Goal: Task Accomplishment & Management: Manage account settings

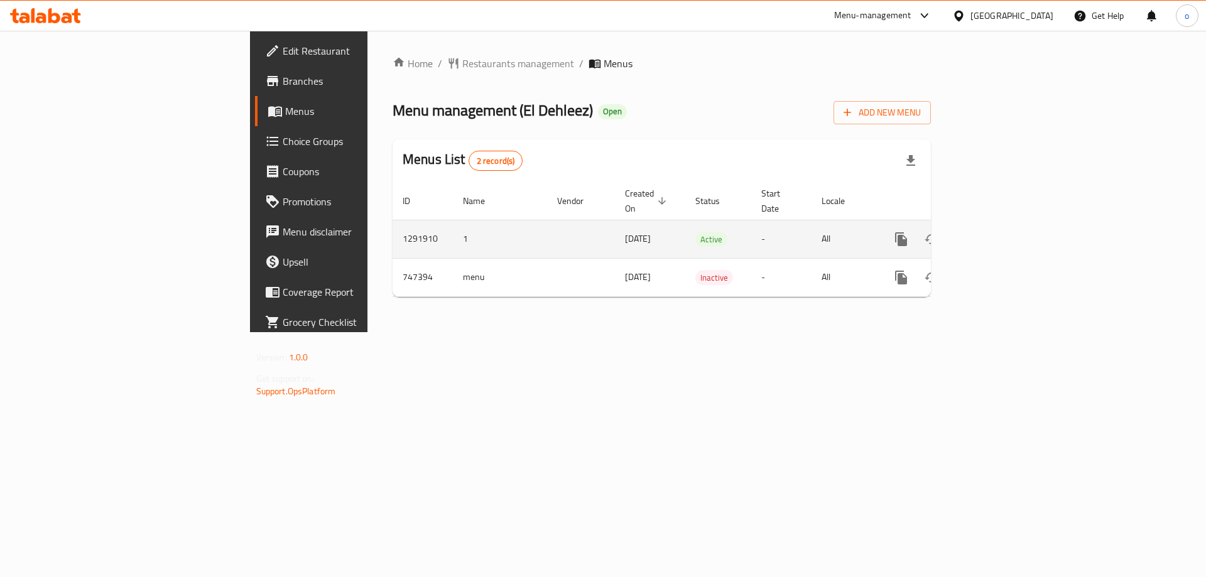
drag, startPoint x: 608, startPoint y: 222, endPoint x: 1062, endPoint y: 209, distance: 453.8
click at [885, 220] on tr "1291910 1 [DATE] Active - All" at bounding box center [705, 239] width 625 height 38
click at [1000, 232] on icon "enhanced table" at bounding box center [992, 239] width 15 height 15
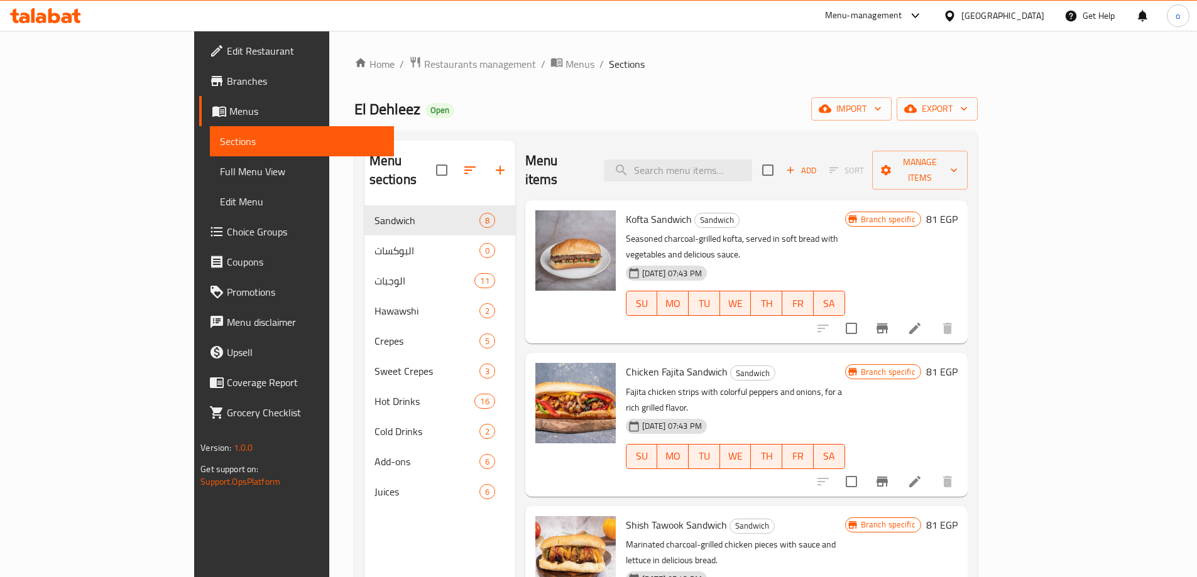
click at [722, 177] on div "Menu items Add Sort Manage items" at bounding box center [746, 171] width 442 height 60
click at [724, 160] on input "search" at bounding box center [678, 171] width 148 height 22
paste input "عرض الصحاب"
type input "عرض الصحاب"
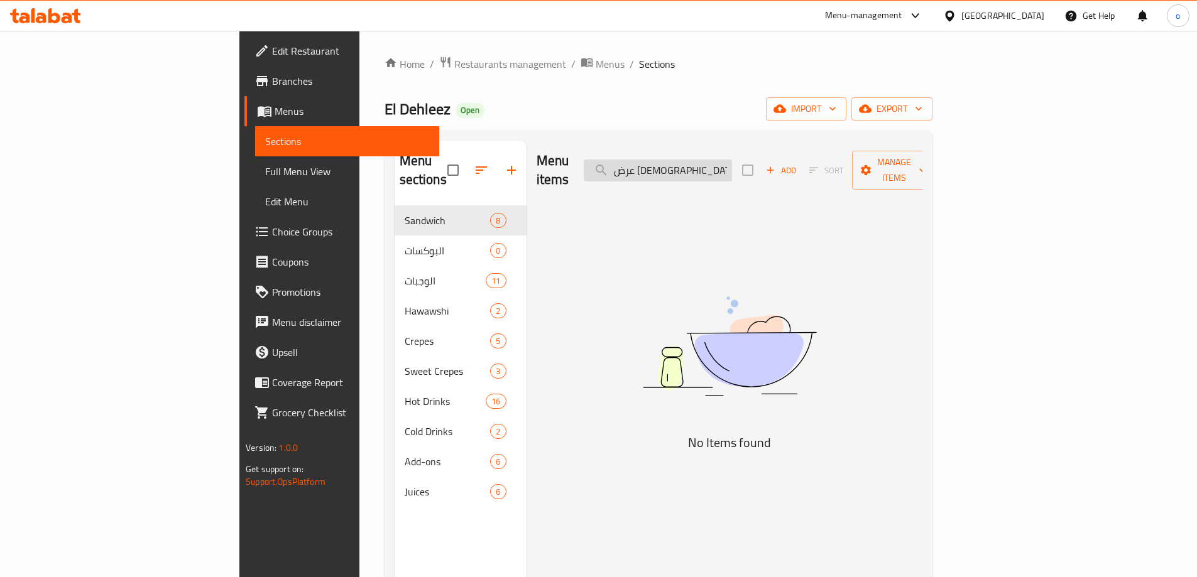
click at [724, 160] on input "عرض الصحاب" at bounding box center [658, 171] width 148 height 22
drag, startPoint x: 768, startPoint y: 165, endPoint x: 573, endPoint y: 184, distance: 196.4
click at [573, 184] on div "Menu items عرض الصحاب Add Sort Manage items No Items found" at bounding box center [725, 429] width 396 height 577
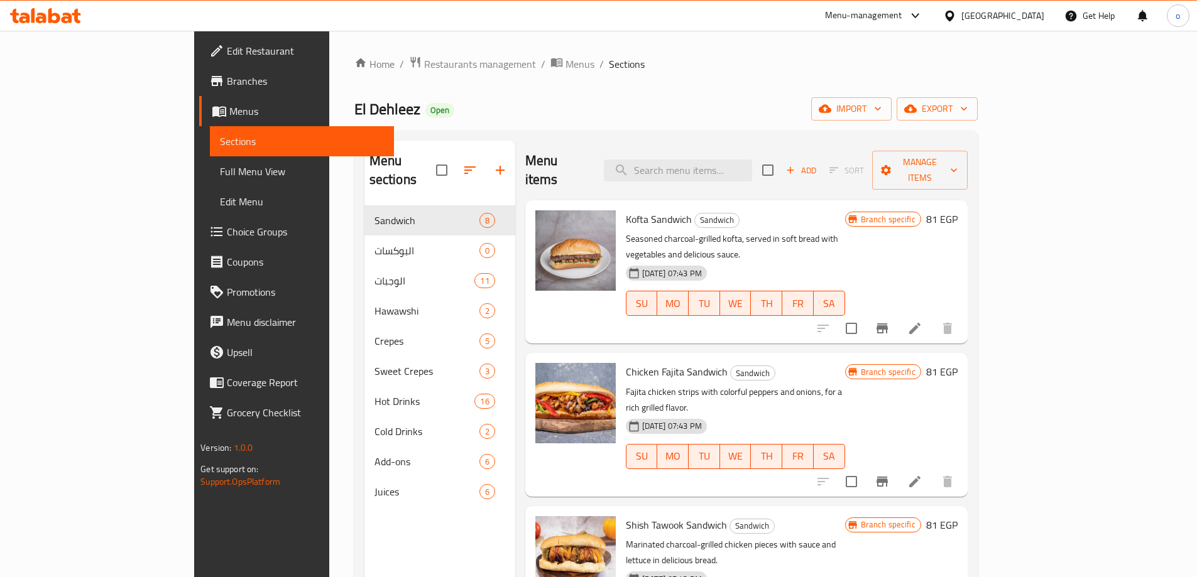
click at [743, 174] on div "Menu items Add Sort Manage items" at bounding box center [746, 171] width 442 height 60
click at [737, 160] on input "search" at bounding box center [678, 171] width 148 height 22
paste input "بطاطس"
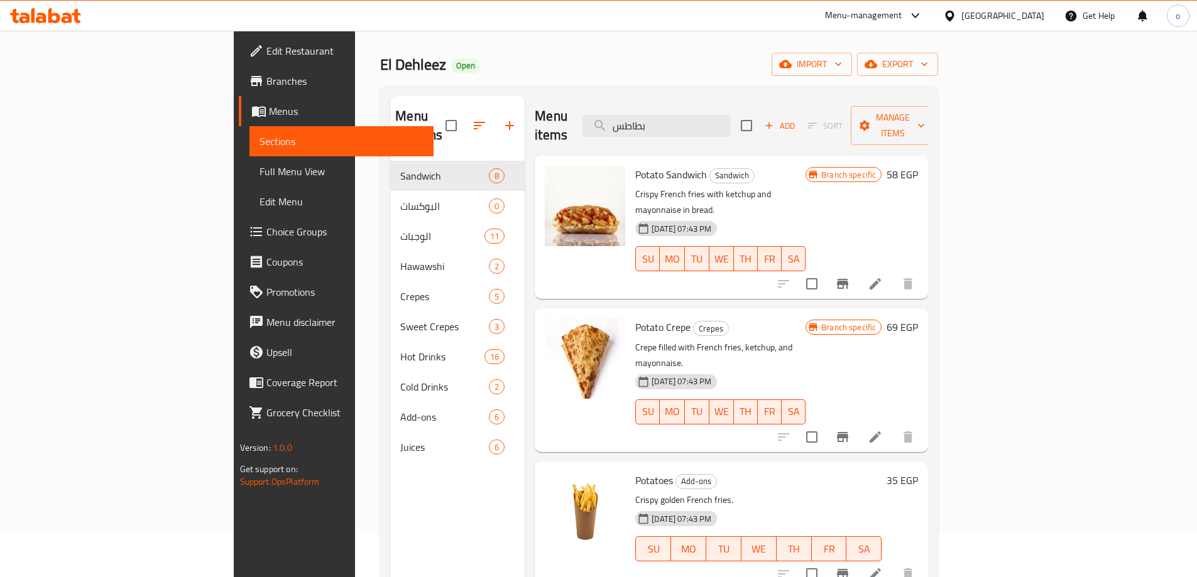
scroll to position [126, 0]
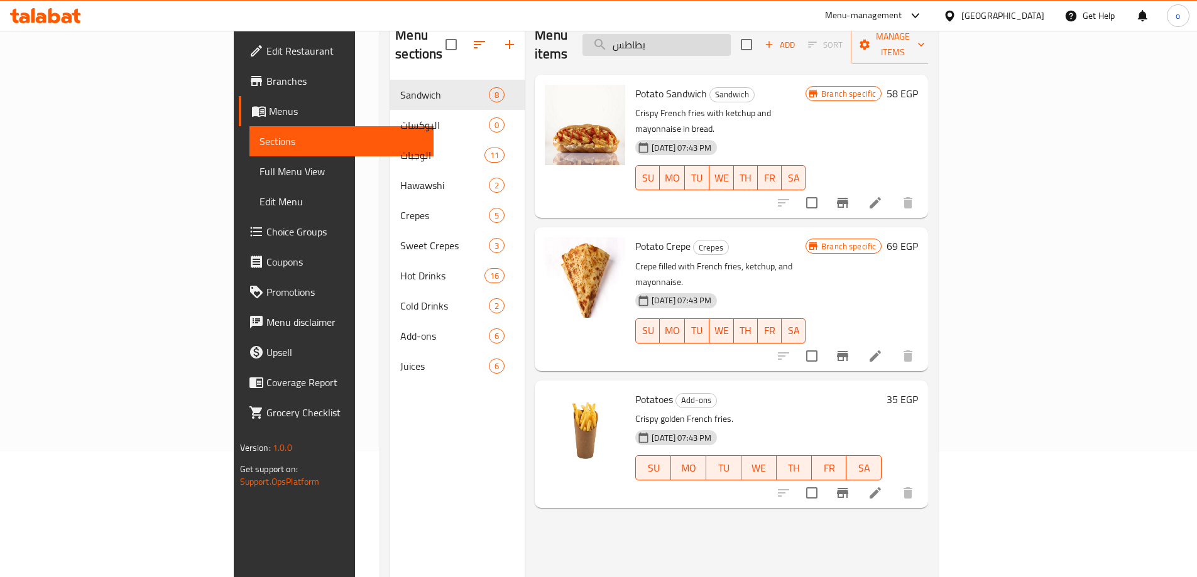
drag, startPoint x: 745, startPoint y: 41, endPoint x: 699, endPoint y: 38, distance: 46.0
click at [699, 38] on input "بطاطس" at bounding box center [656, 45] width 148 height 22
paste input "ماكس كولا"
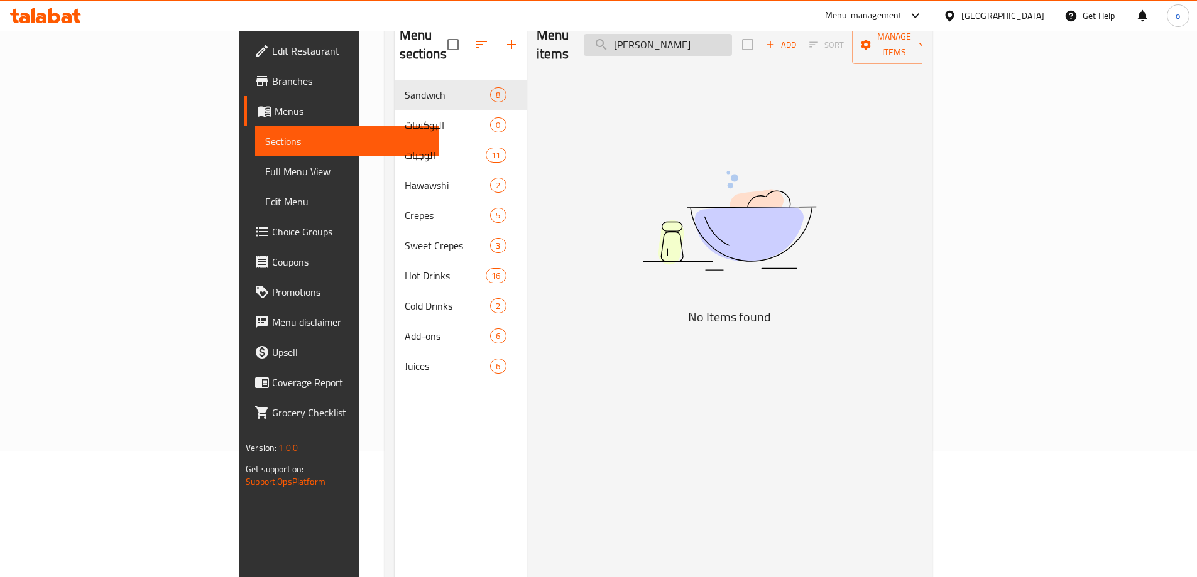
click at [727, 40] on input "ماكس كولا" at bounding box center [658, 45] width 148 height 22
drag, startPoint x: 724, startPoint y: 40, endPoint x: 768, endPoint y: 38, distance: 44.7
click at [732, 38] on input "ماكس كولا" at bounding box center [658, 45] width 148 height 22
click at [732, 40] on input "كولا" at bounding box center [658, 45] width 148 height 22
type input "كول"
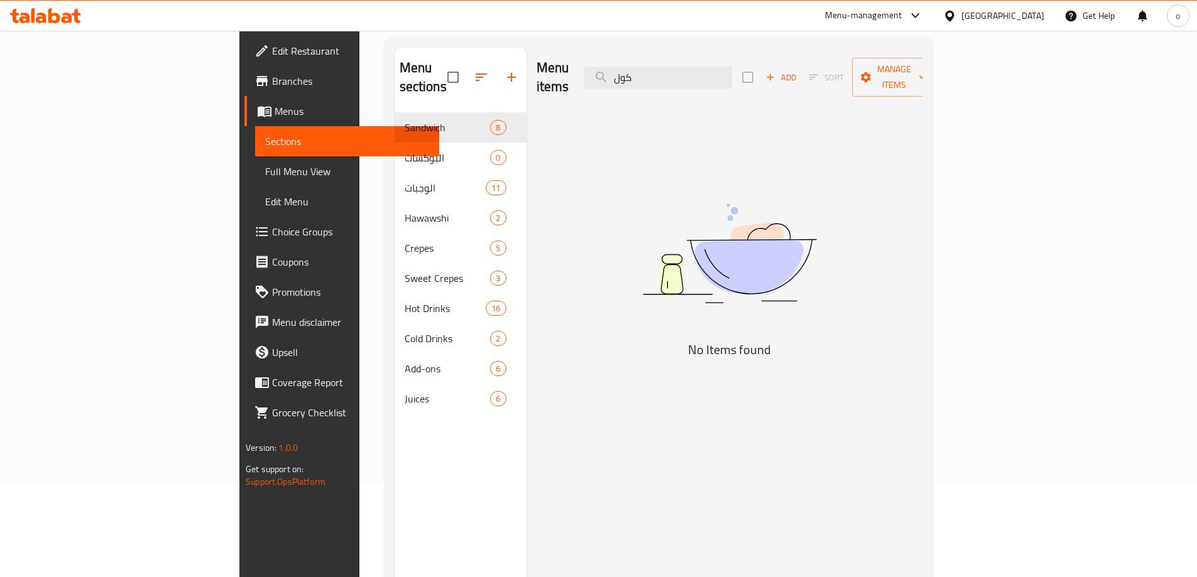
scroll to position [63, 0]
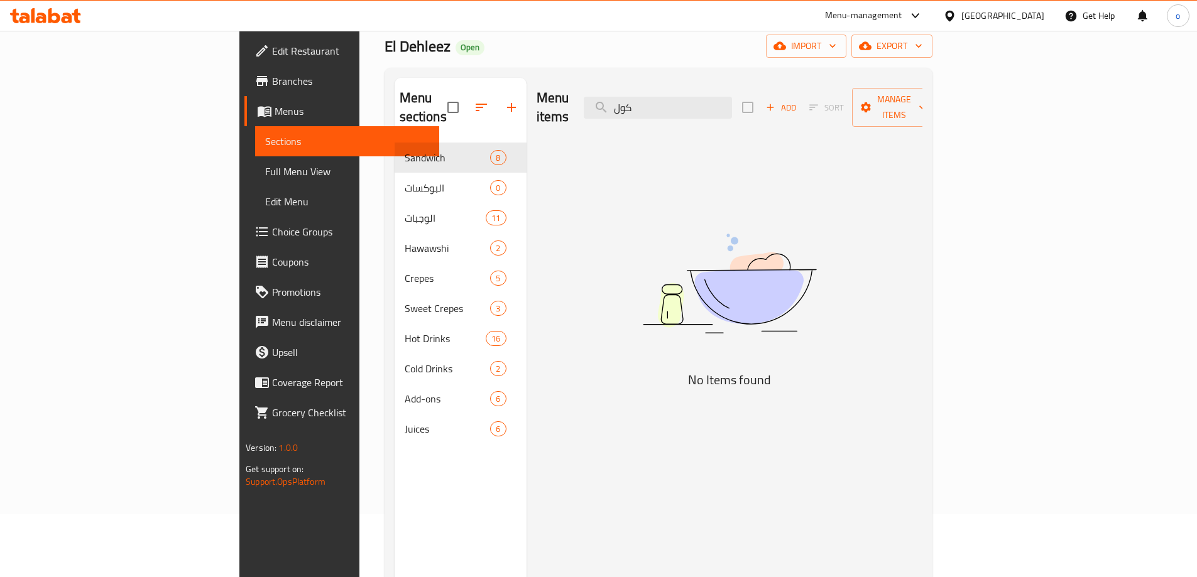
drag, startPoint x: 733, startPoint y: 109, endPoint x: 672, endPoint y: 109, distance: 60.3
click at [672, 109] on div "Menu items كول Add Sort Manage items" at bounding box center [730, 108] width 386 height 60
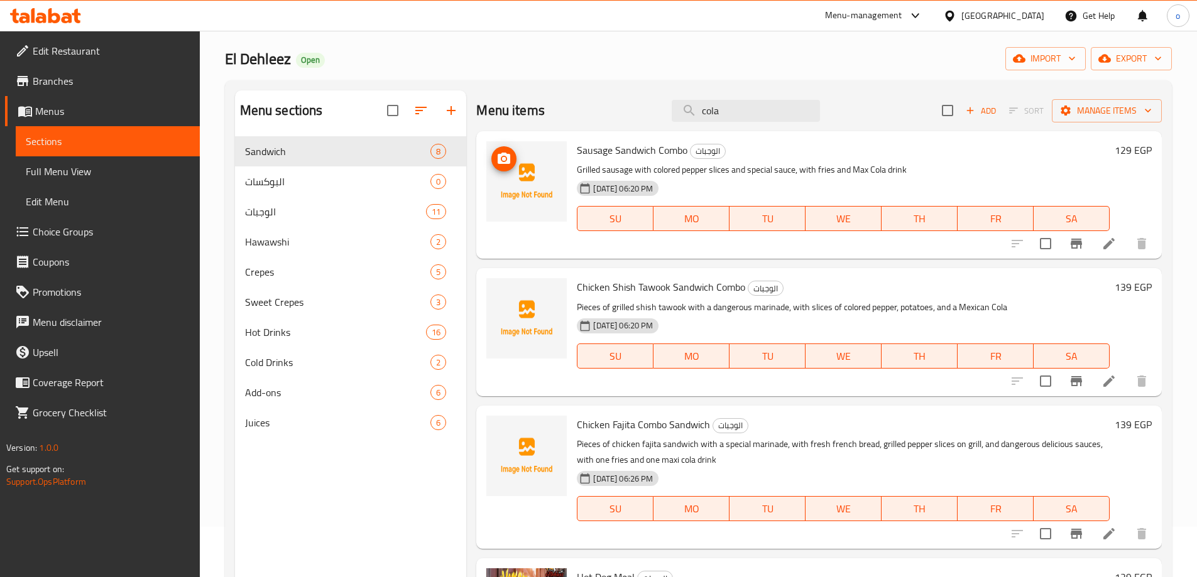
scroll to position [0, 0]
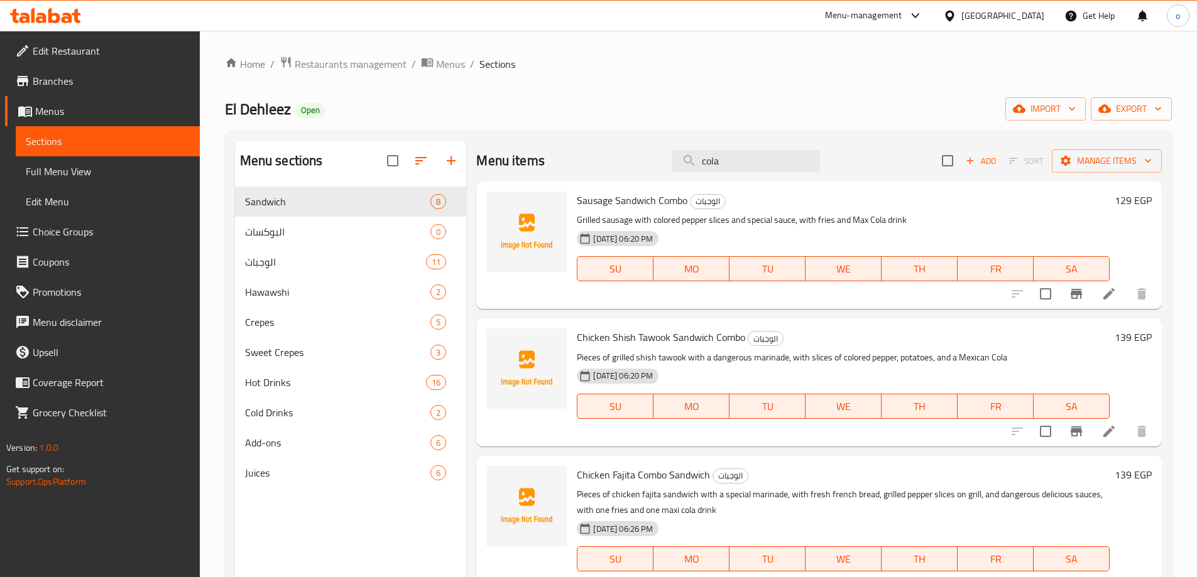
drag, startPoint x: 733, startPoint y: 163, endPoint x: 652, endPoint y: 164, distance: 81.7
click at [652, 164] on div "Menu items cola Add Sort Manage items" at bounding box center [818, 161] width 685 height 41
paste input "لحوم"
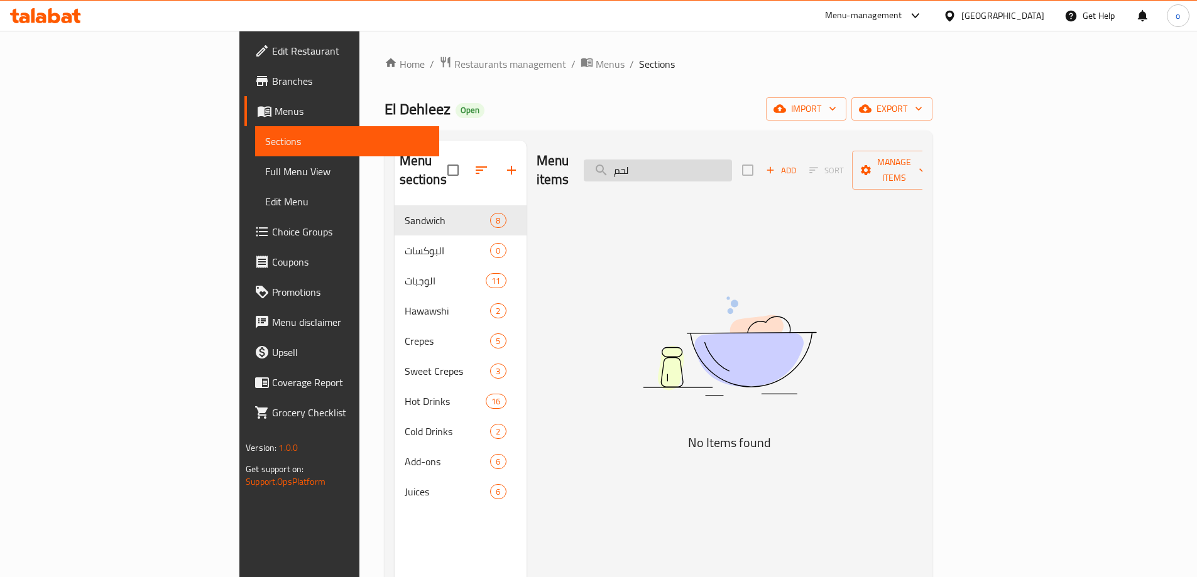
type input "لح"
drag, startPoint x: 738, startPoint y: 162, endPoint x: 584, endPoint y: 164, distance: 153.3
click at [584, 164] on div "Menu items لح Add Sort Manage items" at bounding box center [730, 171] width 386 height 60
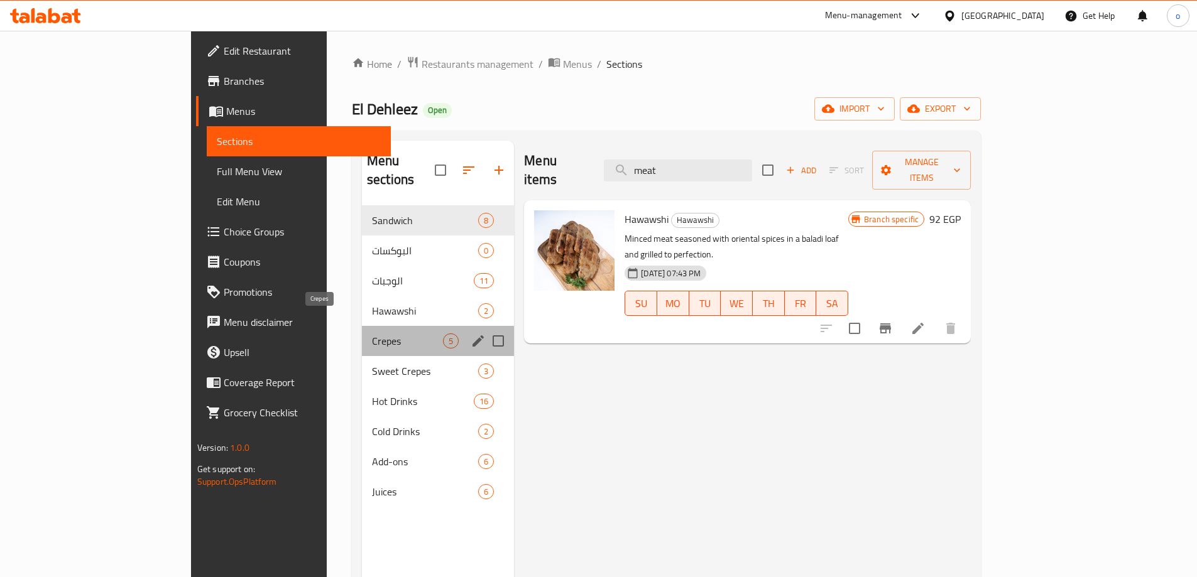
click at [372, 334] on span "Crepes" at bounding box center [407, 341] width 71 height 15
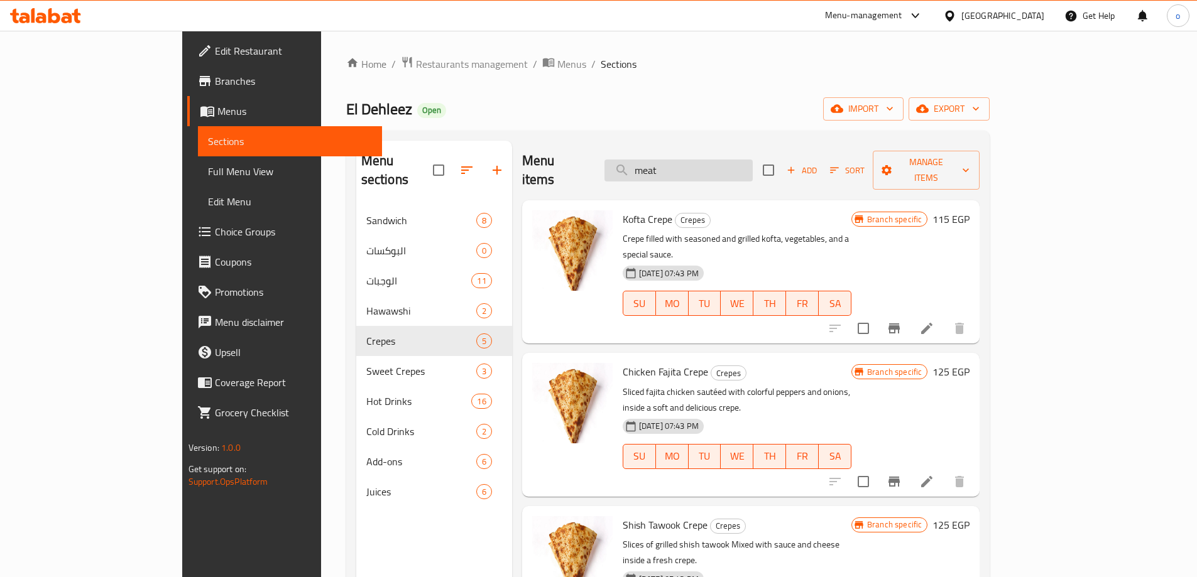
drag, startPoint x: 745, startPoint y: 156, endPoint x: 680, endPoint y: 154, distance: 64.7
click at [680, 160] on input "meat" at bounding box center [678, 171] width 148 height 22
paste input "فراخ"
type input "فراخ"
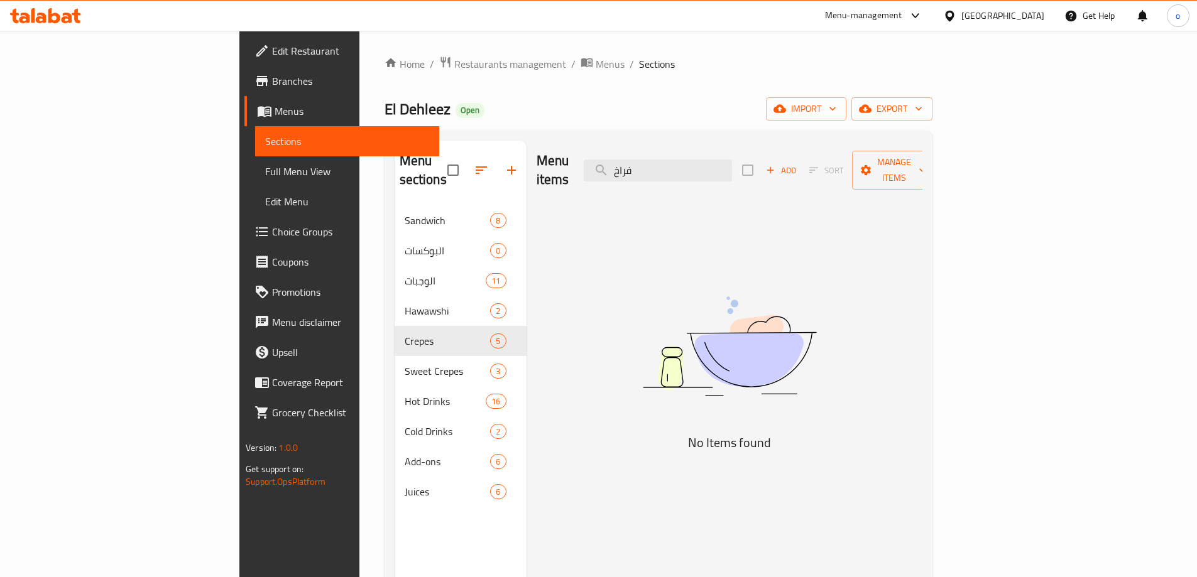
drag, startPoint x: 739, startPoint y: 155, endPoint x: 657, endPoint y: 160, distance: 81.8
click at [657, 160] on div "Menu items فراخ Add Sort Manage items" at bounding box center [730, 171] width 386 height 60
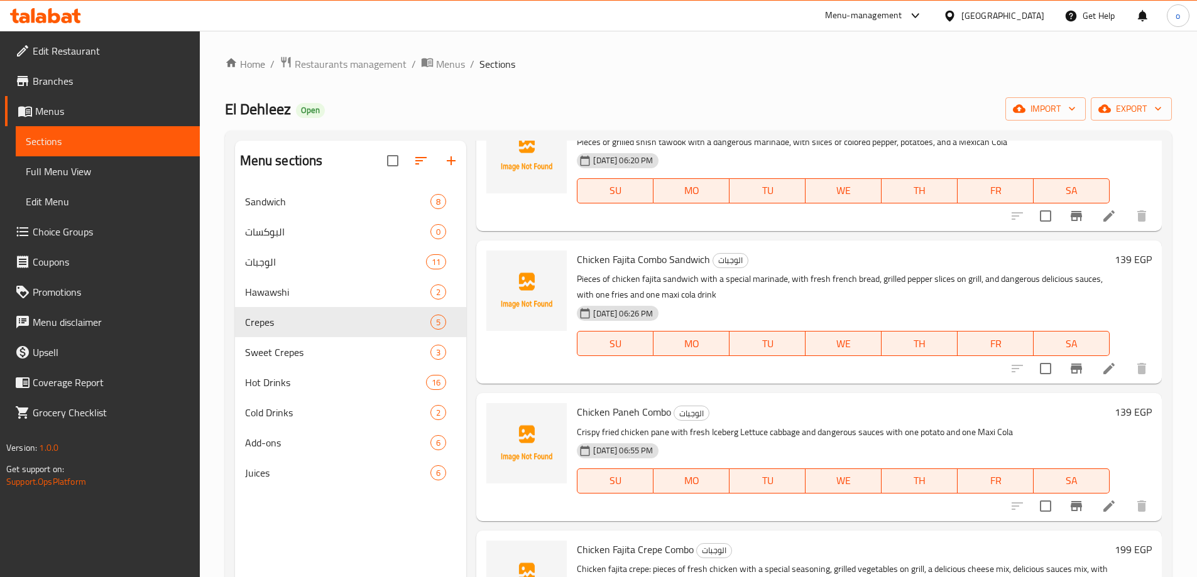
scroll to position [503, 0]
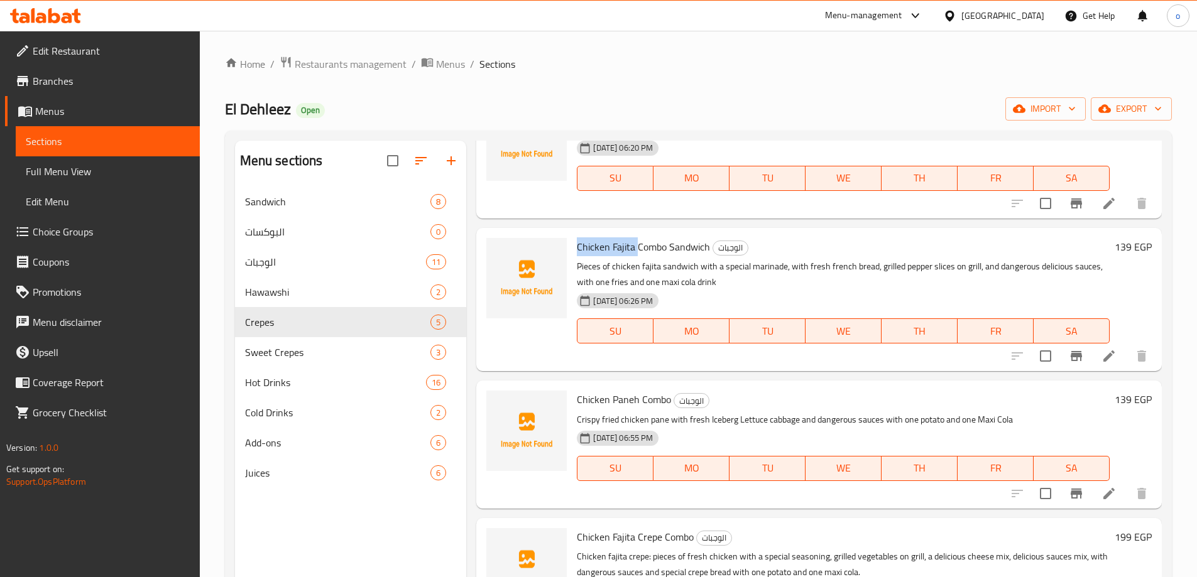
drag, startPoint x: 636, startPoint y: 248, endPoint x: 575, endPoint y: 253, distance: 61.8
click at [575, 253] on div "Chicken Fajita Combo Sandwich الوجبات Pieces of chicken fajita sandwich with a …" at bounding box center [843, 299] width 543 height 133
copy span "Chicken Fajita"
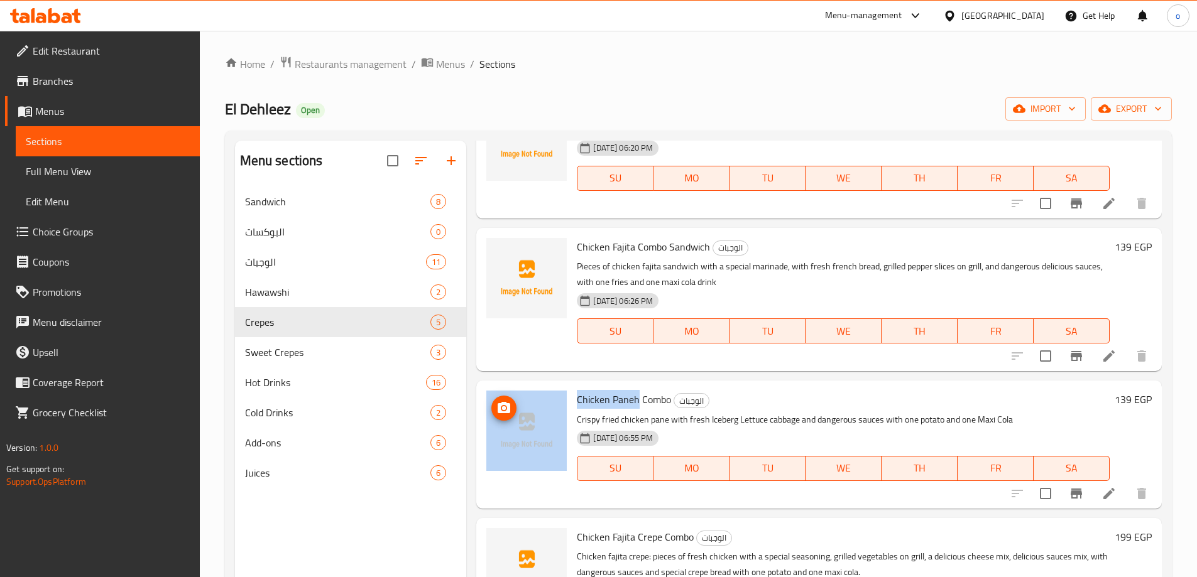
drag, startPoint x: 636, startPoint y: 401, endPoint x: 564, endPoint y: 401, distance: 72.9
click at [564, 401] on div "Chicken Paneh Combo الوجبات Crispy fried chicken pane with fresh Iceberg Lettuc…" at bounding box center [818, 444] width 675 height 117
copy div "Chicken Paneh"
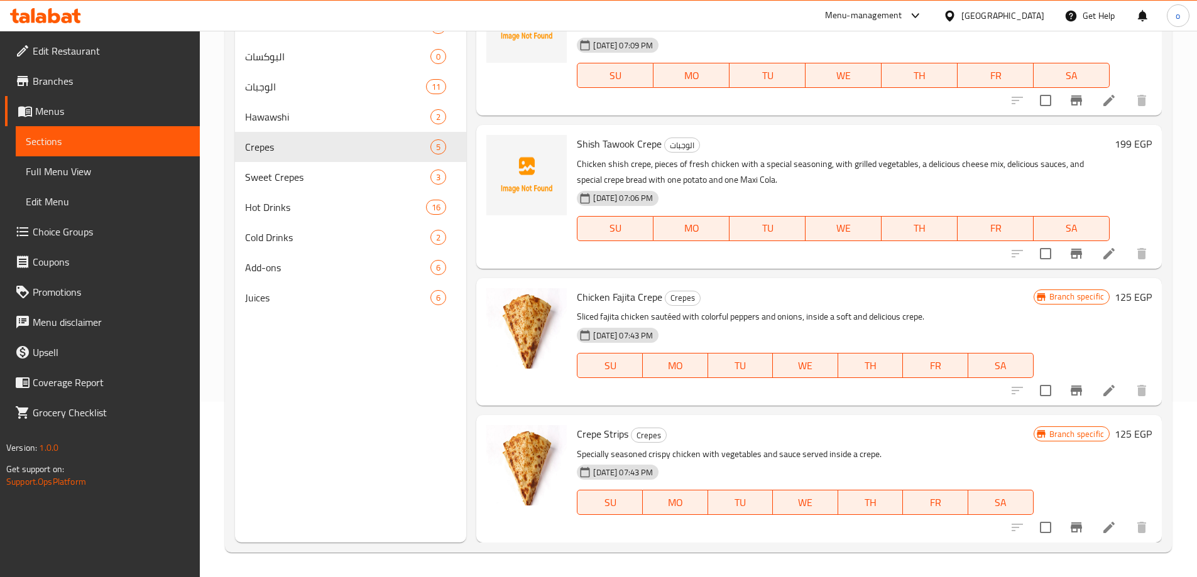
scroll to position [176, 0]
drag, startPoint x: 628, startPoint y: 435, endPoint x: 590, endPoint y: 434, distance: 37.7
click at [590, 434] on span "Crepe Strips" at bounding box center [603, 433] width 52 height 19
click at [597, 440] on span "Crepe Strips" at bounding box center [603, 433] width 52 height 19
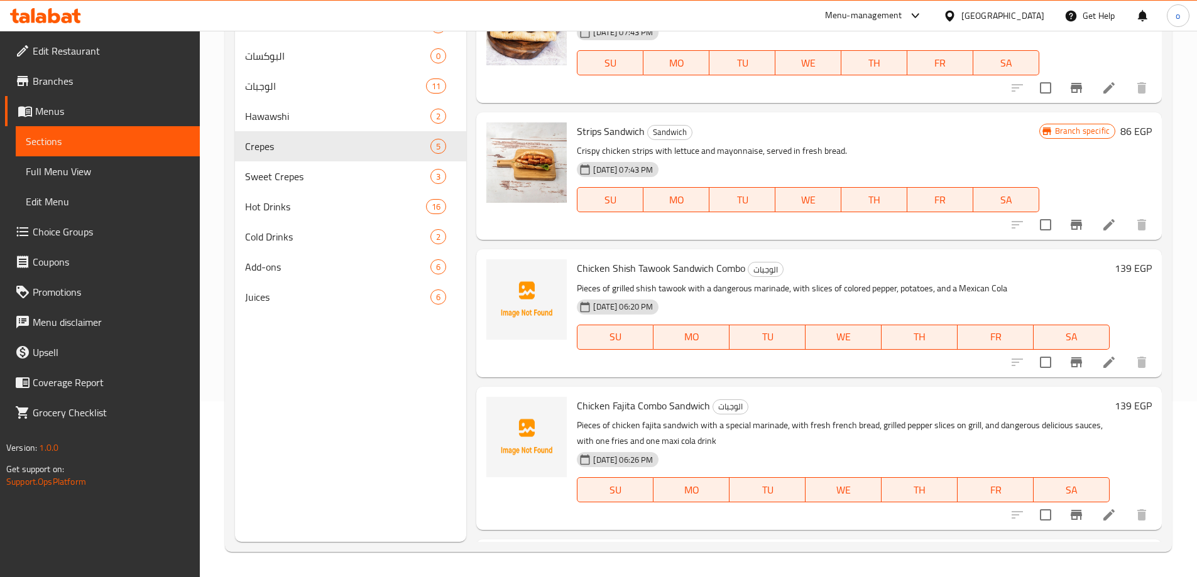
scroll to position [119, 0]
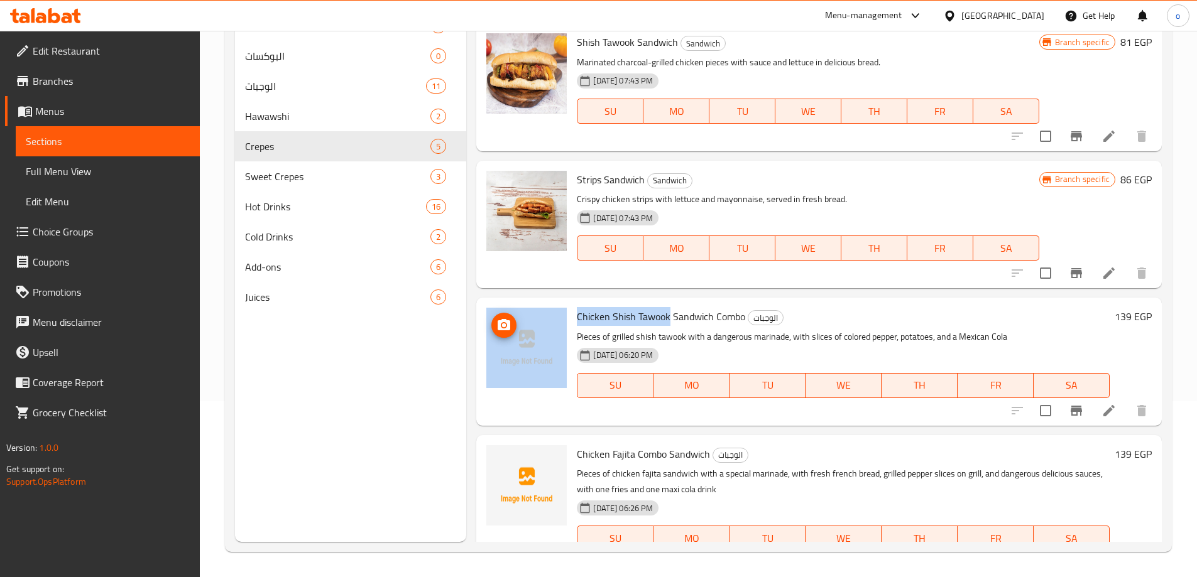
drag, startPoint x: 670, startPoint y: 317, endPoint x: 567, endPoint y: 324, distance: 103.3
click at [567, 324] on div "Chicken Shish Tawook Sandwich Combo الوجبات Pieces of grilled shish tawook with…" at bounding box center [818, 361] width 675 height 117
copy div "Chicken Shish Tawook"
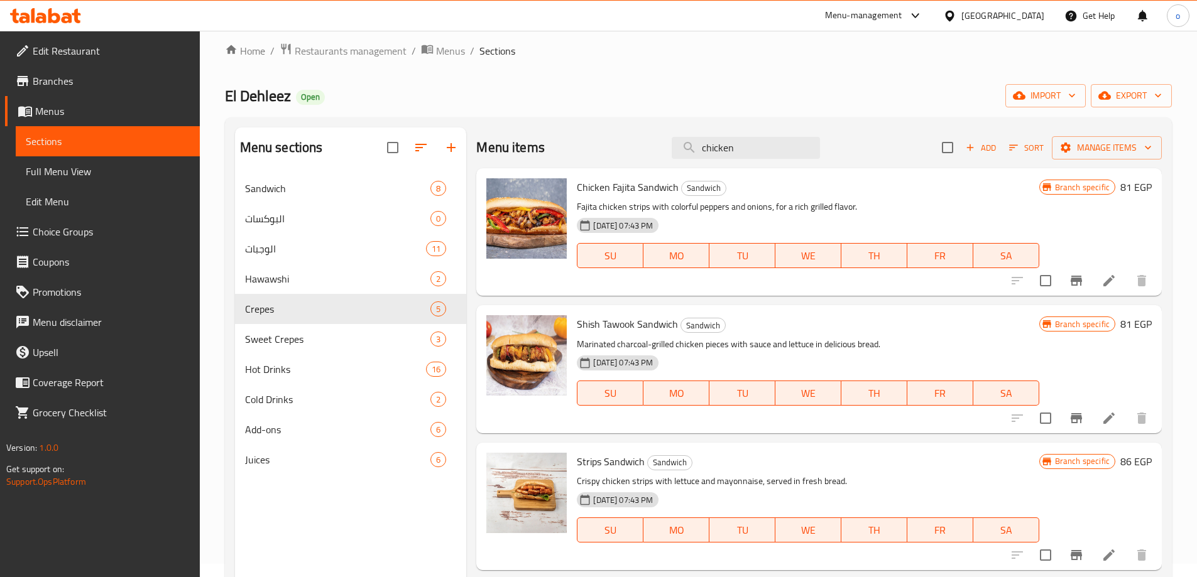
scroll to position [0, 0]
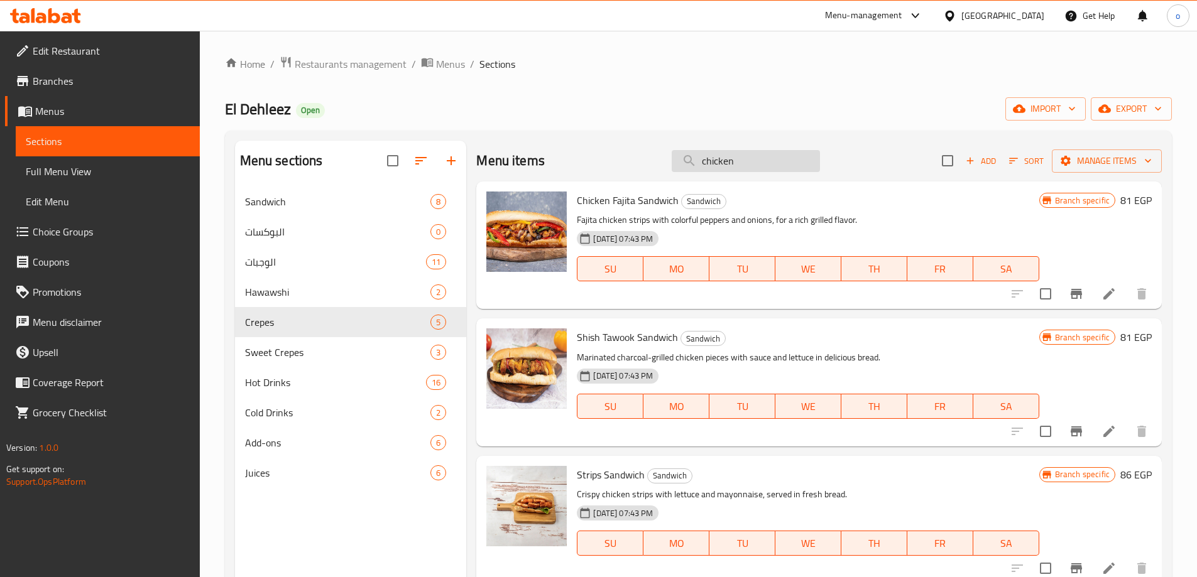
paste input "كبده"
drag, startPoint x: 745, startPoint y: 152, endPoint x: 673, endPoint y: 155, distance: 71.7
click at [673, 155] on input "chicken" at bounding box center [746, 161] width 148 height 22
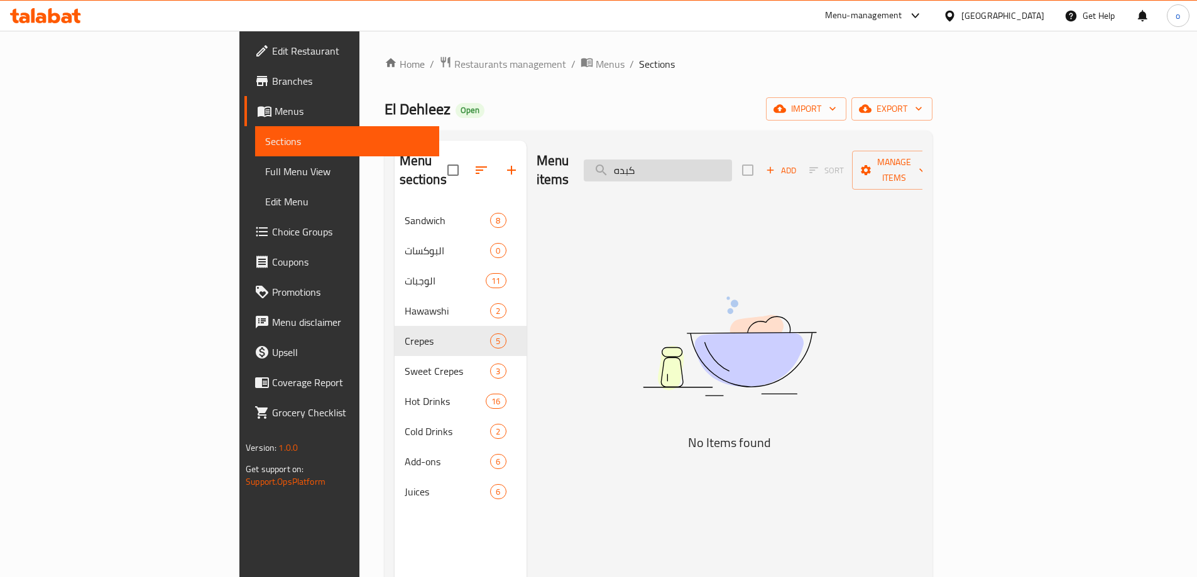
type input "كبد"
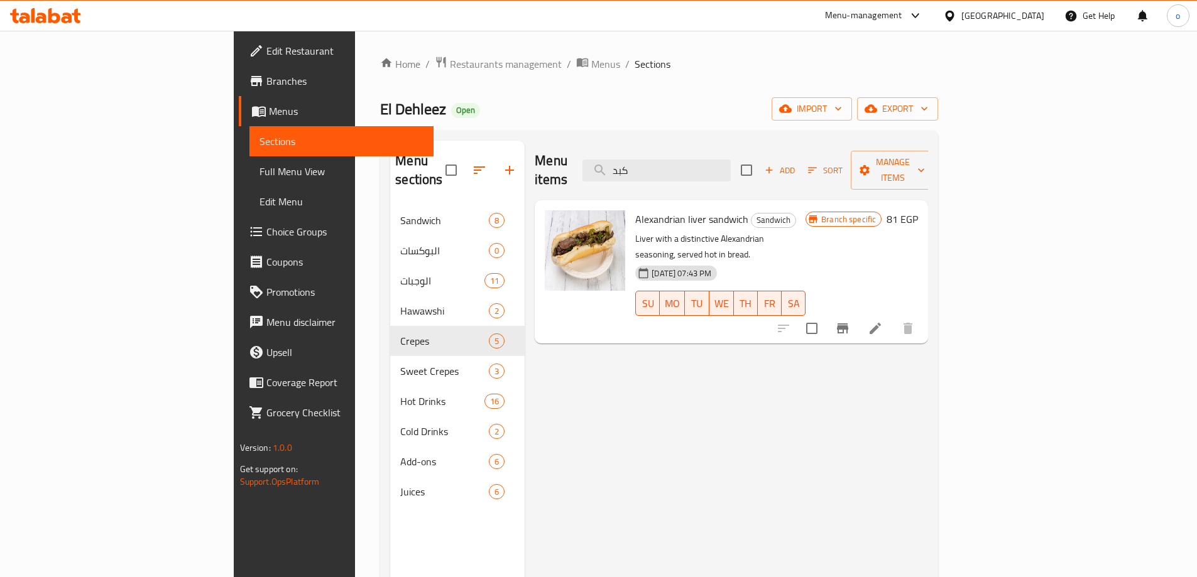
drag, startPoint x: 727, startPoint y: 165, endPoint x: 663, endPoint y: 165, distance: 63.5
click at [663, 165] on div "Menu items كبد Add Sort Manage items" at bounding box center [731, 171] width 393 height 60
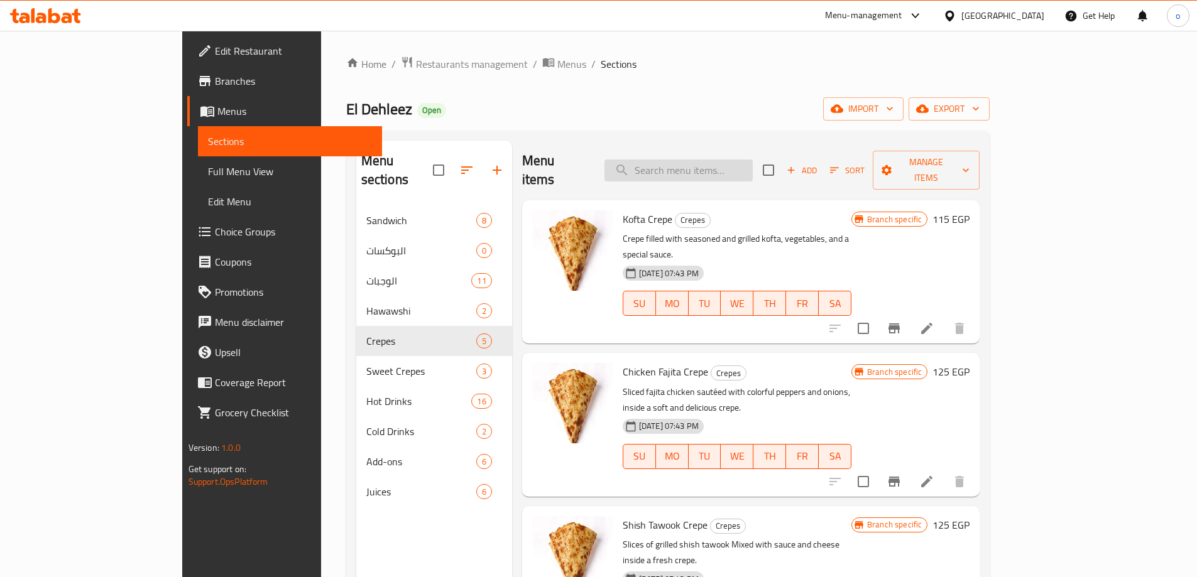
click at [726, 168] on input "search" at bounding box center [678, 171] width 148 height 22
paste input "هوت دوج"
type input "هوت دوج"
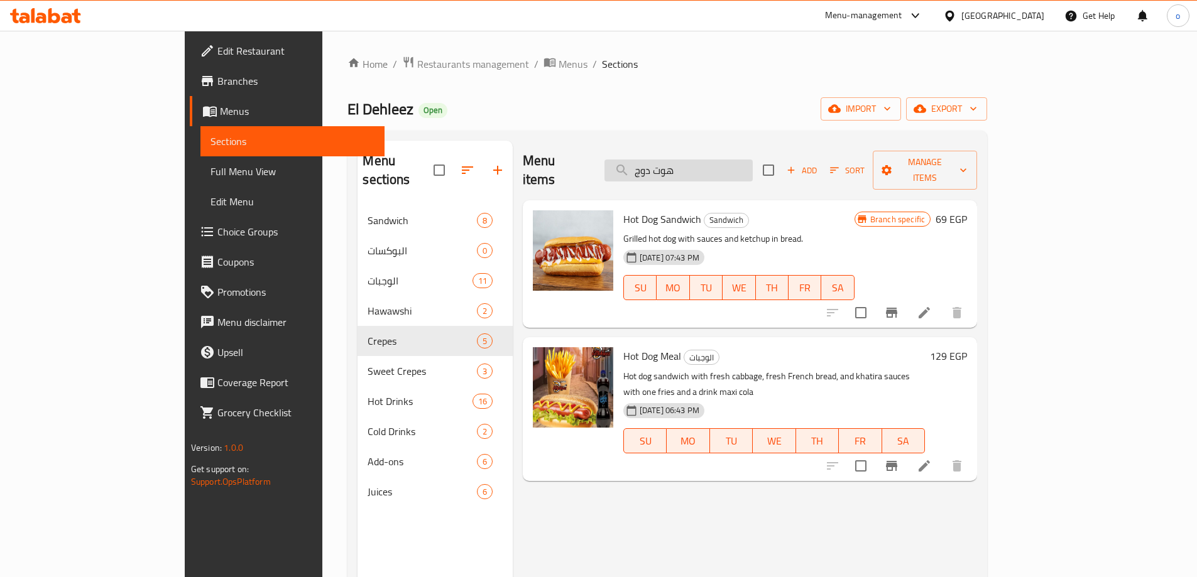
click at [740, 165] on input "هوت دوج" at bounding box center [678, 171] width 148 height 22
drag, startPoint x: 752, startPoint y: 163, endPoint x: 679, endPoint y: 166, distance: 72.9
click at [681, 165] on input "هوت دوج" at bounding box center [678, 171] width 148 height 22
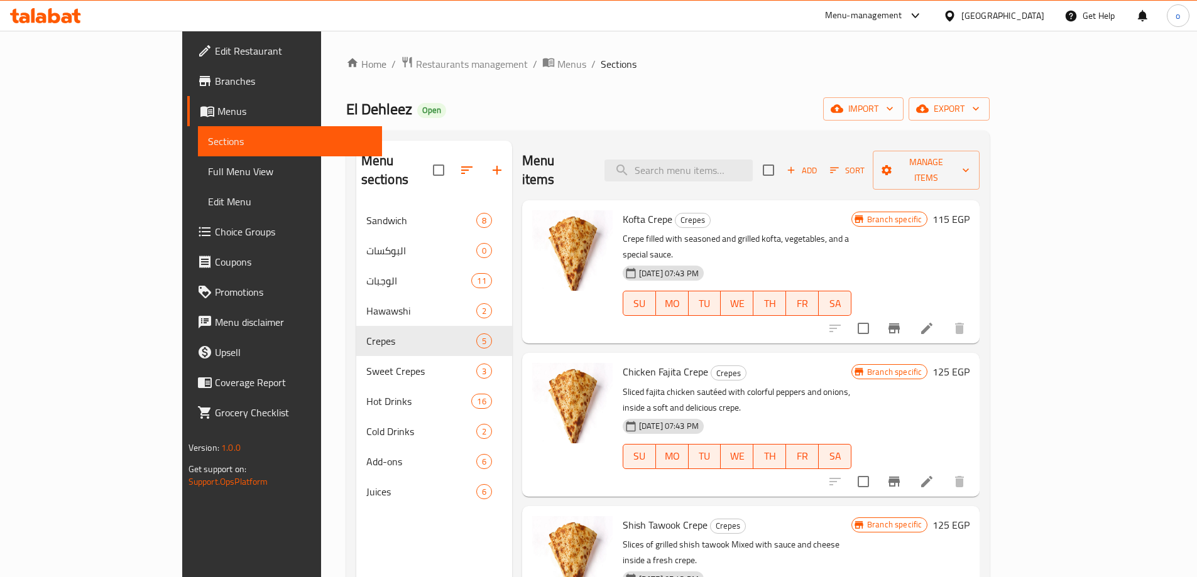
click at [708, 180] on div "Menu items Add Sort Manage items" at bounding box center [750, 171] width 457 height 60
click at [709, 172] on div "Menu items Add Sort Manage items" at bounding box center [750, 171] width 457 height 60
click at [710, 167] on input "search" at bounding box center [678, 171] width 148 height 22
paste input "الخضار"
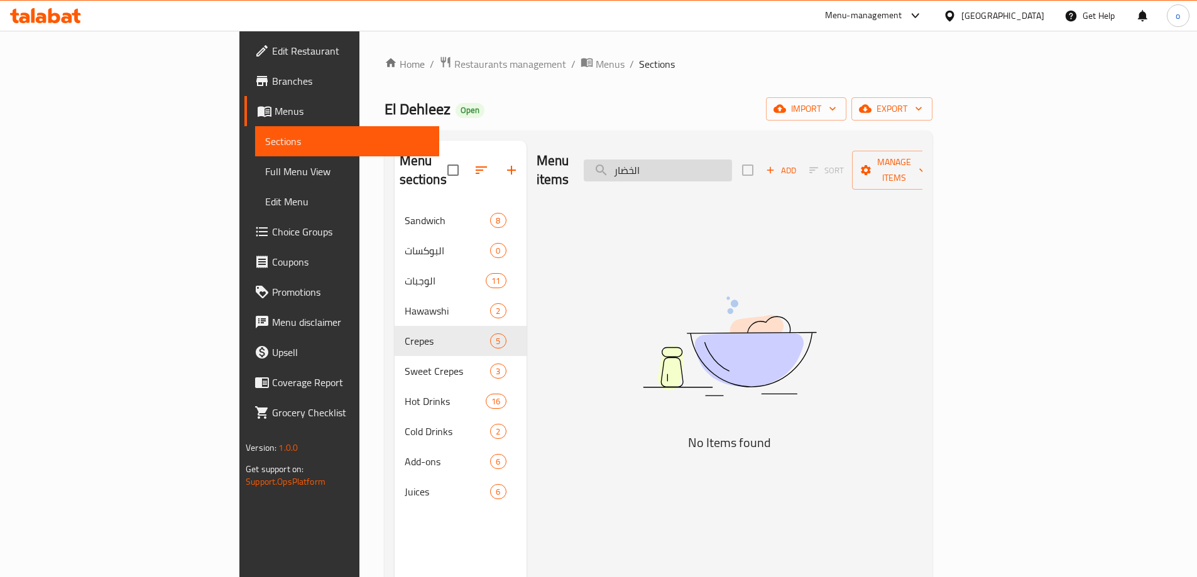
click at [720, 166] on input "الخضار" at bounding box center [658, 171] width 148 height 22
click at [731, 165] on input "الخضار" at bounding box center [658, 171] width 148 height 22
type input "ا"
type input "v"
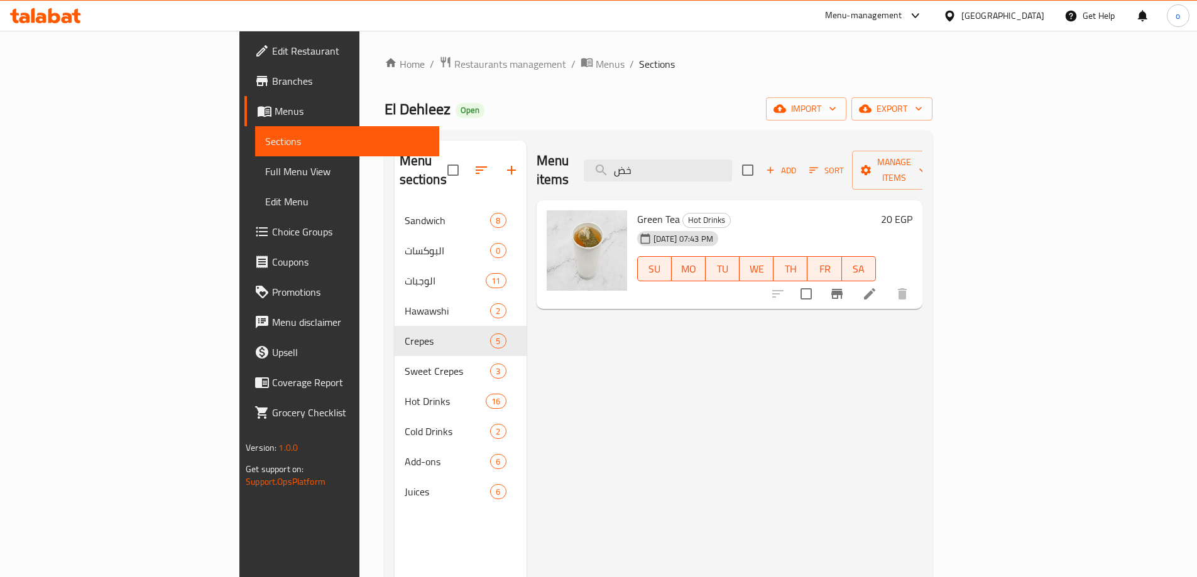
type input "خ"
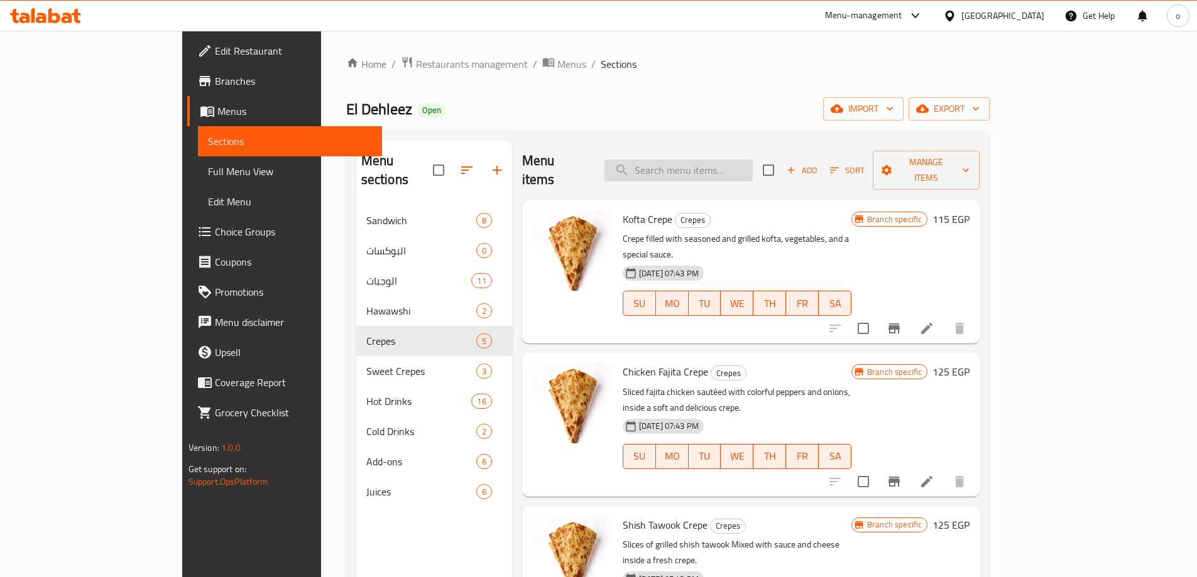
click at [720, 168] on input "search" at bounding box center [678, 171] width 148 height 22
paste input "الصوصات"
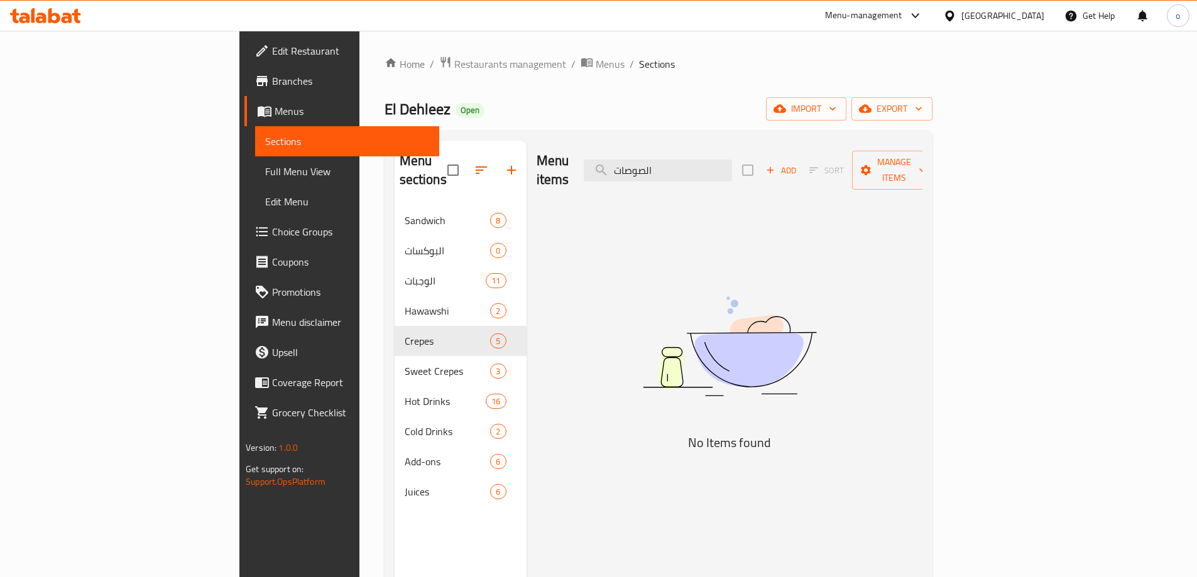
drag, startPoint x: 734, startPoint y: 162, endPoint x: 820, endPoint y: 158, distance: 85.5
click at [820, 158] on div "Menu items الصوصات Add Sort Manage items" at bounding box center [730, 171] width 386 height 60
type input "صوصات"
drag, startPoint x: 745, startPoint y: 161, endPoint x: 594, endPoint y: 166, distance: 150.9
click at [594, 166] on div "Menu items صوصات Add Sort Manage items" at bounding box center [730, 171] width 386 height 60
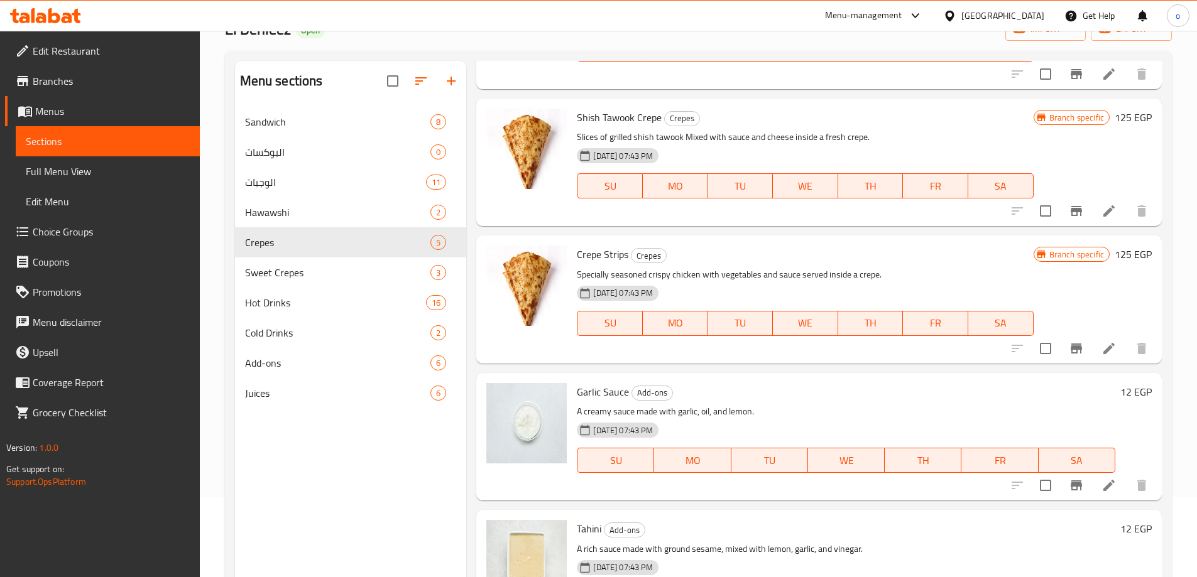
scroll to position [176, 0]
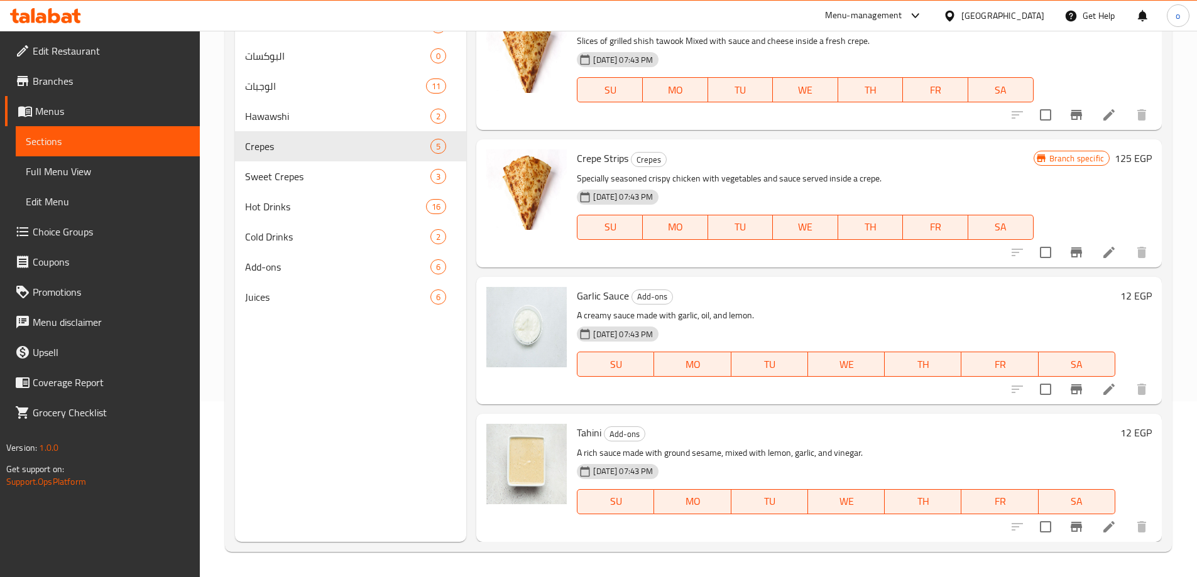
type input "sauce"
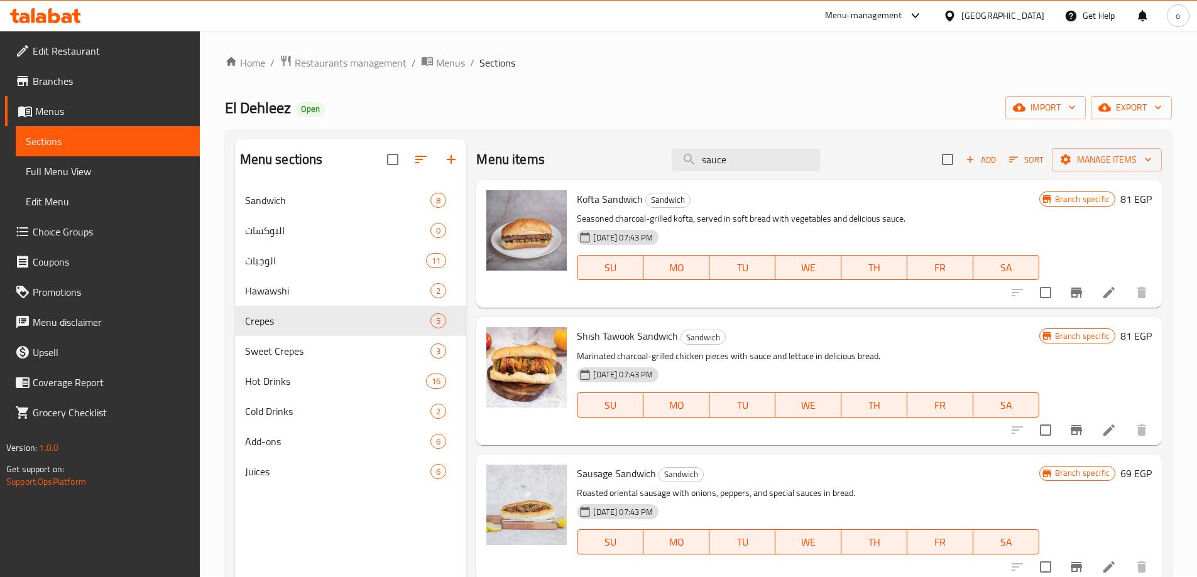
scroll to position [0, 0]
click at [1045, 109] on span "import" at bounding box center [1045, 109] width 60 height 16
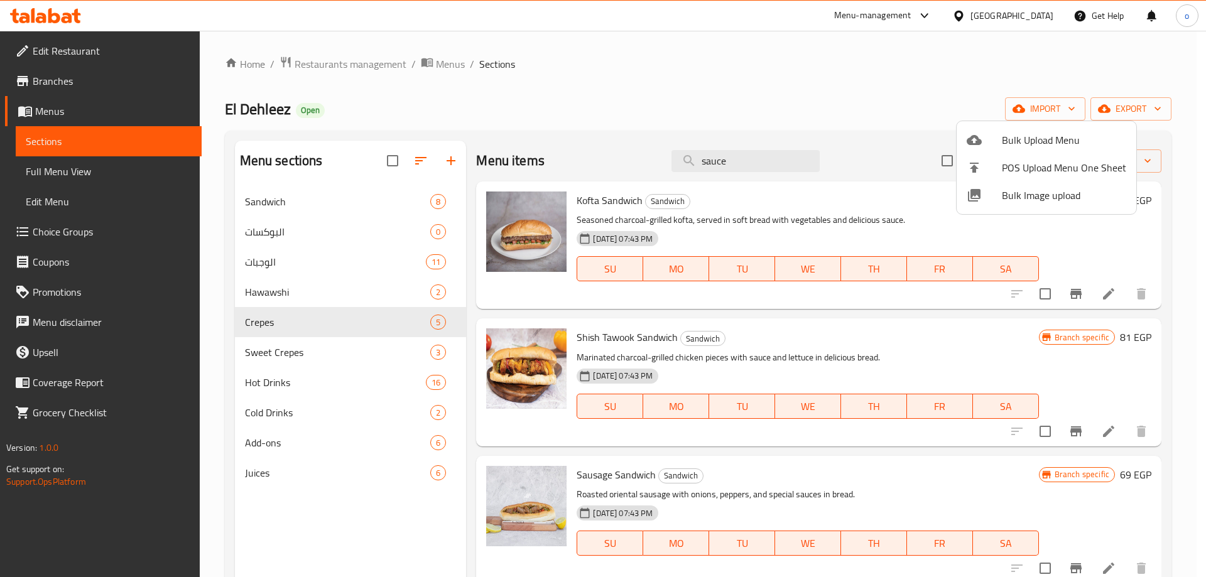
click at [922, 101] on div at bounding box center [603, 288] width 1206 height 577
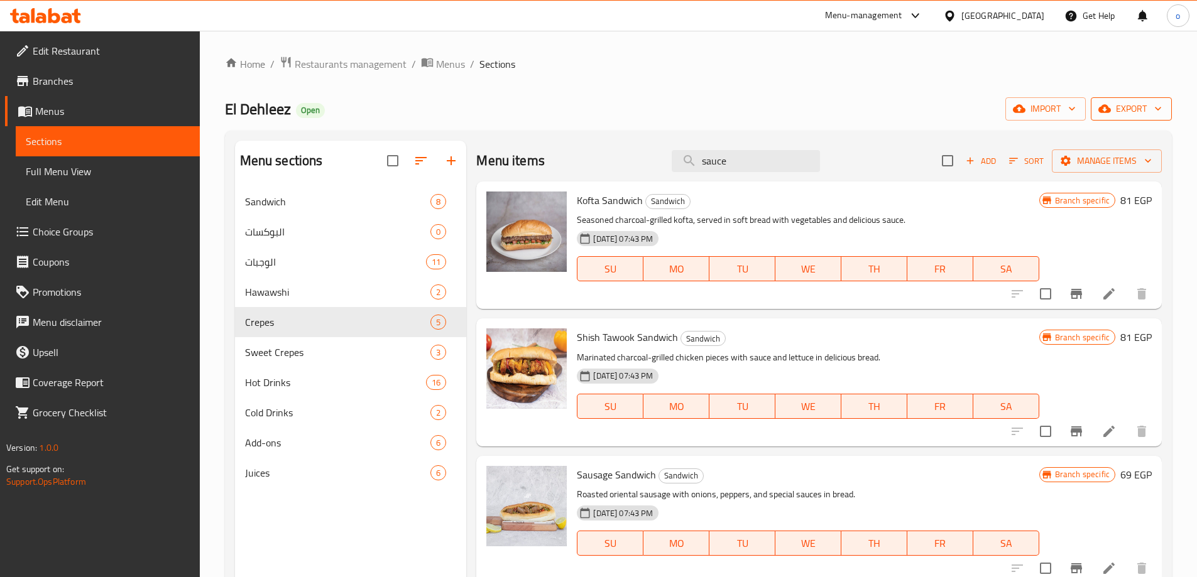
click at [1116, 109] on span "export" at bounding box center [1131, 109] width 61 height 16
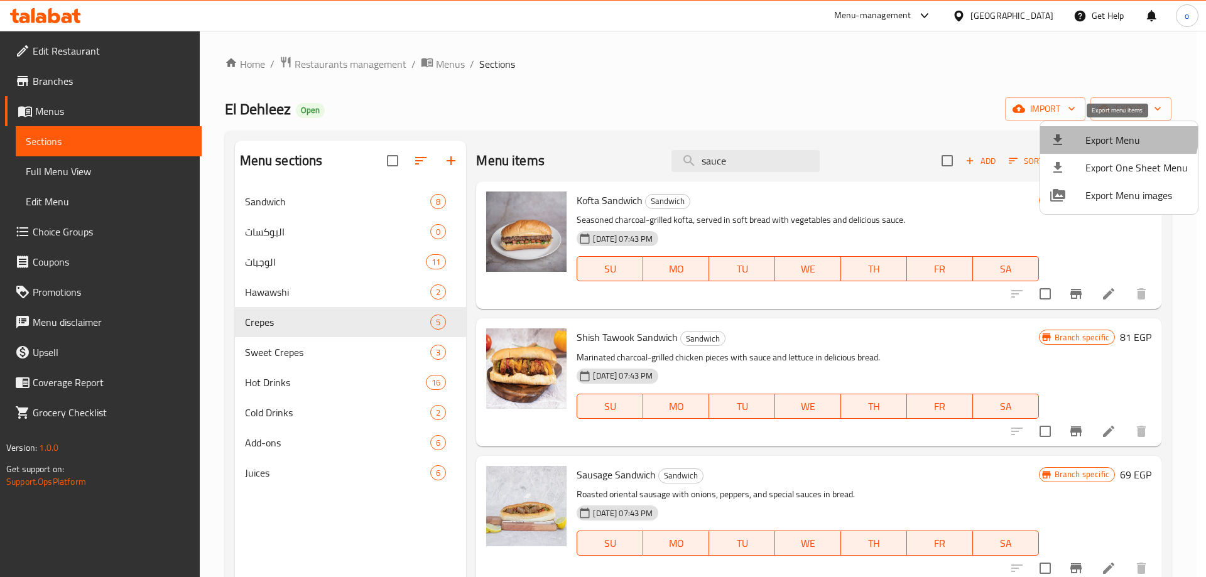
click at [1109, 133] on span "Export Menu" at bounding box center [1137, 140] width 102 height 15
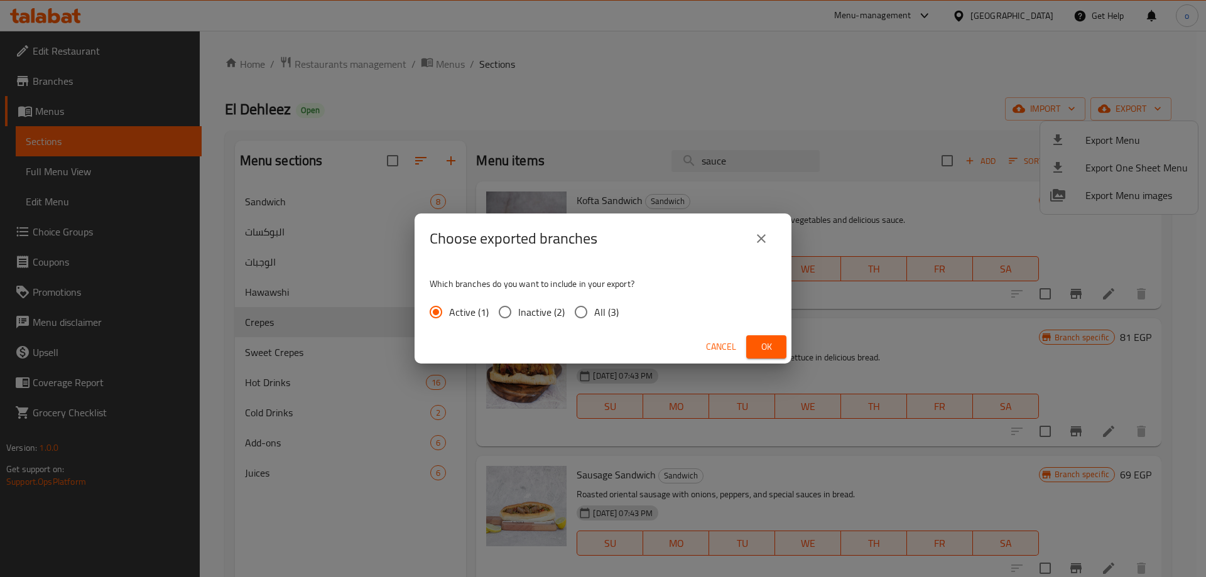
click at [615, 312] on span "All (3)" at bounding box center [606, 312] width 25 height 15
click at [594, 312] on input "All (3)" at bounding box center [581, 312] width 26 height 26
radio input "true"
click at [794, 347] on div "Choose exported branches Which branches do you want to include in your export? …" at bounding box center [603, 288] width 1206 height 577
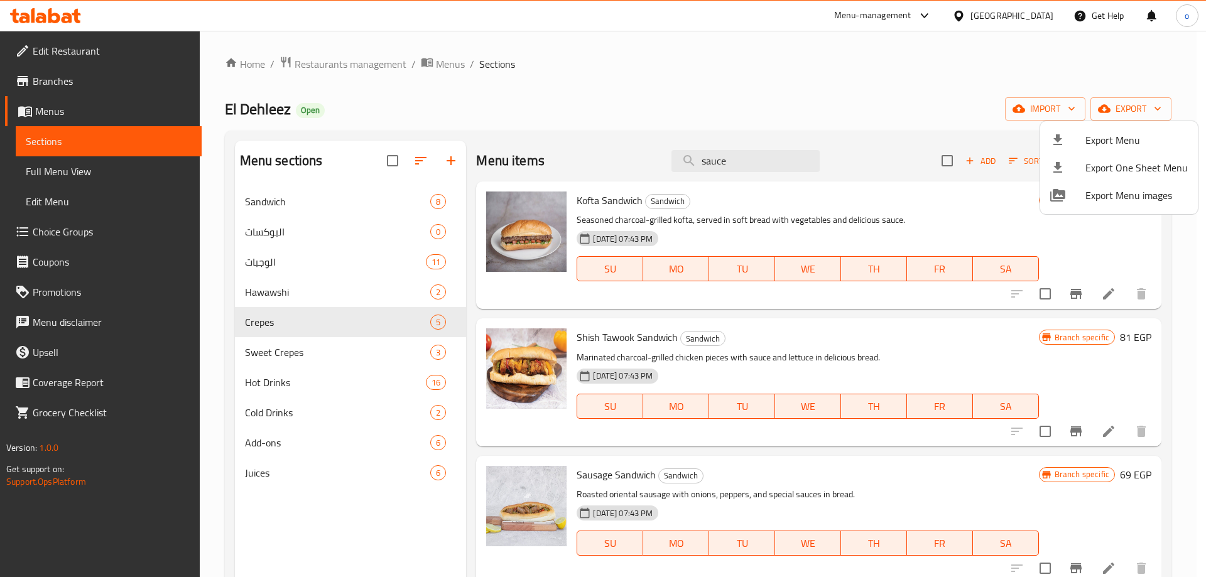
click at [1056, 116] on div at bounding box center [603, 288] width 1206 height 577
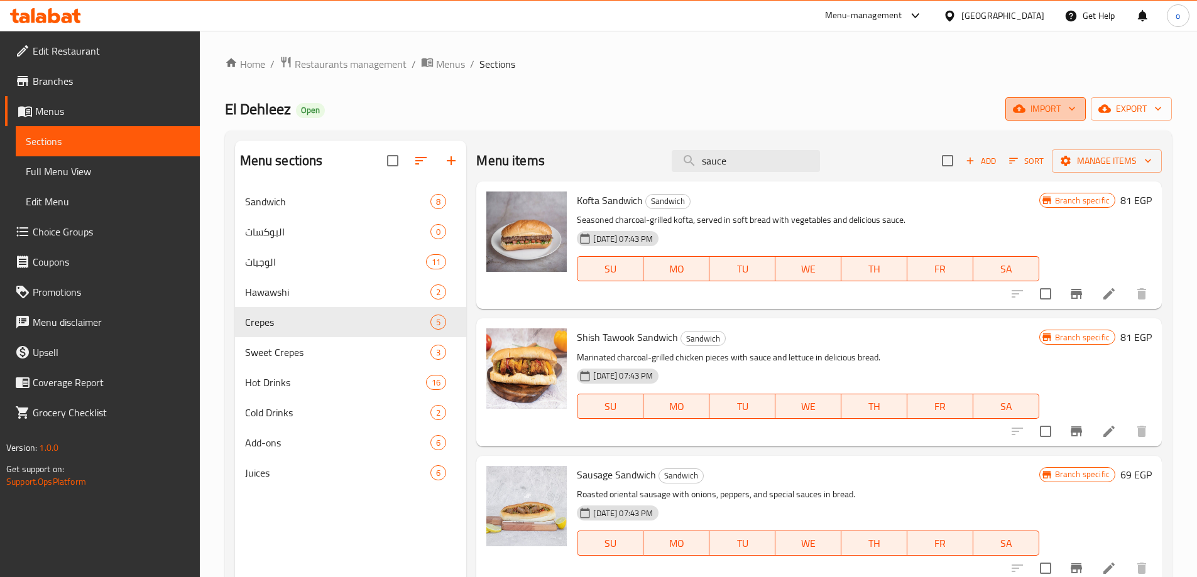
click at [1053, 104] on span "import" at bounding box center [1045, 109] width 60 height 16
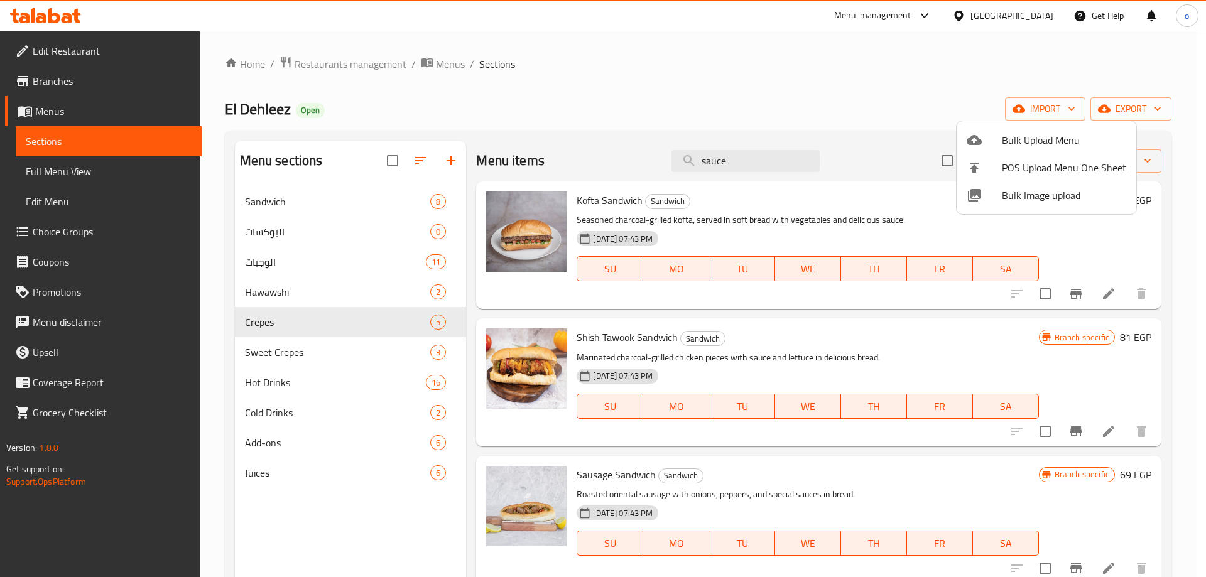
click at [1128, 101] on div at bounding box center [603, 288] width 1206 height 577
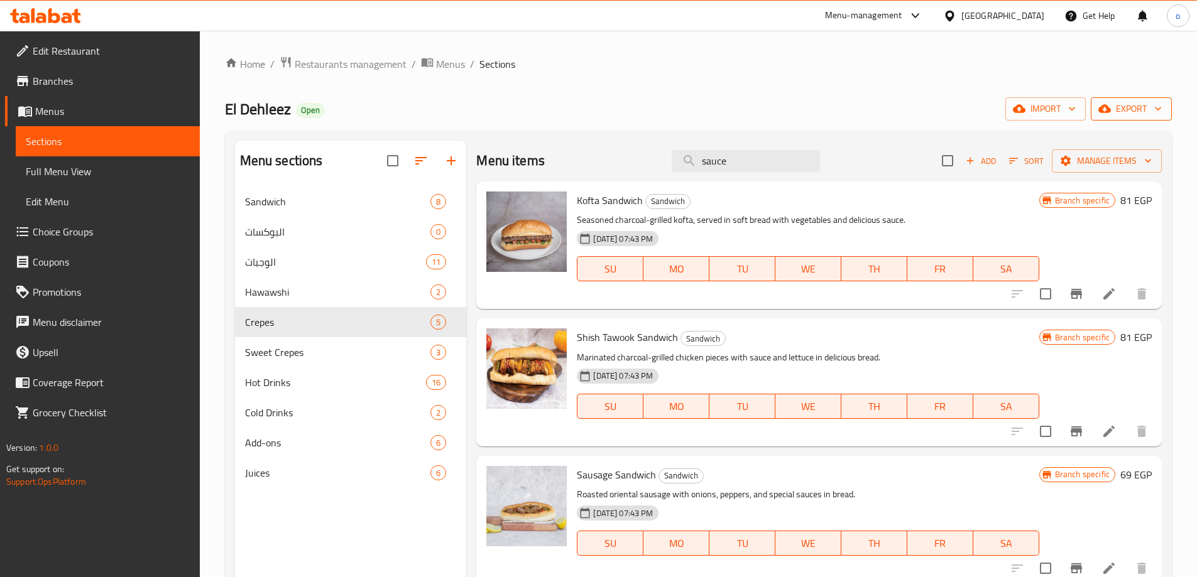
click at [1125, 104] on span "export" at bounding box center [1131, 109] width 61 height 16
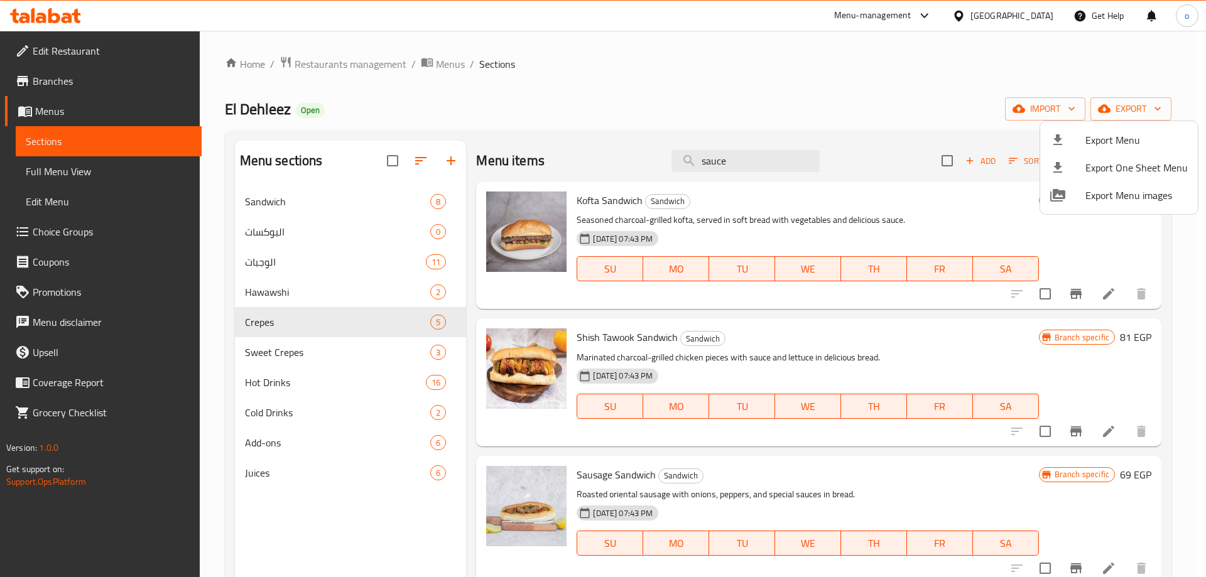
click at [1098, 138] on span "Export Menu" at bounding box center [1137, 140] width 102 height 15
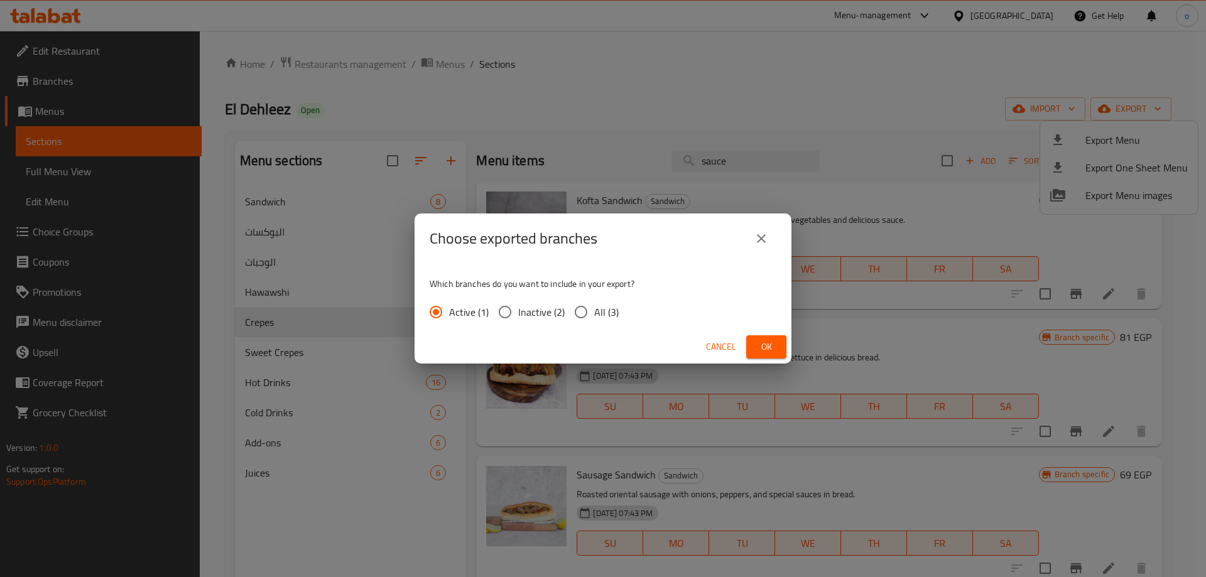
click at [607, 318] on span "All (3)" at bounding box center [606, 312] width 25 height 15
click at [594, 318] on input "All (3)" at bounding box center [581, 312] width 26 height 26
radio input "true"
click at [763, 353] on span "Ok" at bounding box center [766, 347] width 20 height 16
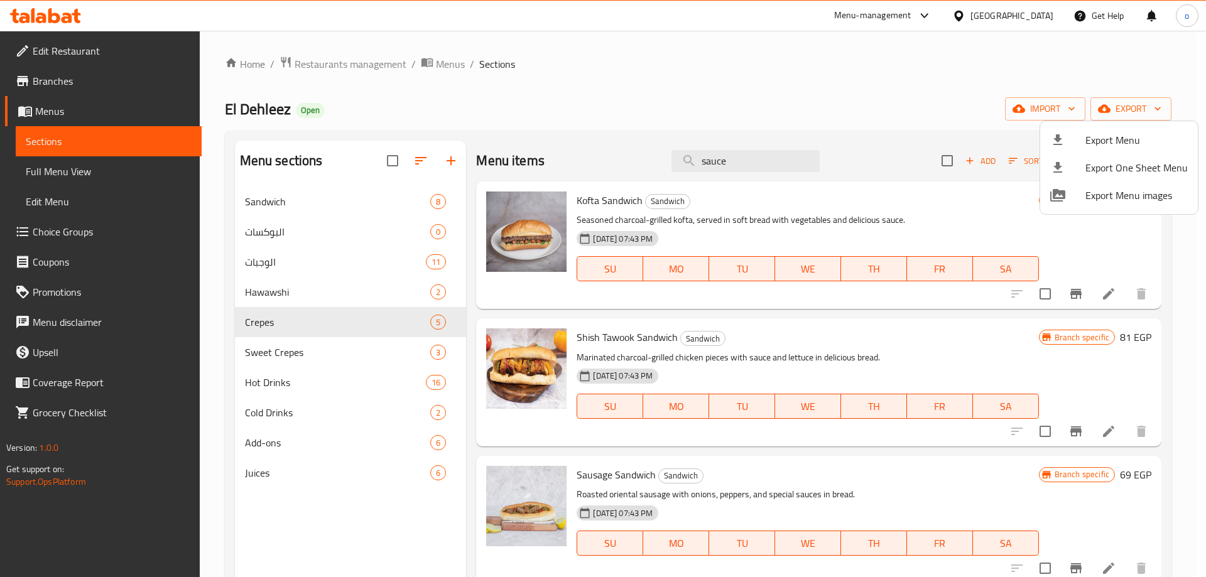
click at [827, 62] on div at bounding box center [603, 288] width 1206 height 577
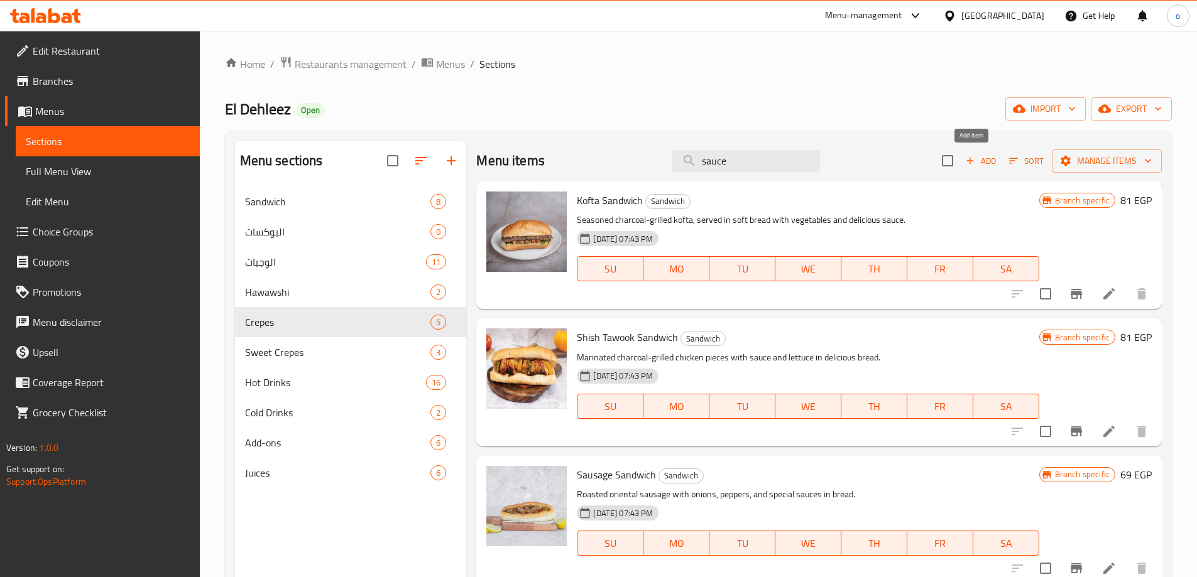
click at [977, 161] on span "Add" at bounding box center [981, 161] width 34 height 14
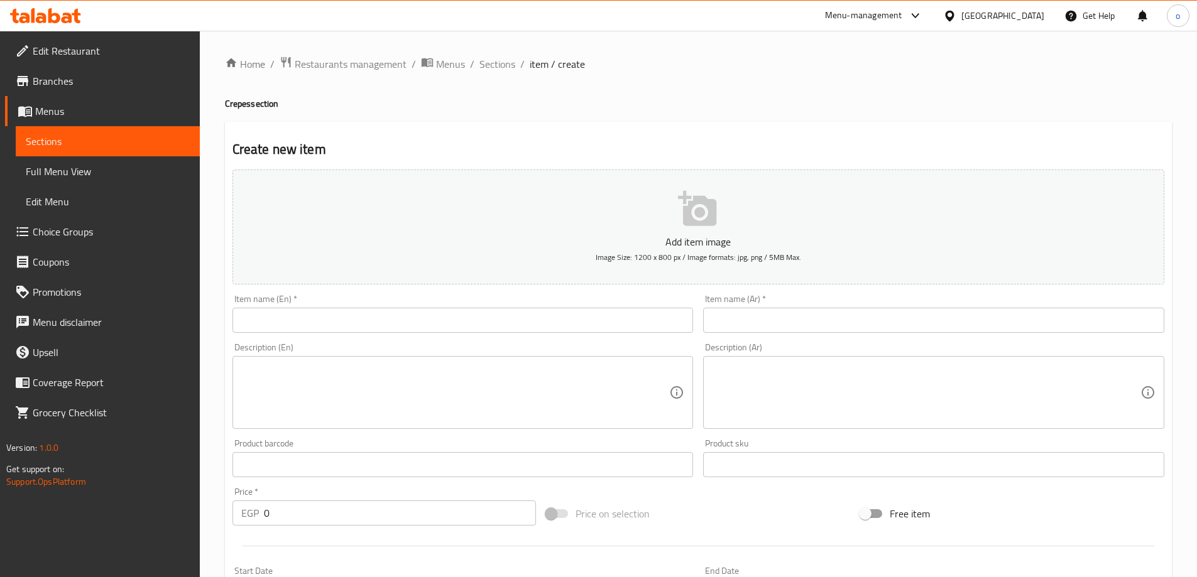
click at [829, 349] on div "Description (Ar) Description (Ar)" at bounding box center [933, 386] width 461 height 86
click at [816, 326] on input "text" at bounding box center [933, 320] width 461 height 25
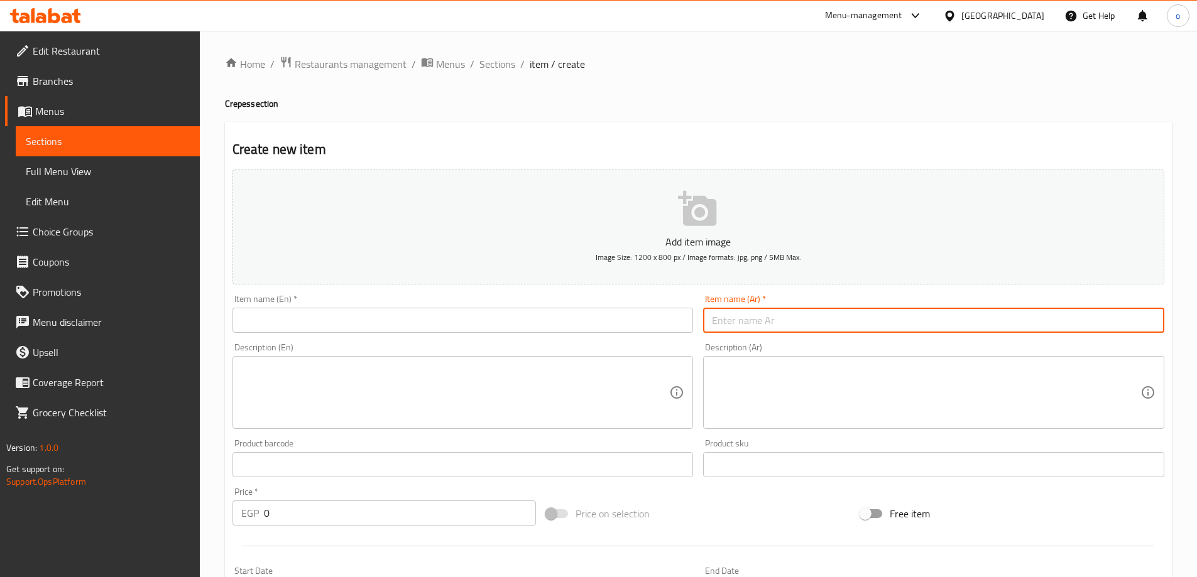
paste input "عرض الصحاب"
type input "عرض الصحاب"
click at [597, 310] on input "text" at bounding box center [462, 320] width 461 height 25
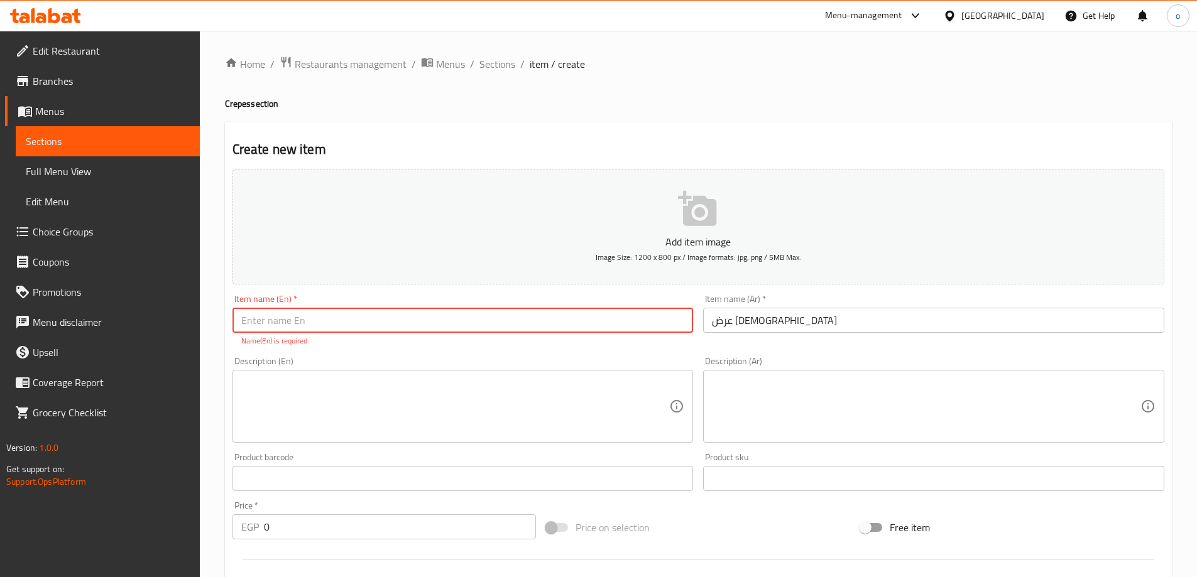
click at [612, 332] on input "text" at bounding box center [462, 320] width 461 height 25
paste input "Friends Crepe Offer"
click at [287, 329] on input "Friends Crepe Offer" at bounding box center [462, 320] width 461 height 25
type input "Friends Offer"
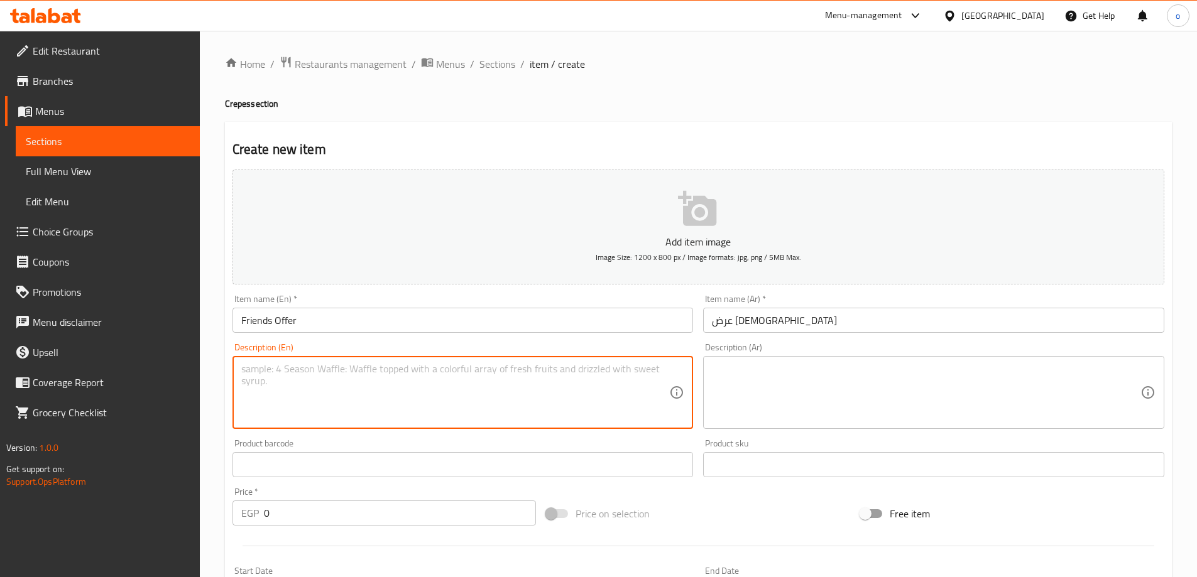
click at [364, 390] on textarea at bounding box center [455, 393] width 428 height 60
click at [743, 327] on input "عرض الصحاب" at bounding box center [933, 320] width 461 height 25
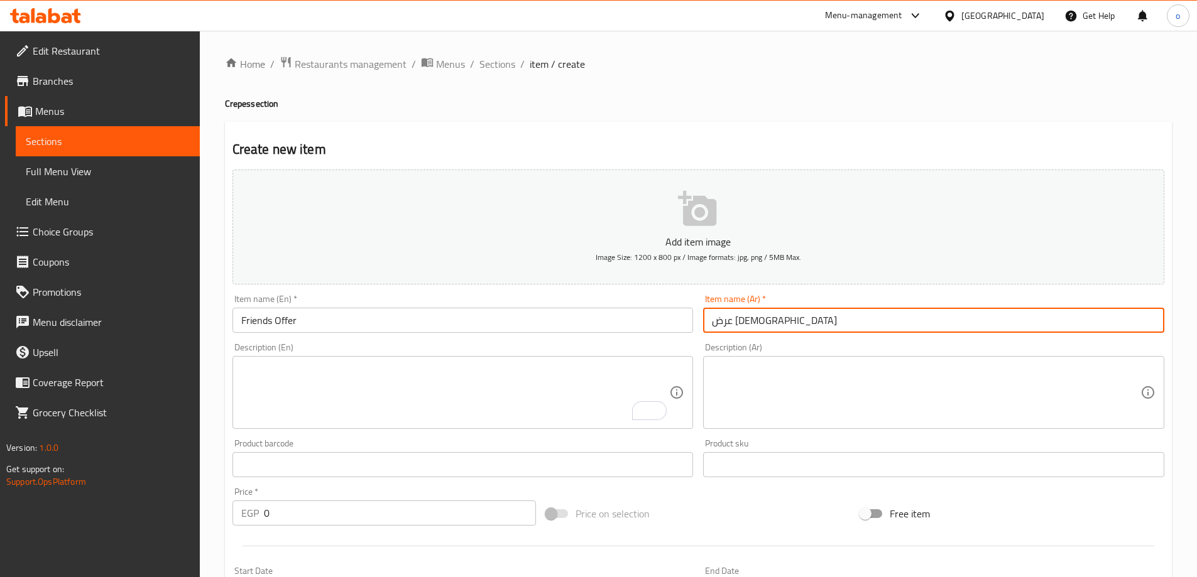
paste input "كريب"
click at [770, 326] on input "عرضكريب الصحاب" at bounding box center [933, 320] width 461 height 25
type input "عرض كريب الصحاب"
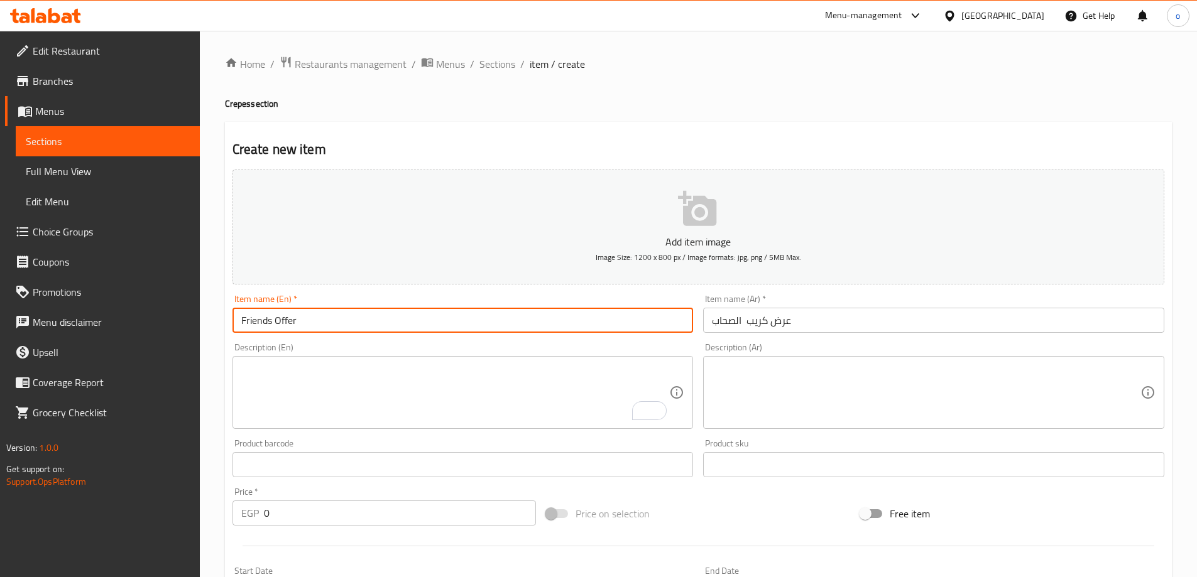
click at [278, 325] on input "Friends Offer" at bounding box center [462, 320] width 461 height 25
drag, startPoint x: 299, startPoint y: 322, endPoint x: 216, endPoint y: 321, distance: 83.6
click at [216, 321] on div "Home / Restaurants management / Menus / Sections / item / create Crepes section…" at bounding box center [698, 459] width 997 height 857
paste input "Crepe"
type input "Friends Crepe Offer"
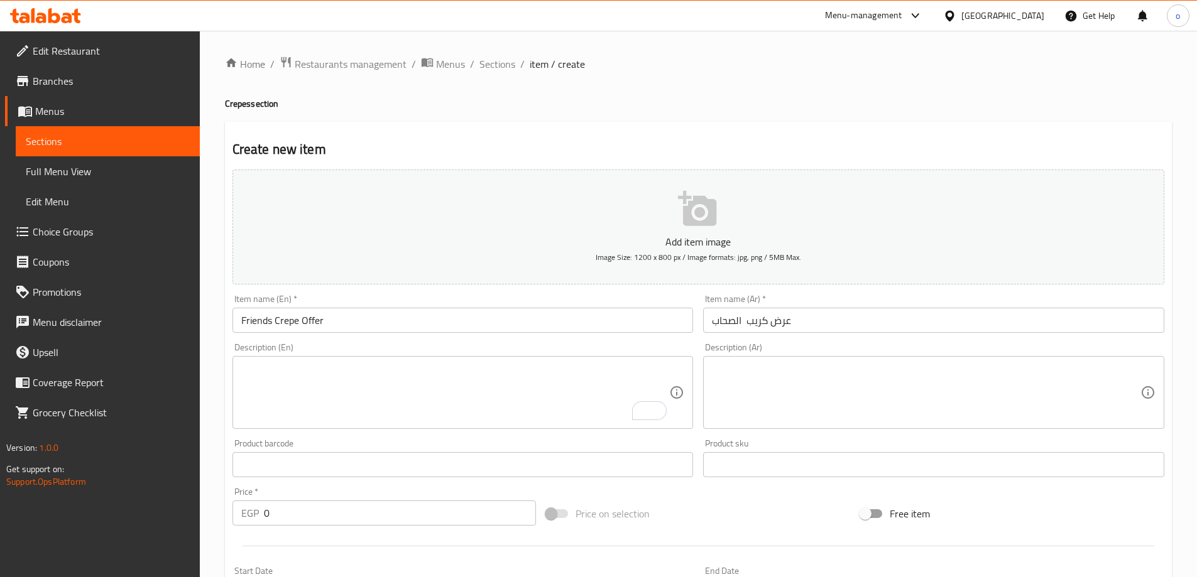
click at [359, 344] on div "Description (En) Description (En)" at bounding box center [462, 386] width 461 height 86
click at [366, 368] on textarea "To enrich screen reader interactions, please activate Accessibility in Grammarl…" at bounding box center [455, 393] width 428 height 60
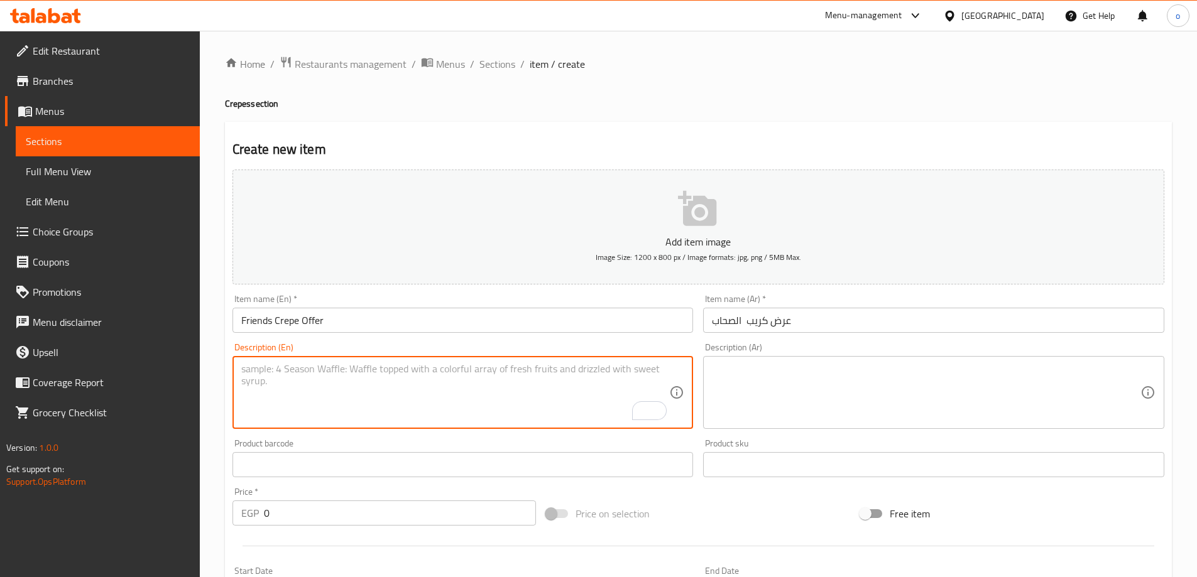
click at [765, 388] on textarea at bounding box center [926, 393] width 428 height 60
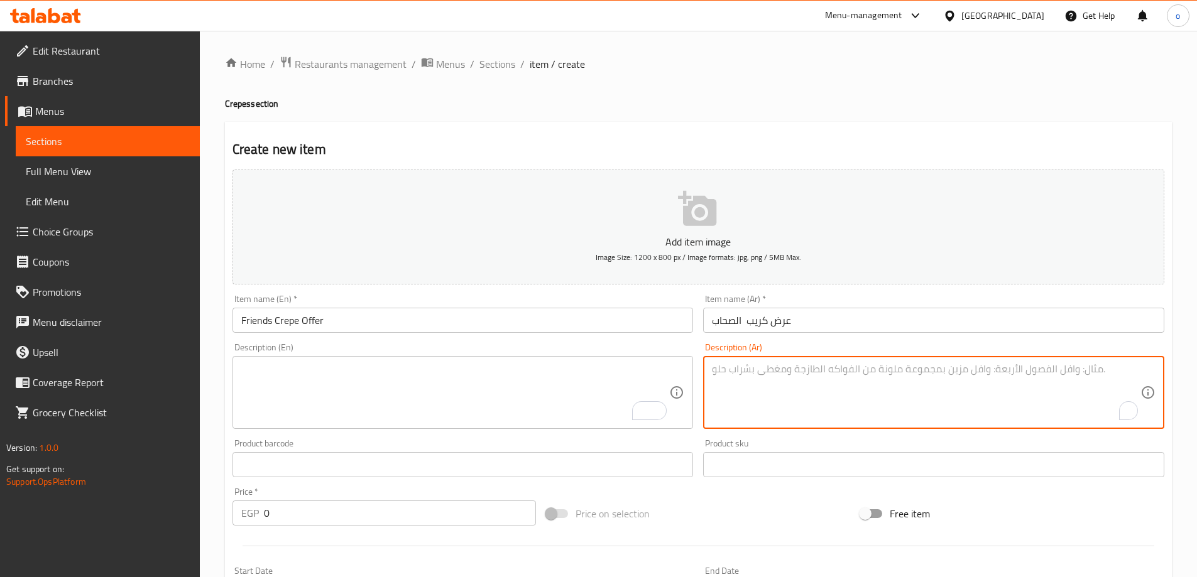
paste textarea "اتنين كريب من اختيارك + 2 بطاطس + 2 ماكس كولا"
click at [800, 367] on textarea "اتنين كريب من اختيارك + 2 بطاطس + 2 ماكس كولا" at bounding box center [926, 393] width 428 height 60
click at [841, 369] on textarea "اتنين كريب من اختيارك + 2 بطاطس + 2 ماكس كولا" at bounding box center [926, 393] width 428 height 60
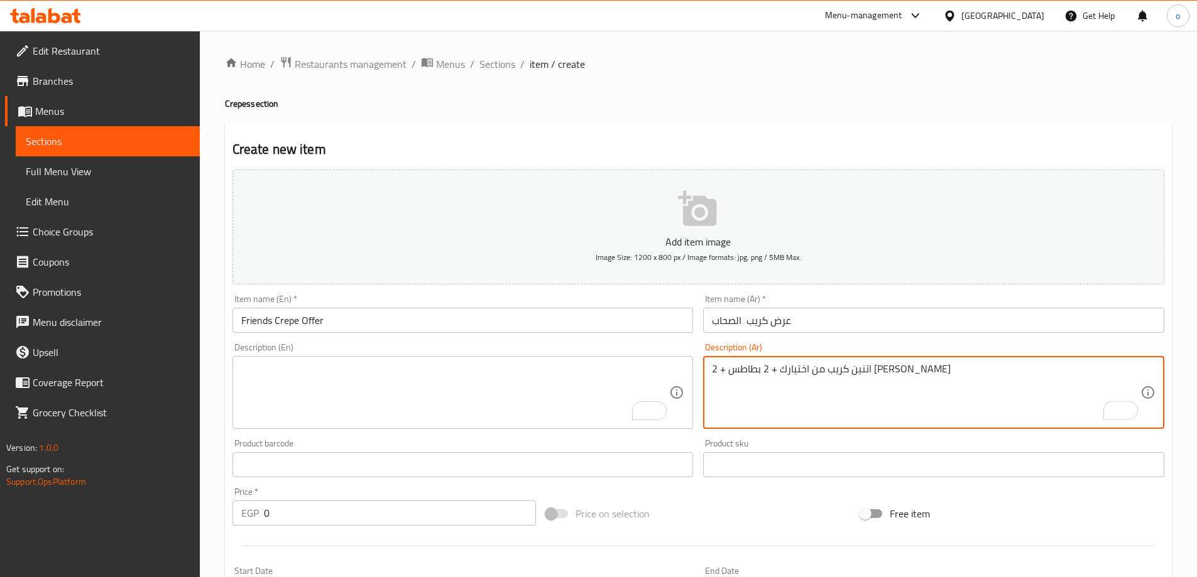
click at [832, 369] on textarea "اتنين كريب من اختيارك + 2 بطاطس + 2 ماكس كولا" at bounding box center [926, 393] width 428 height 60
type textarea "اتنين كريب من اختيارك + 2 بطاطس + 2 ماكس كولا"
click at [419, 380] on textarea "To enrich screen reader interactions, please activate Accessibility in Grammarl…" at bounding box center [455, 393] width 428 height 60
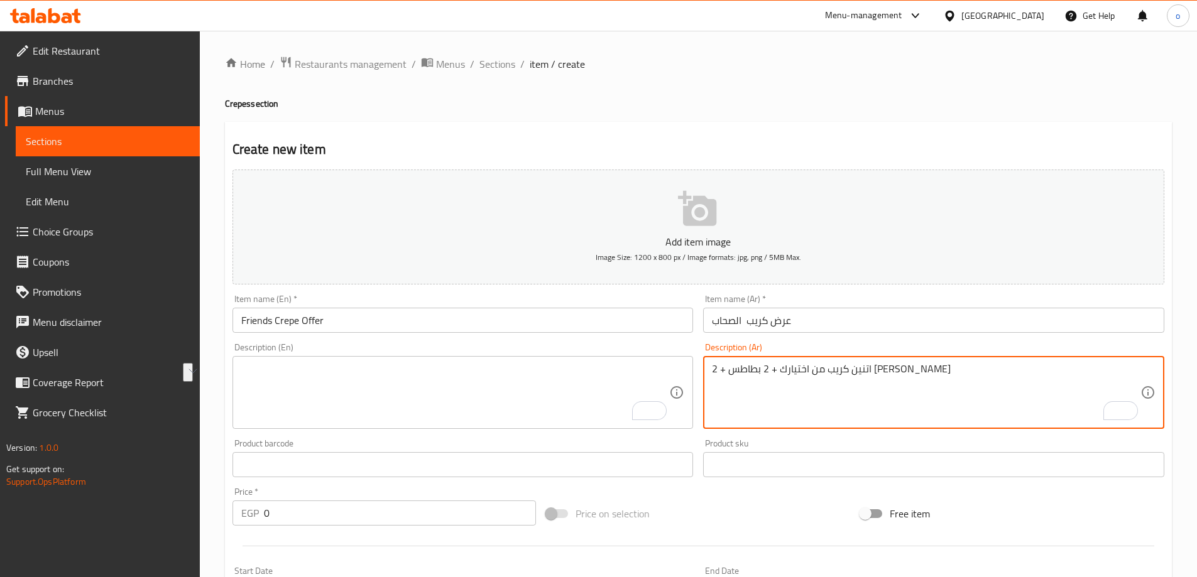
paste textarea "Two crepes of your choice + 2 fries + 2 Max Cola"
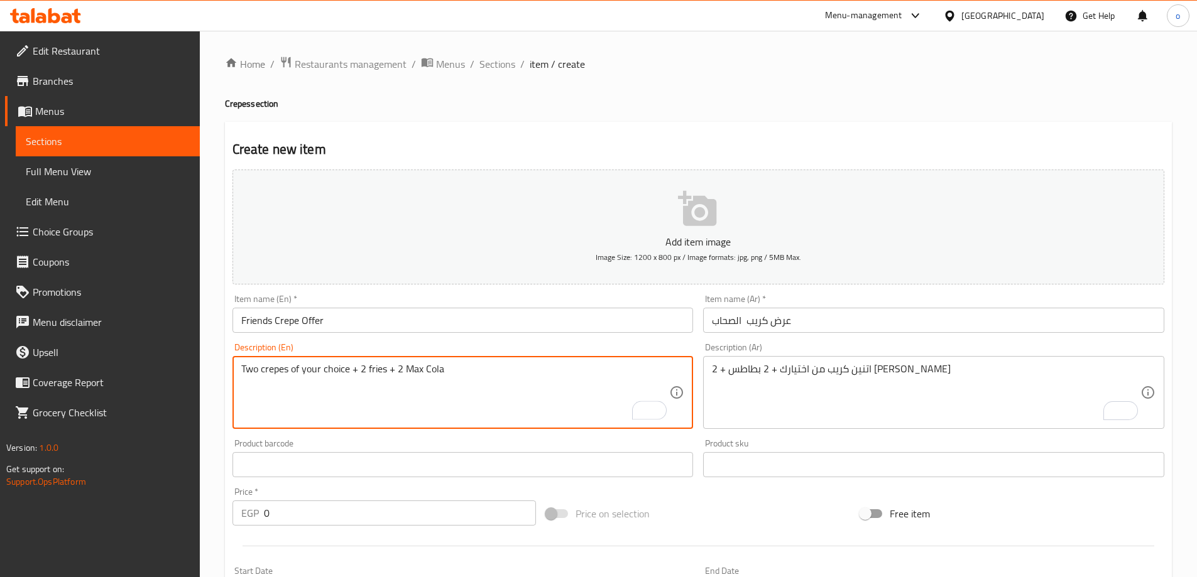
click at [352, 376] on textarea "Two crepes of your choice + 2 fries + 2 Max Cola" at bounding box center [455, 393] width 428 height 60
click at [385, 373] on textarea "Two crepes of your choice , 2 fries + 2 Max Cola" at bounding box center [455, 393] width 428 height 60
type textarea "Two crepes of your choice , 2 fries and 2 Max Cola"
click at [420, 451] on div "Product barcode Product barcode" at bounding box center [462, 458] width 461 height 38
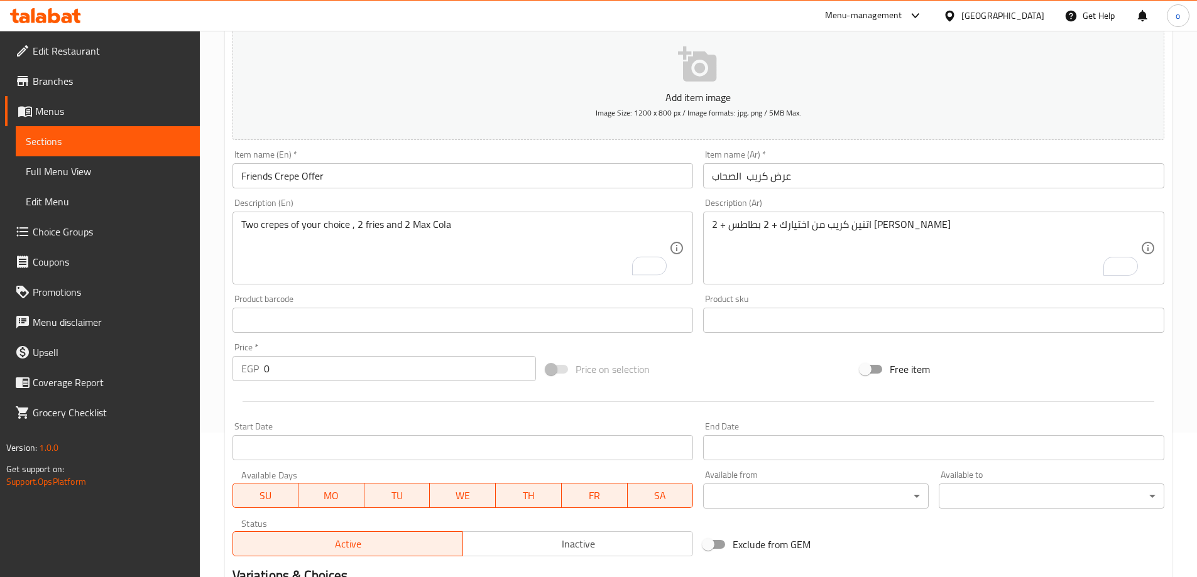
scroll to position [188, 0]
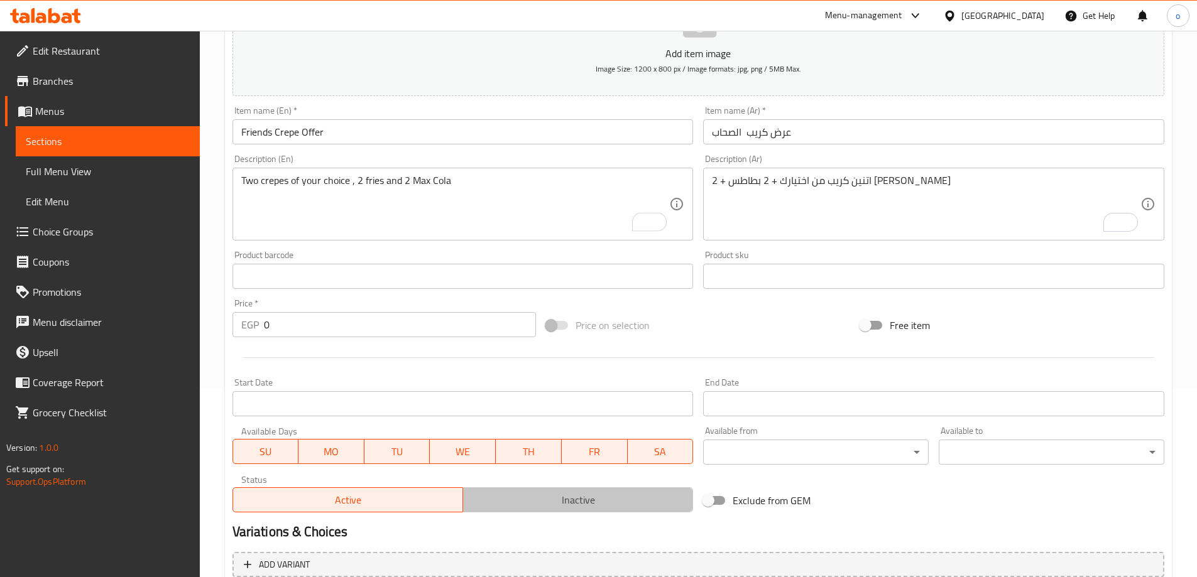
click at [501, 497] on span "Inactive" at bounding box center [578, 500] width 220 height 18
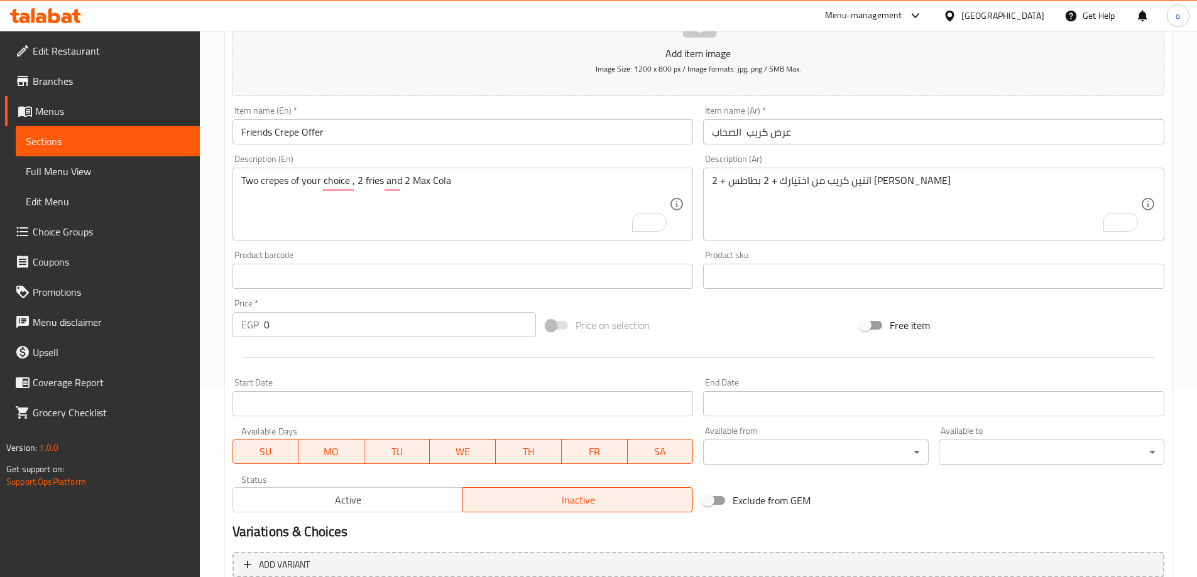
type button "1"
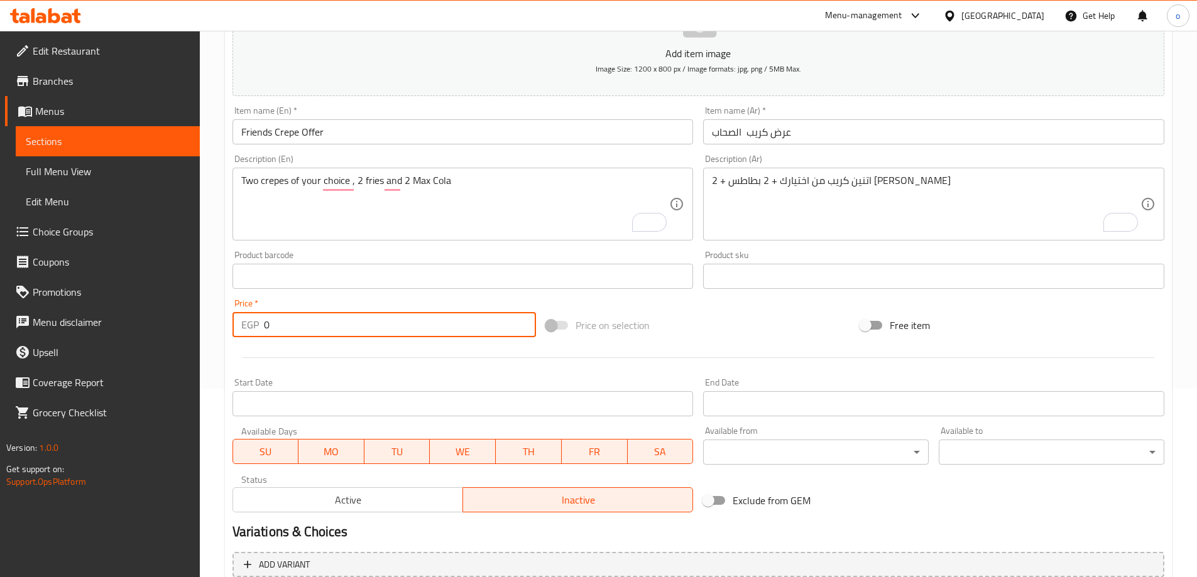
paste input "375"
drag, startPoint x: 315, startPoint y: 331, endPoint x: 248, endPoint y: 333, distance: 67.3
click at [248, 333] on div "EGP 375 Price *" at bounding box center [384, 324] width 304 height 25
type input "375"
click at [342, 374] on div "Start Date Start Date" at bounding box center [462, 397] width 471 height 48
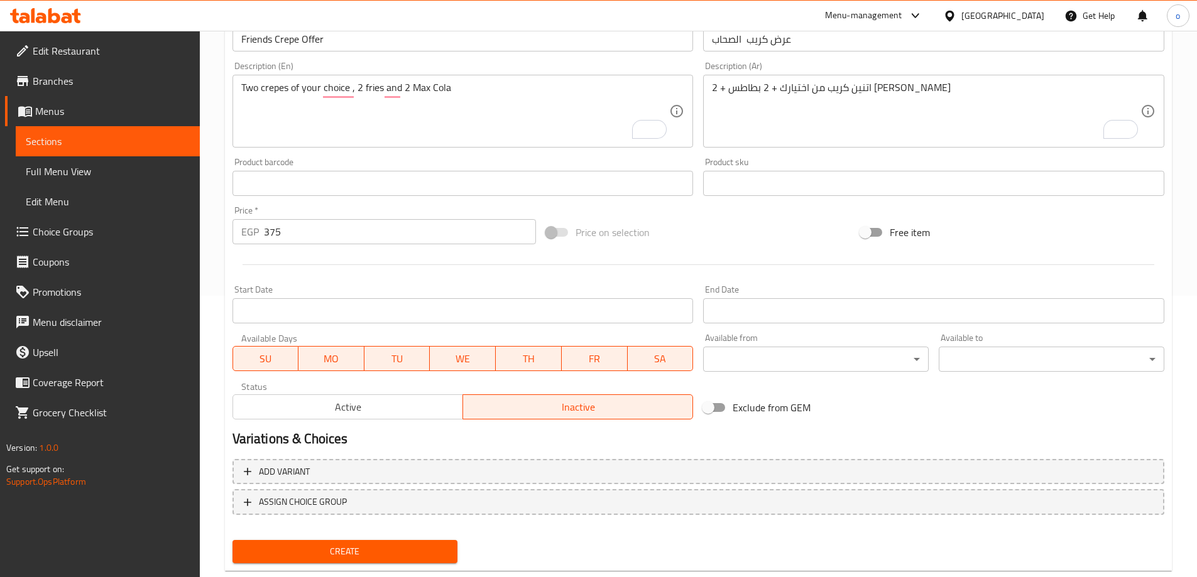
scroll to position [310, 0]
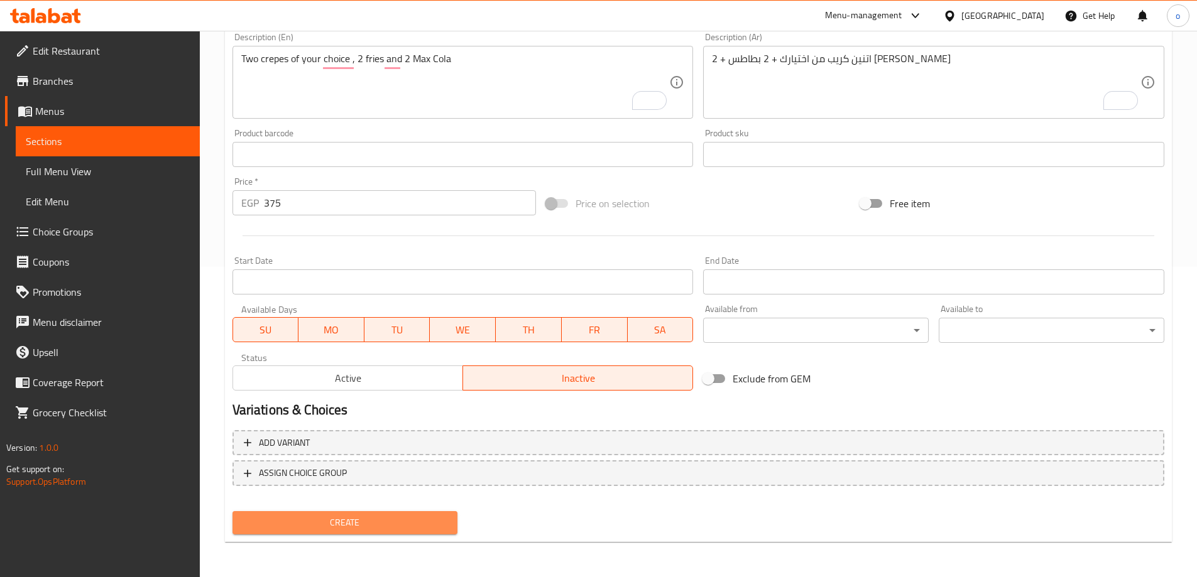
click at [417, 518] on span "Create" at bounding box center [345, 523] width 205 height 16
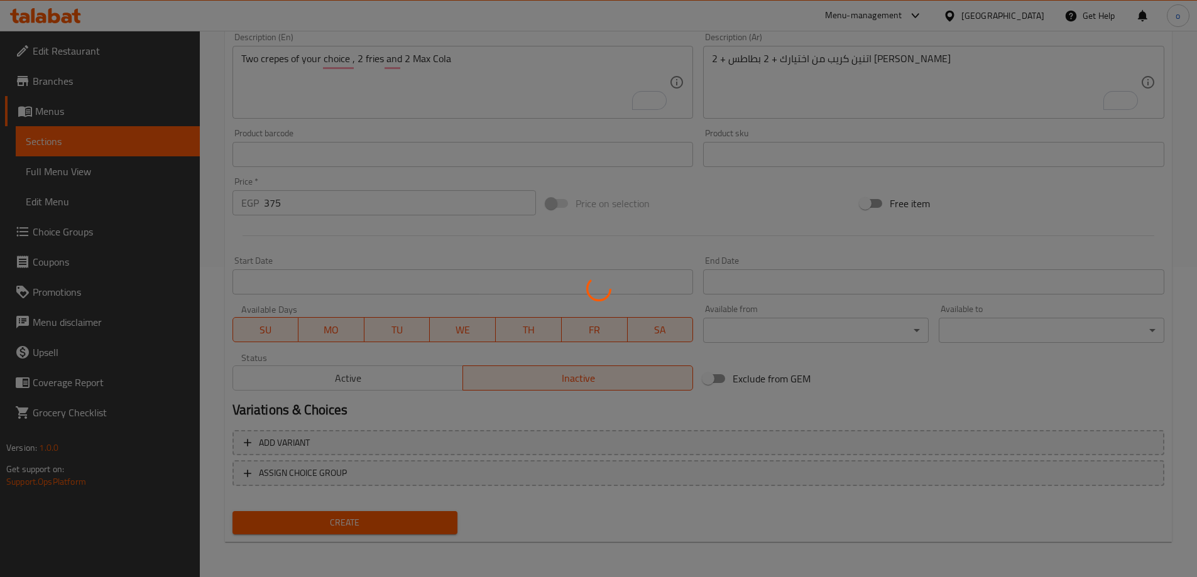
type input "0"
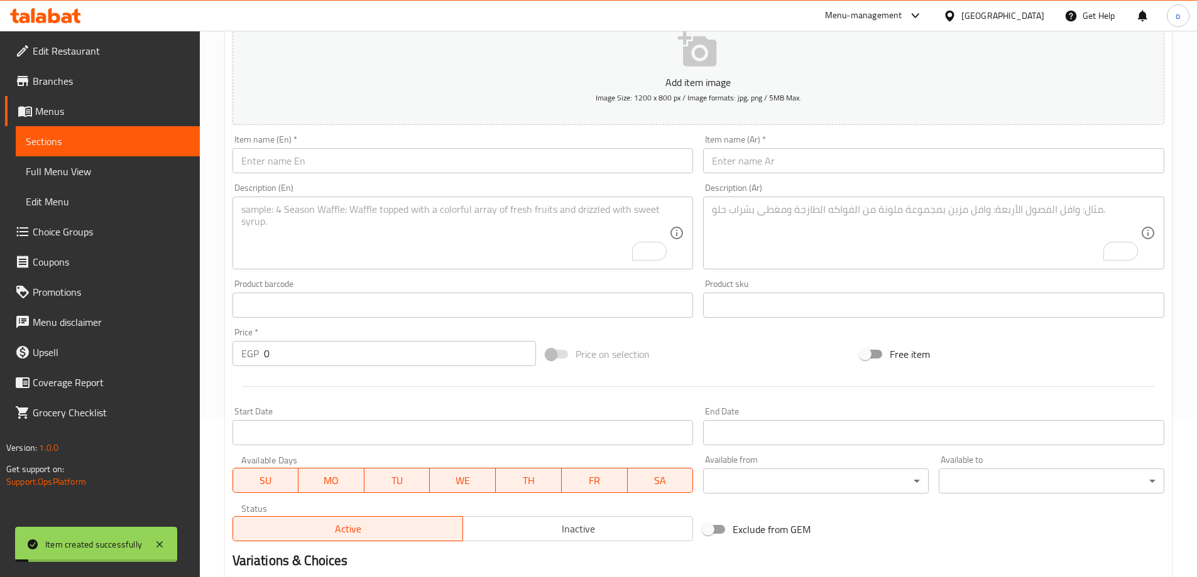
scroll to position [0, 0]
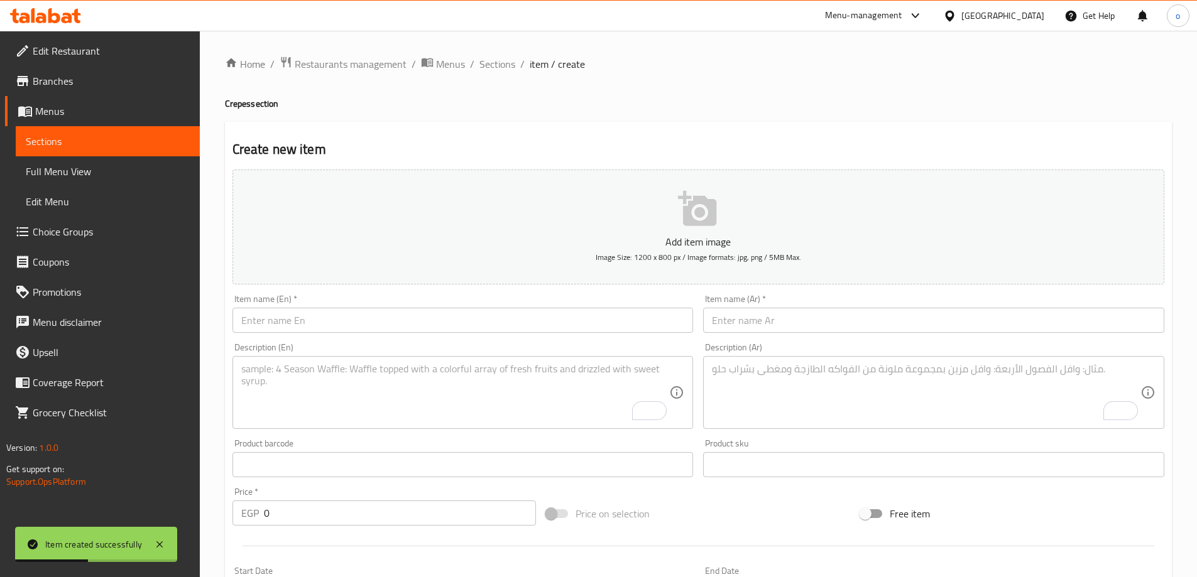
click at [722, 315] on input "text" at bounding box center [933, 320] width 461 height 25
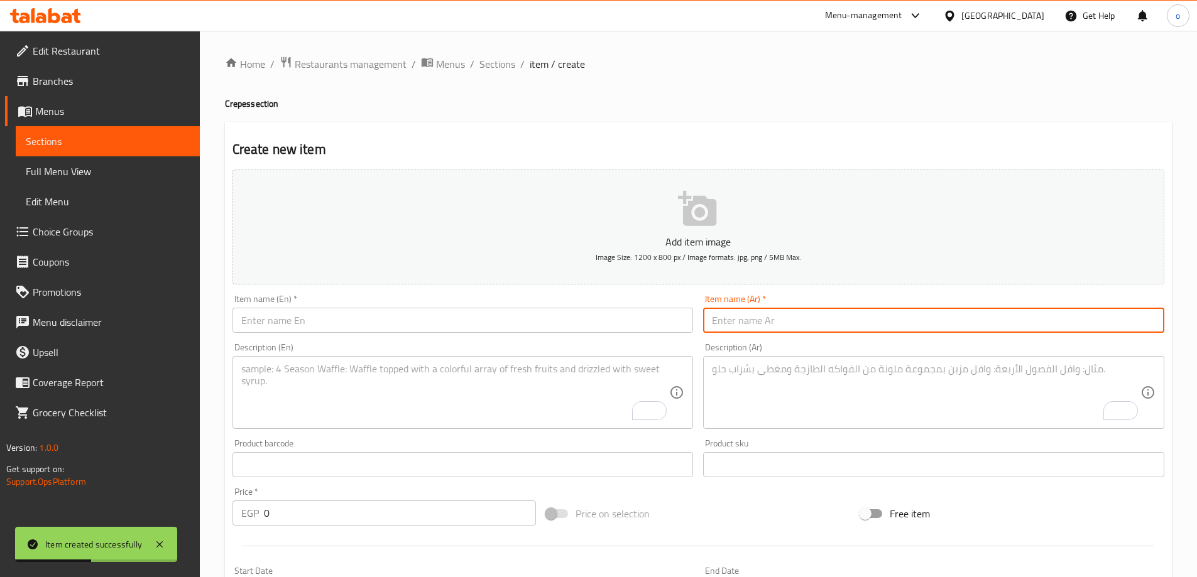
paste input "عرض الشله كريب"
type input "عرض الشله كريب"
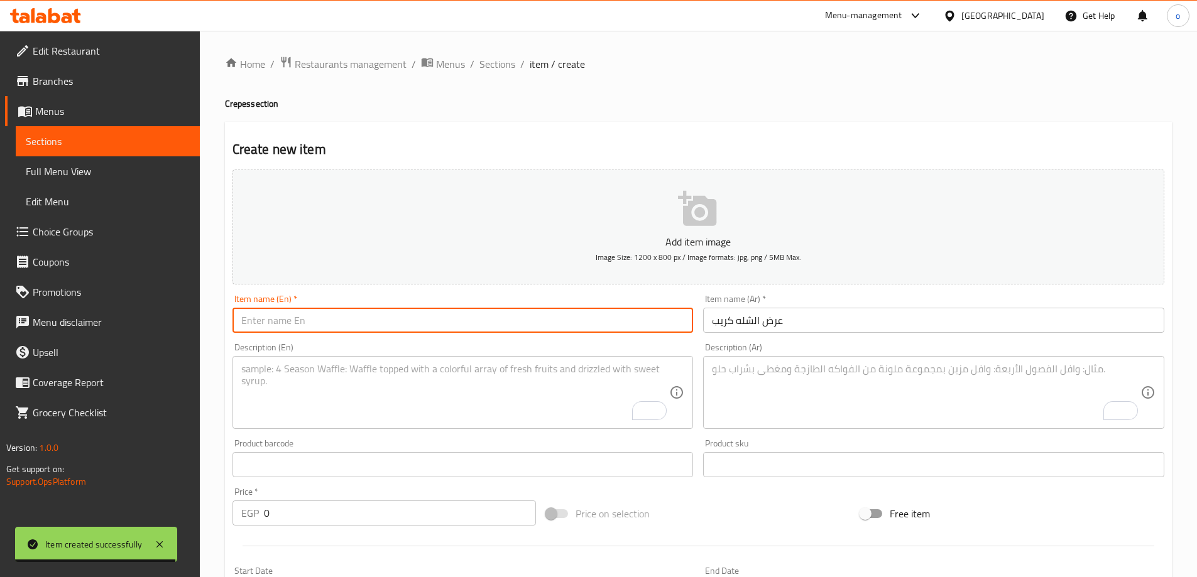
click at [497, 329] on input "text" at bounding box center [462, 320] width 461 height 25
paste input "Shala Crepe Offer"
type input "Shala Crepe Offer"
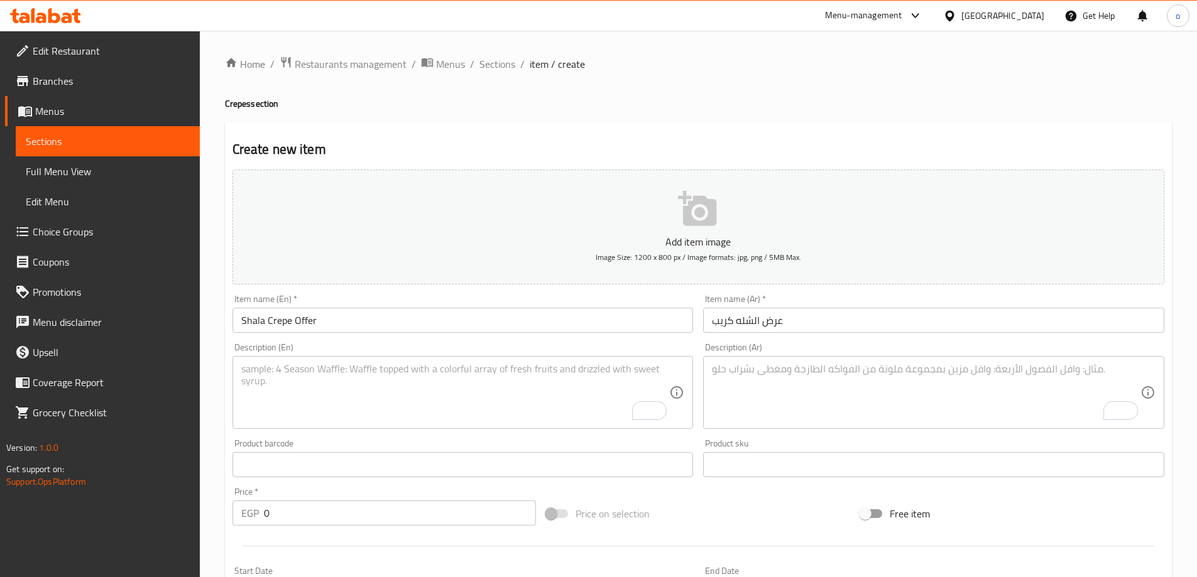
drag, startPoint x: 406, startPoint y: 334, endPoint x: 397, endPoint y: 336, distance: 9.0
click at [397, 336] on div "Item name (En)   * Shala Crepe Offer Item name (En) *" at bounding box center [462, 314] width 471 height 48
click at [760, 401] on textarea "To enrich screen reader interactions, please activate Accessibility in Grammarl…" at bounding box center [926, 393] width 428 height 60
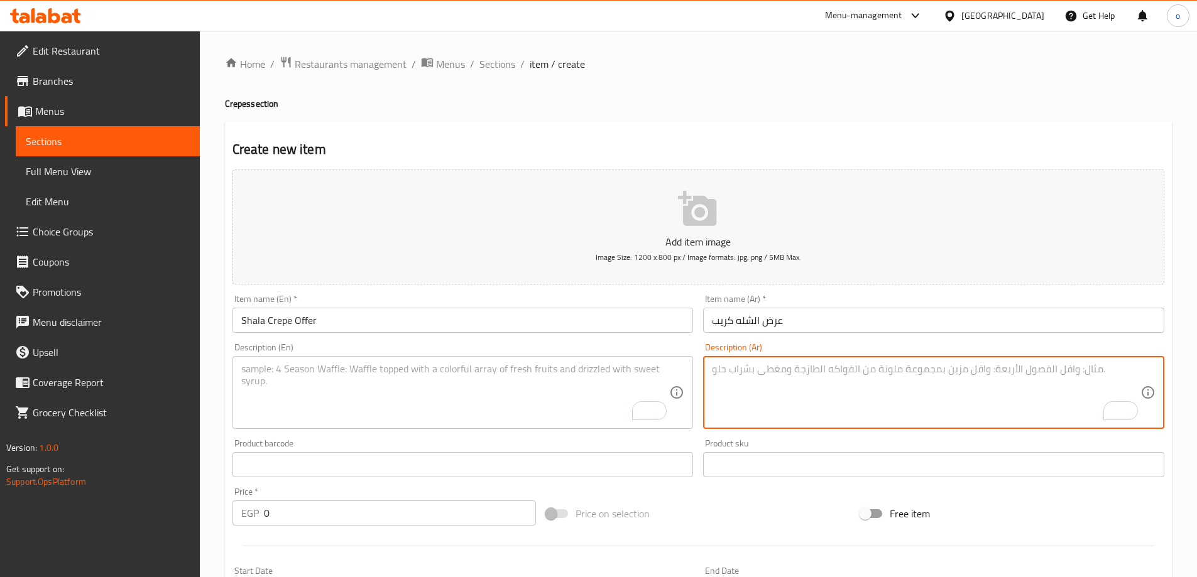
paste textarea "3 crepes of your choice, 3 fries, and 3 Maxi Cola."
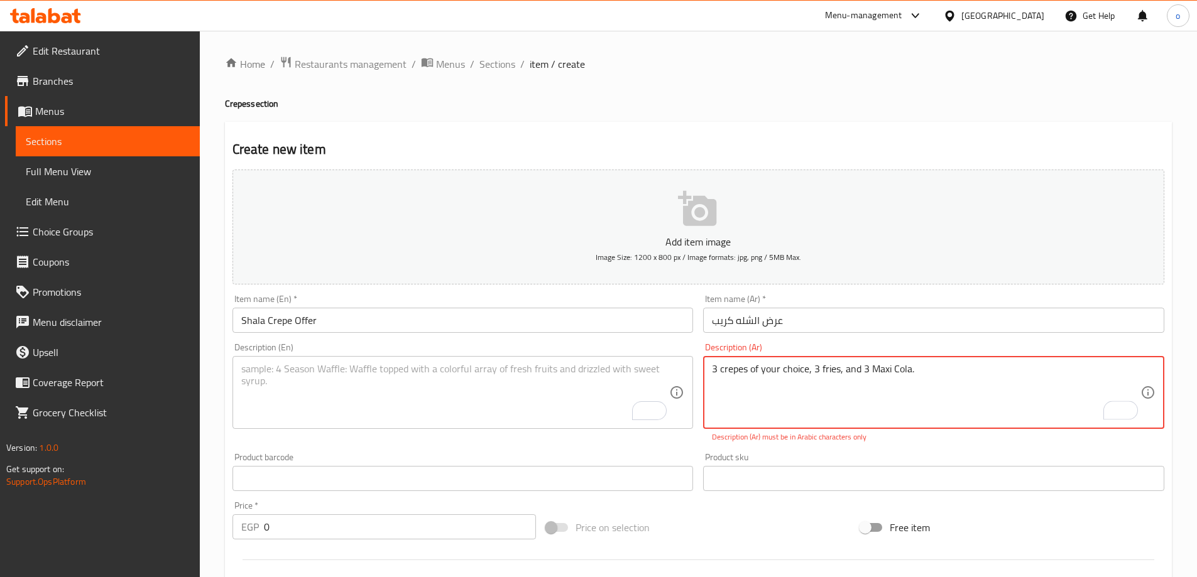
type textarea "3 crepes of your choice, 3 fries, and 3 Maxi Cola."
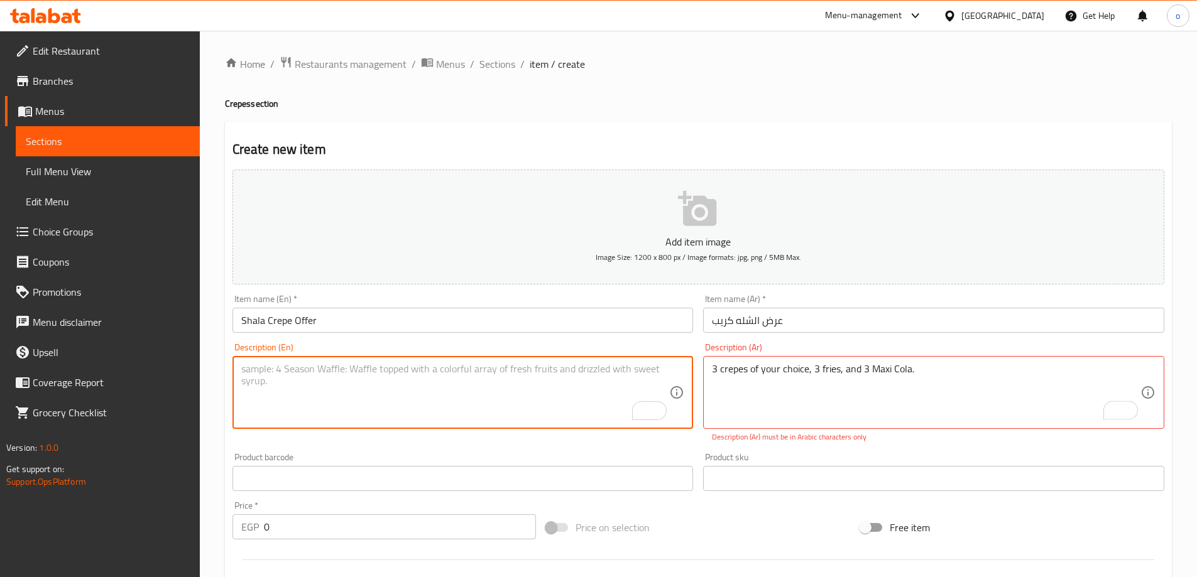
click at [615, 381] on textarea "To enrich screen reader interactions, please activate Accessibility in Grammarl…" at bounding box center [455, 393] width 428 height 60
paste textarea "3 crepes of your choice, 3 fries, and 3 Maxi Cola."
type textarea "3 crepes of your choice, 3 fries, and 3 Maxi Cola."
click at [803, 359] on div "3 crepes of your choice, 3 fries, and 3 Maxi Cola. Description (Ar)" at bounding box center [933, 392] width 461 height 73
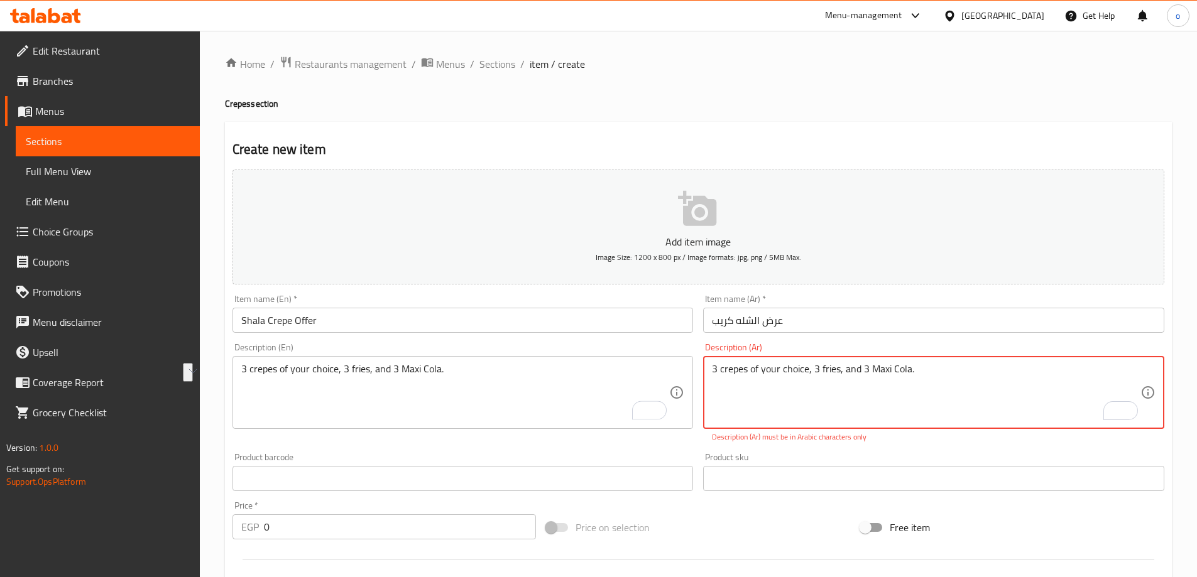
drag, startPoint x: 932, startPoint y: 367, endPoint x: 675, endPoint y: 361, distance: 257.0
click at [675, 361] on div "Add item image Image Size: 1200 x 800 px / Image formats: jpg, png / 5MB Max. I…" at bounding box center [698, 442] width 942 height 555
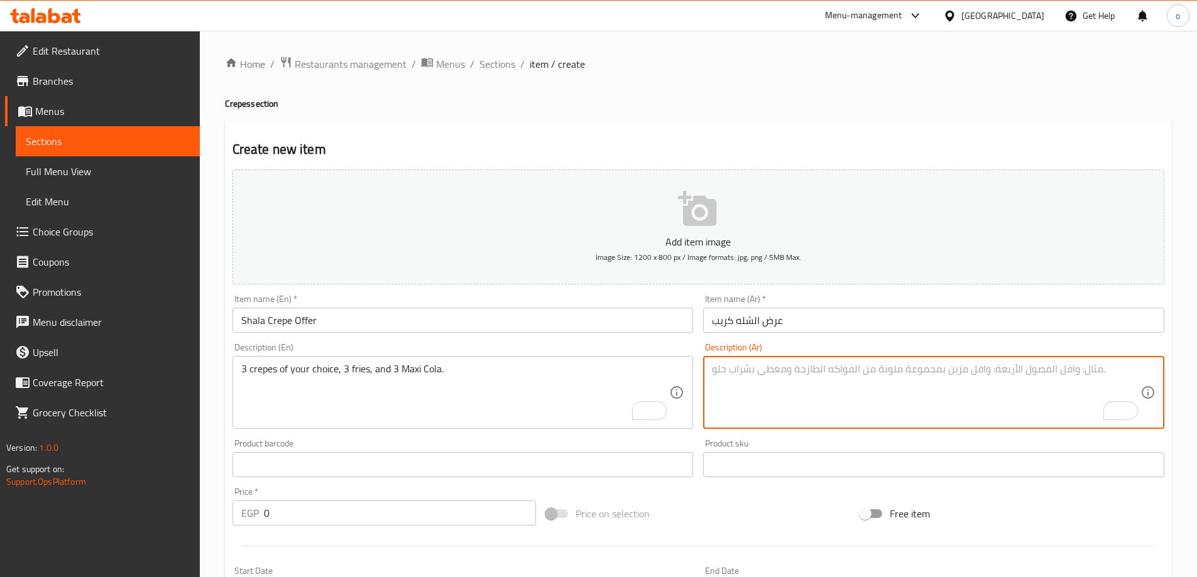
click at [799, 380] on textarea "To enrich screen reader interactions, please activate Accessibility in Grammarl…" at bounding box center [926, 393] width 428 height 60
paste textarea "3 كريب من اختيارك زائد ثلاثه بطاطس + 3 ماكسي كولا"
click at [750, 418] on textarea "3 كريب من اختيارك زائد ثلاثه بطاطس + 3 ماكسي كولا" at bounding box center [926, 393] width 428 height 60
type textarea "3 كريب من اختيارك زائد ثلاثه بطاطس + 3 ماكسي كولا"
click at [755, 434] on div "Description (Ar) 3 كريب من اختيارك زائد ثلاثه بطاطس + 3 ماكسي كولا Description …" at bounding box center [933, 386] width 471 height 96
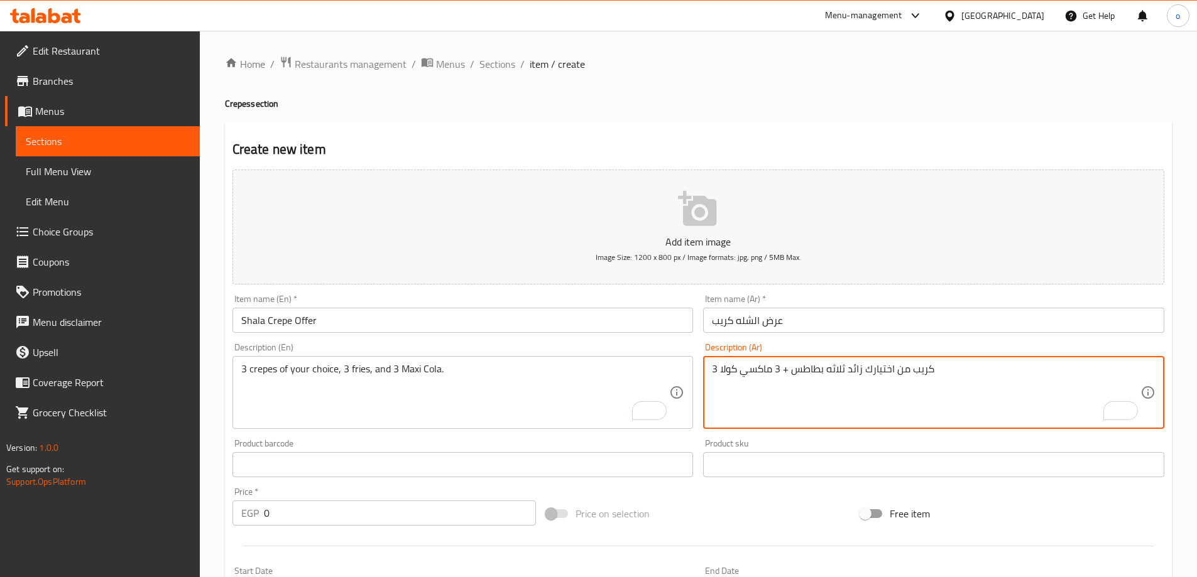
drag, startPoint x: 861, startPoint y: 370, endPoint x: 848, endPoint y: 371, distance: 12.6
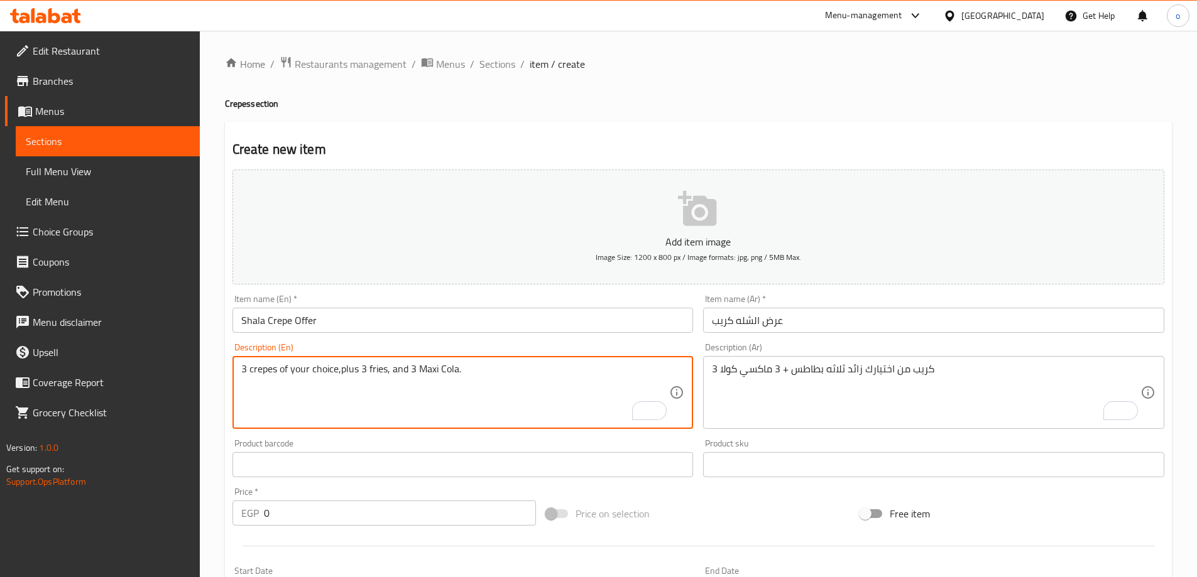
click at [341, 374] on textarea "3 crepes of your choice,plus 3 fries, and 3 Maxi Cola." at bounding box center [455, 393] width 428 height 60
type textarea "3 crepes of your choice, plus 3 fries, and 3 Maxi Cola."
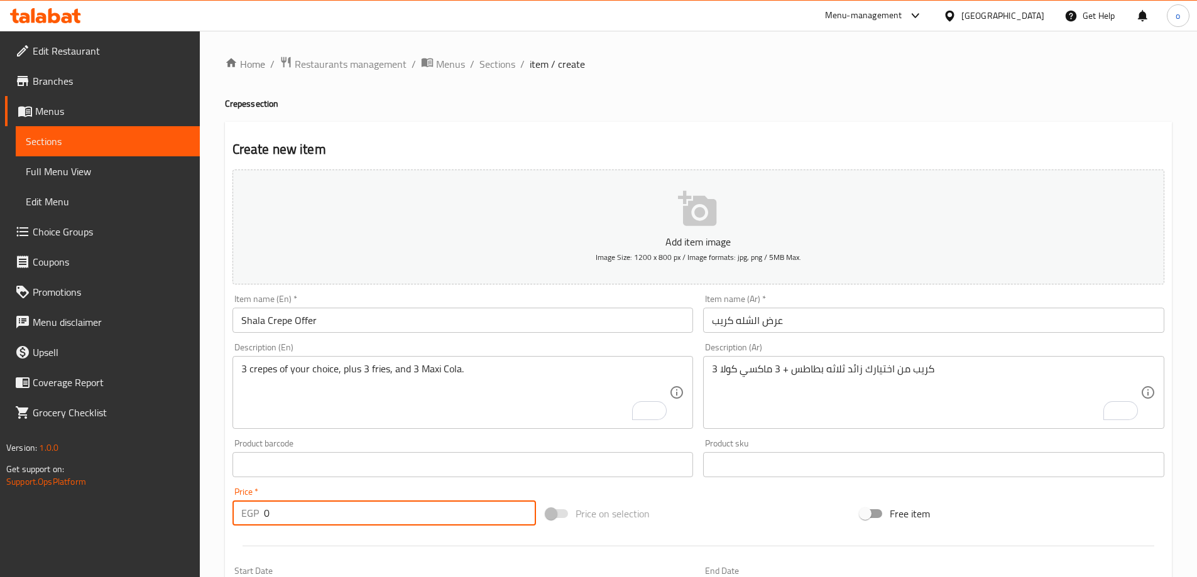
drag, startPoint x: 284, startPoint y: 515, endPoint x: 227, endPoint y: 509, distance: 56.8
click at [227, 509] on div "Price   * EGP 0 Price *" at bounding box center [384, 507] width 314 height 48
paste input "56"
type input "560"
click at [366, 493] on div "Price   * EGP 560 Price *" at bounding box center [384, 507] width 304 height 38
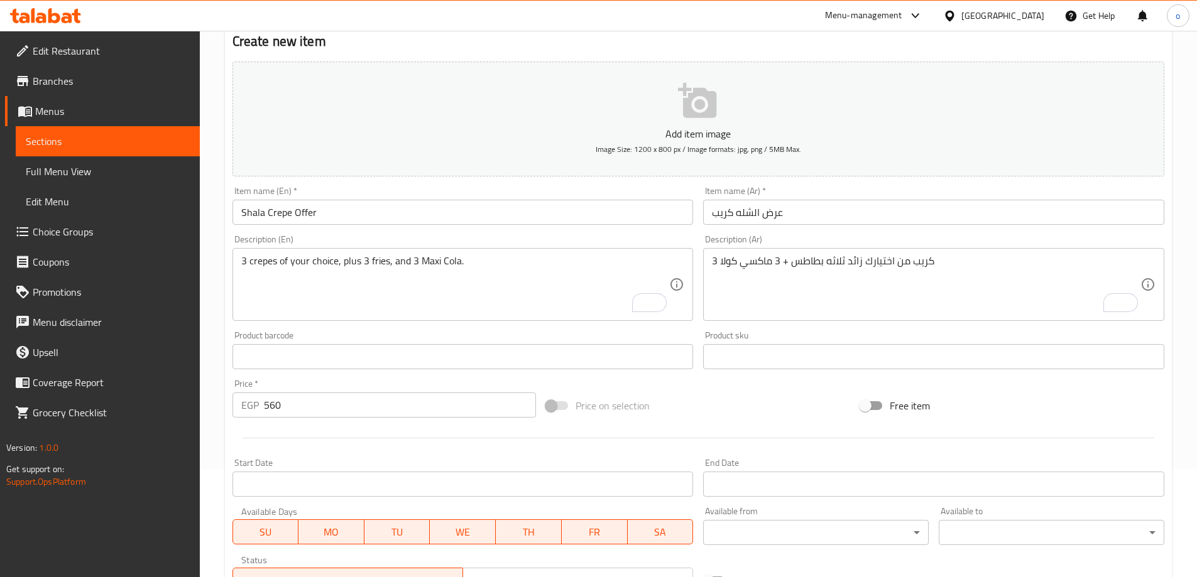
scroll to position [310, 0]
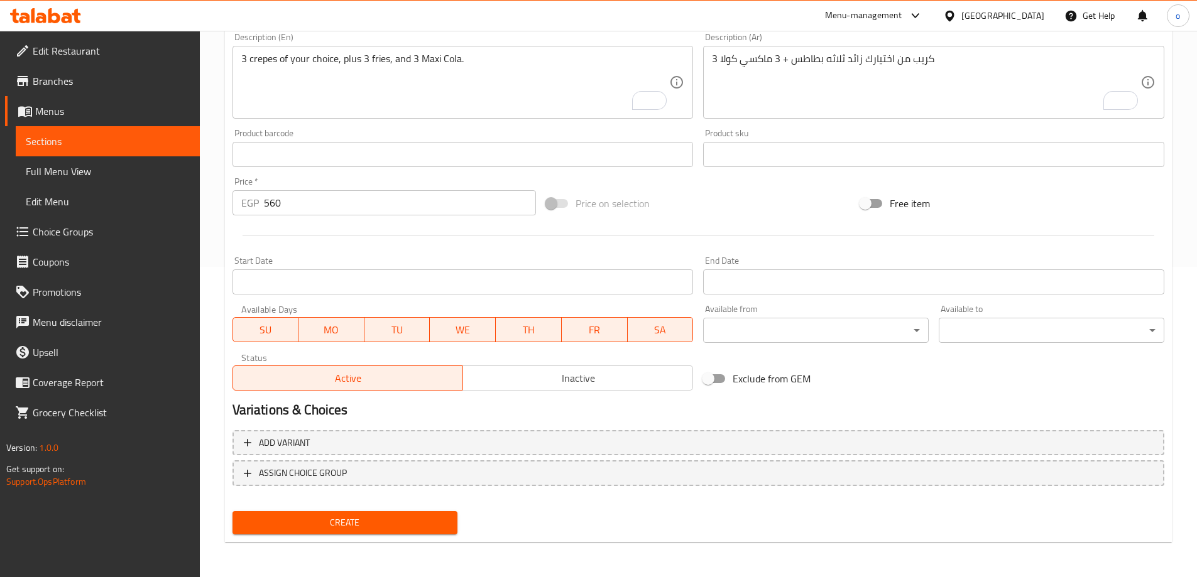
click at [532, 381] on span "Inactive" at bounding box center [578, 378] width 220 height 18
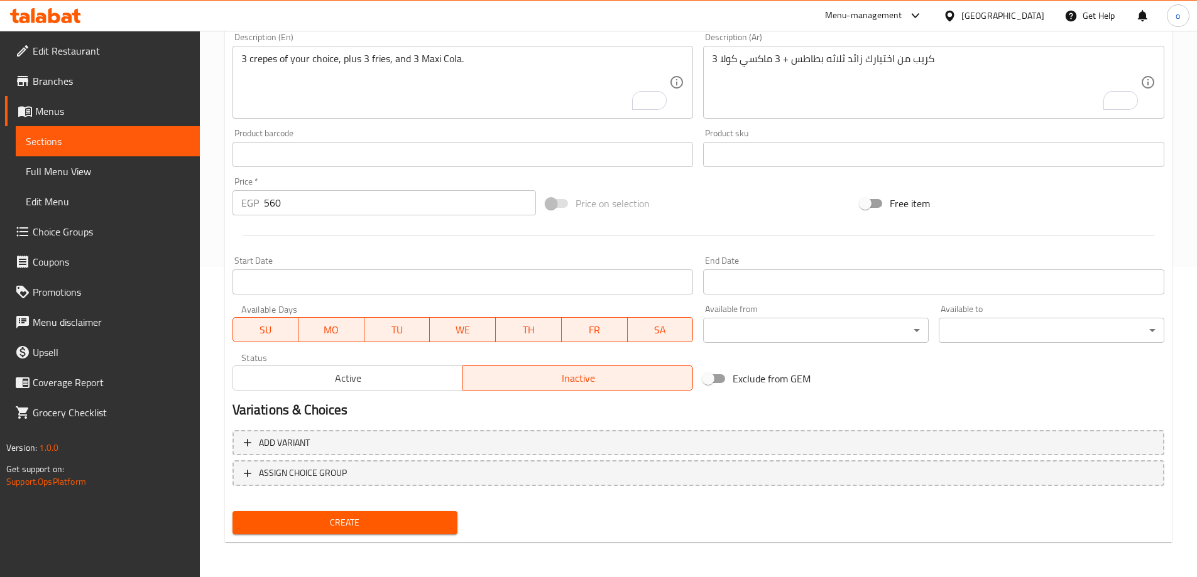
click at [414, 518] on span "Create" at bounding box center [345, 523] width 205 height 16
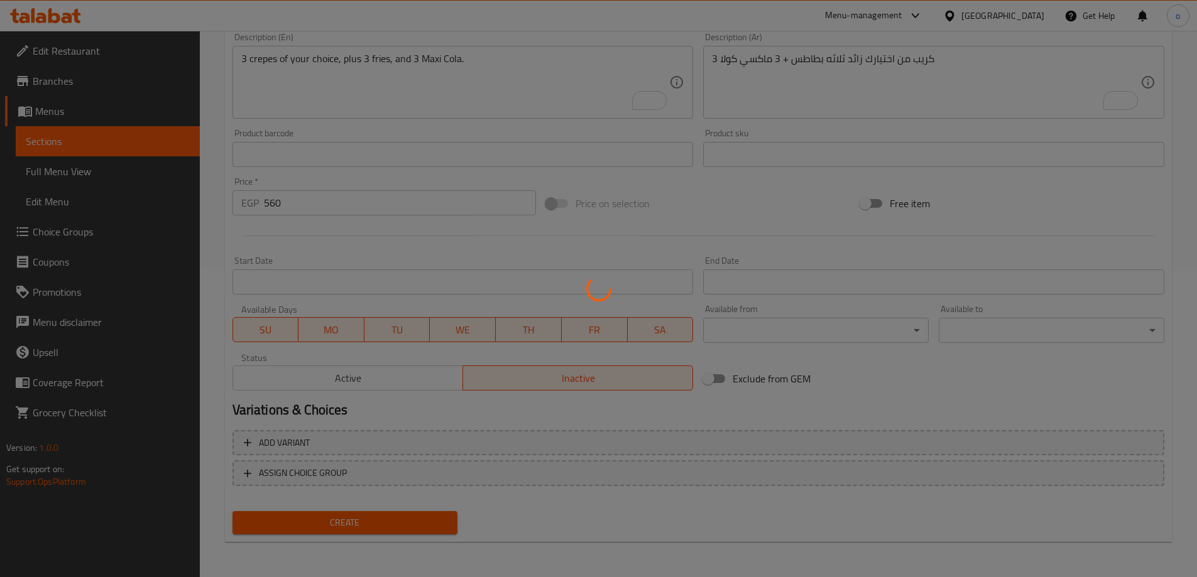
type input "0"
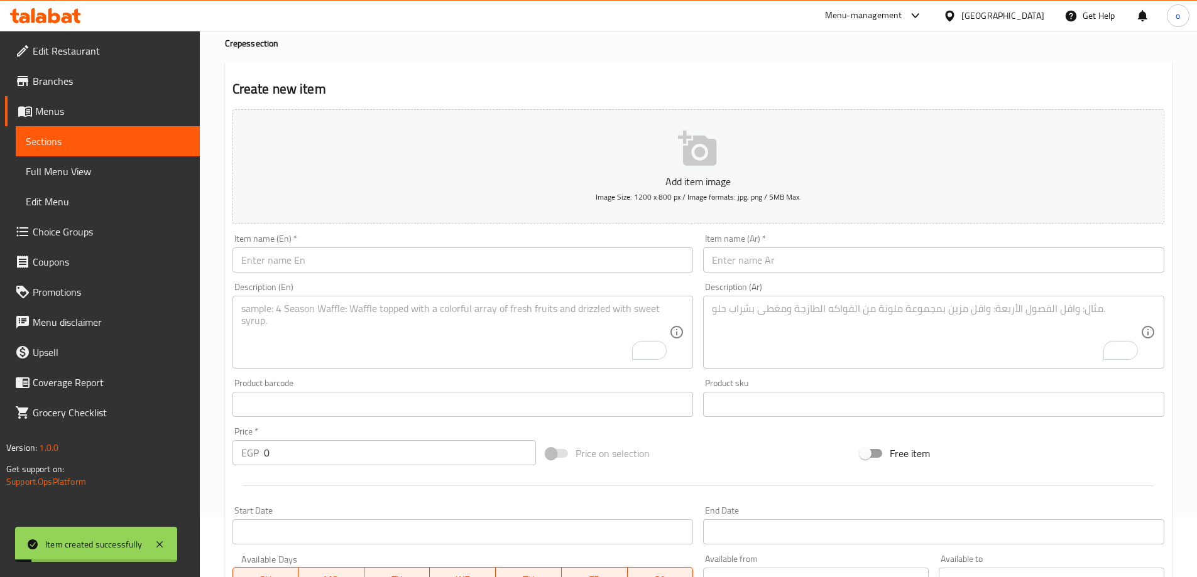
scroll to position [59, 0]
click at [490, 92] on h2 "Create new item" at bounding box center [698, 90] width 932 height 19
click at [812, 248] on div "Item name (Ar)   * Item name (Ar) *" at bounding box center [933, 255] width 461 height 38
click at [808, 252] on input "text" at bounding box center [933, 261] width 461 height 25
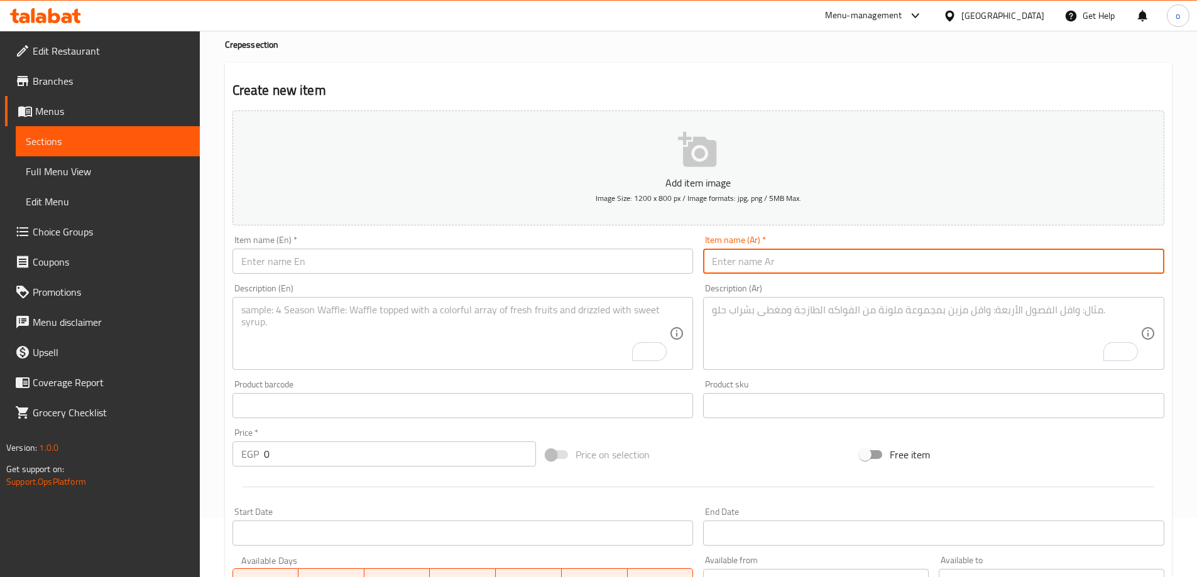
paste input "عرض العيله كريب"
type input "عرض العيله كريب"
click at [760, 278] on div "Item name (Ar)   * عرض العيله كريب Item name (Ar) *" at bounding box center [933, 255] width 471 height 48
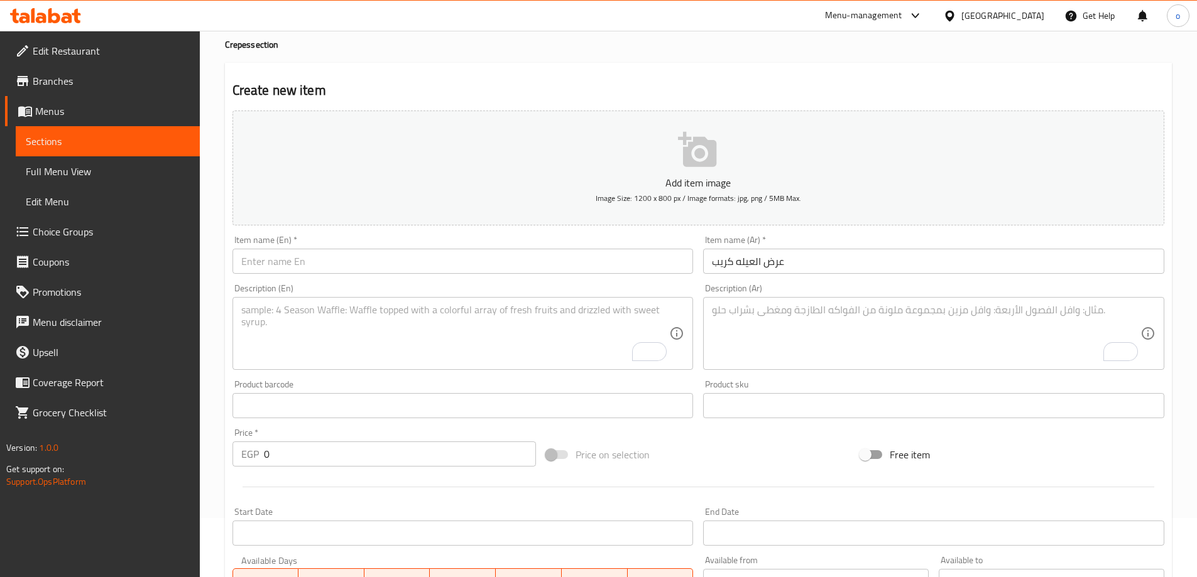
click at [476, 255] on input "text" at bounding box center [462, 261] width 461 height 25
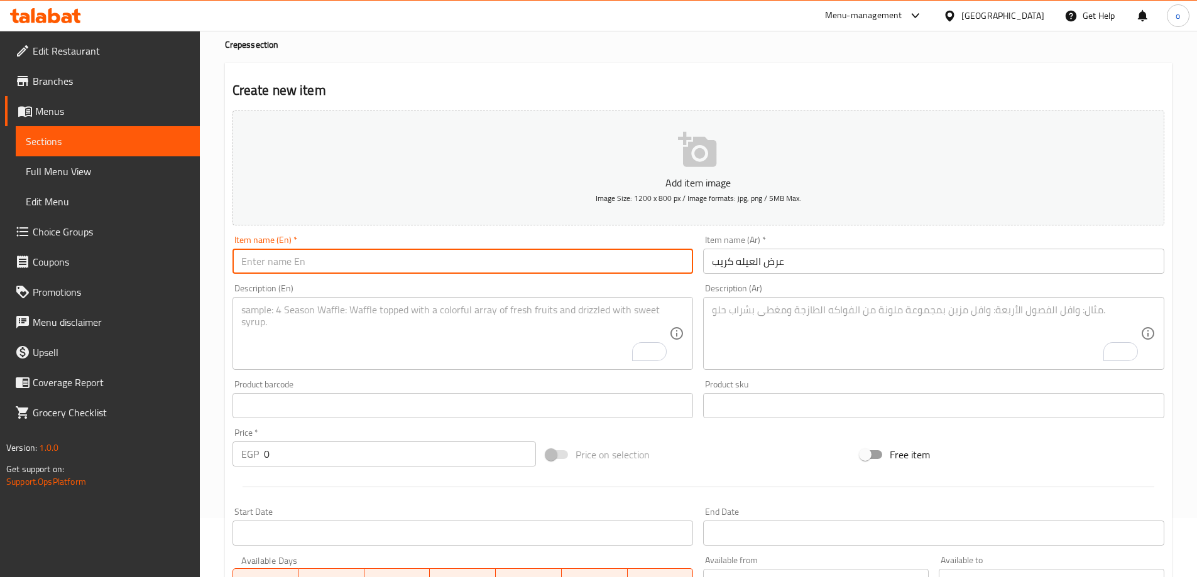
paste input "Family Crepe Offer"
type input "Family Crepe Offer"
click at [541, 288] on div "Description (En) Description (En)" at bounding box center [462, 327] width 461 height 86
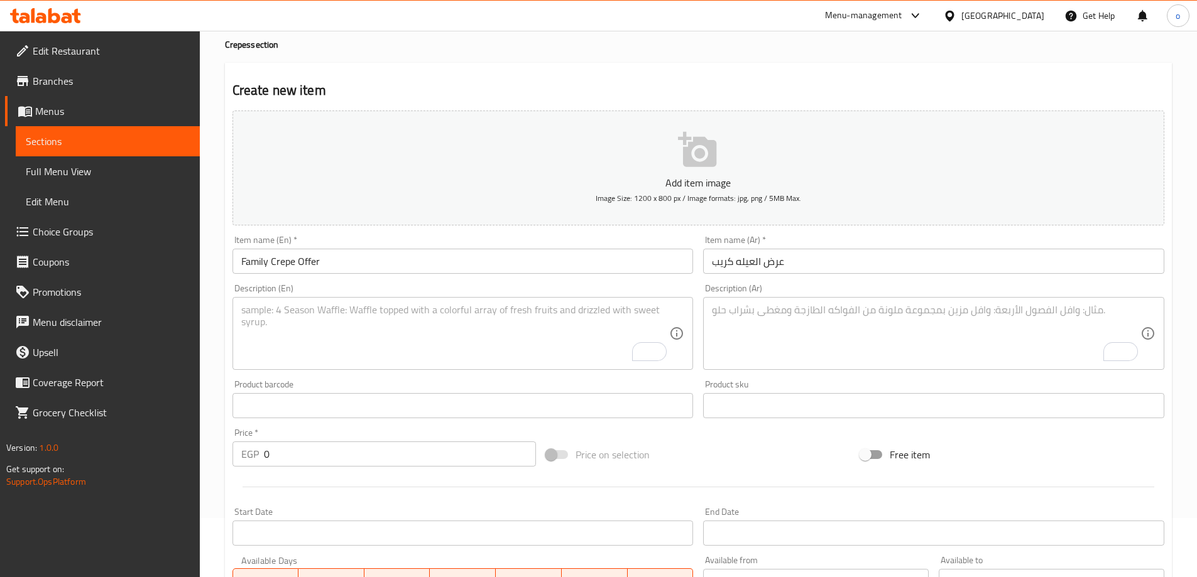
click at [745, 306] on textarea "To enrich screen reader interactions, please activate Accessibility in Grammarl…" at bounding box center [926, 334] width 428 height 60
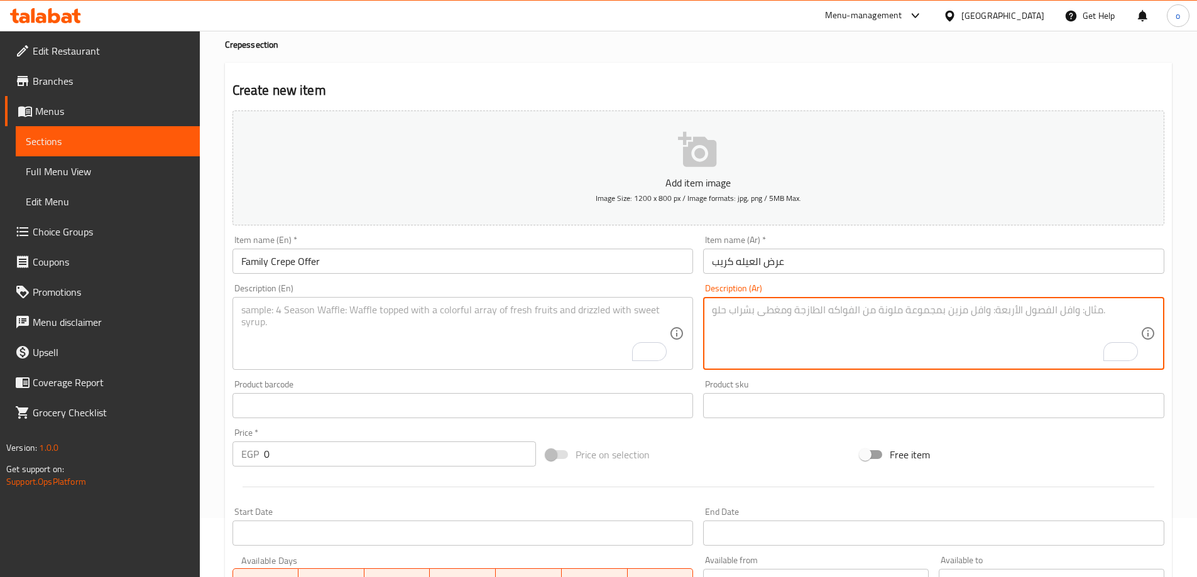
paste textarea "5 crepes of your choice plus 5 fries plus 1 liter of Max Cola"
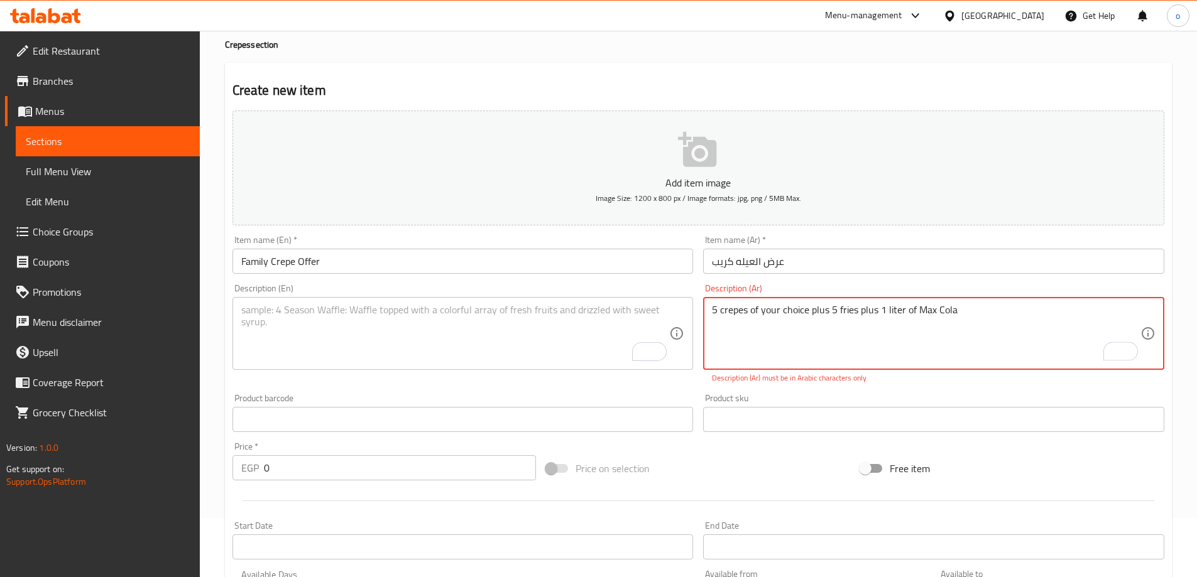
type textarea "5 crepes of your choice plus 5 fries plus 1 liter of Max Cola"
click at [625, 325] on textarea "To enrich screen reader interactions, please activate Accessibility in Grammarl…" at bounding box center [455, 334] width 428 height 60
paste textarea "5 crepes of your choice plus 5 fries plus 1 liter of Max Cola"
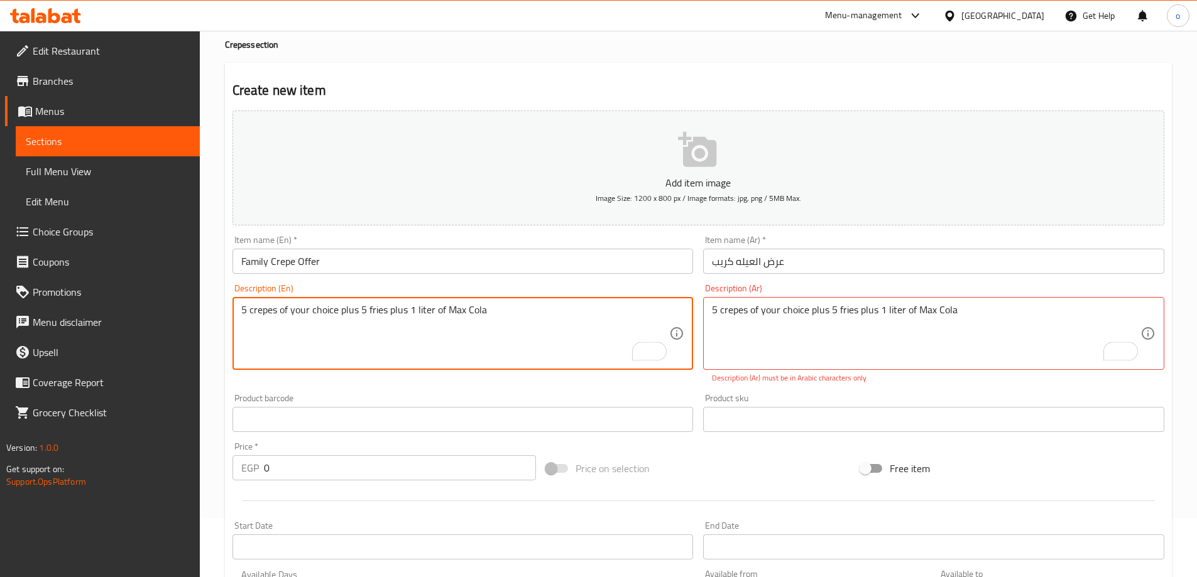
type textarea "5 crepes of your choice plus 5 fries plus 1 liter of Max Cola"
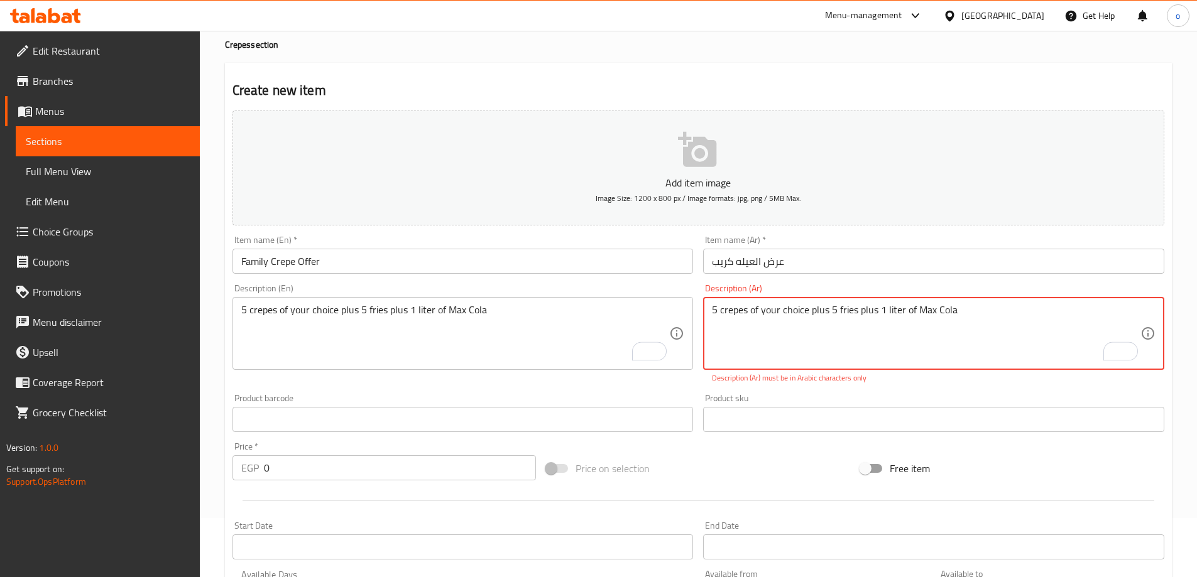
click at [824, 315] on textarea "5 crepes of your choice plus 5 fries plus 1 liter of Max Cola" at bounding box center [926, 334] width 428 height 60
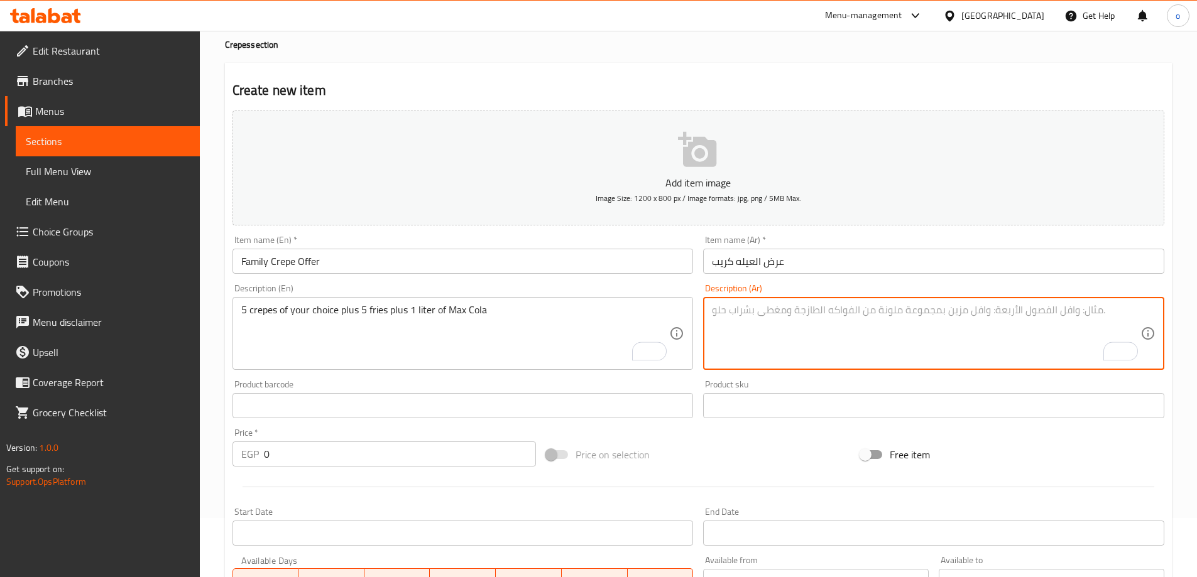
click at [776, 386] on div "Product sku Product sku" at bounding box center [933, 399] width 461 height 38
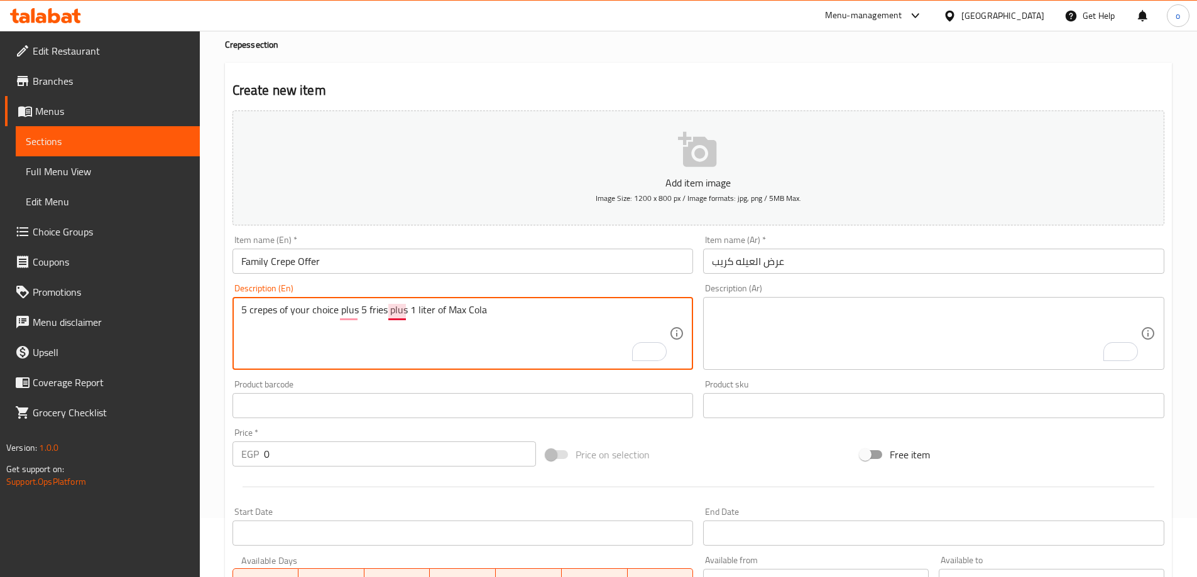
click at [396, 305] on textarea "5 crepes of your choice plus 5 fries plus 1 liter of Max Cola" at bounding box center [455, 334] width 428 height 60
click at [719, 338] on textarea "To enrich screen reader interactions, please activate Accessibility in Grammarl…" at bounding box center [926, 334] width 428 height 60
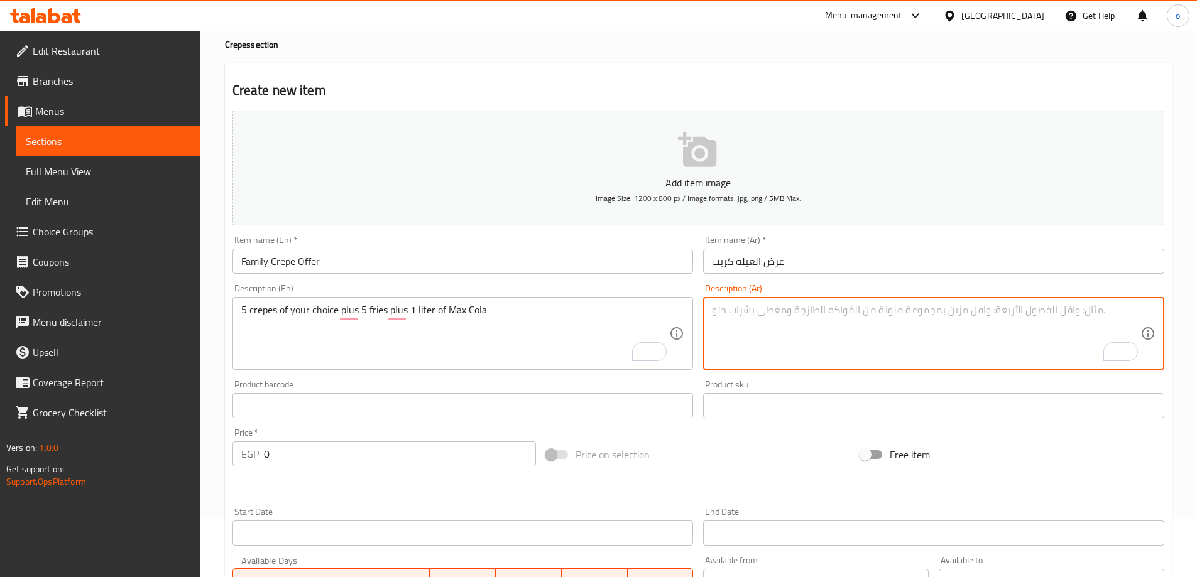
paste textarea "5 كريب من اختيارك زائد خمسه بطاطس زائد واحد لتر ماكس كولا"
type textarea "5 كريب من اختيارك زائد خمسه بطاطس زائد واحد لتر ماكس كولا"
click at [755, 382] on div "Product sku Product sku" at bounding box center [933, 399] width 461 height 38
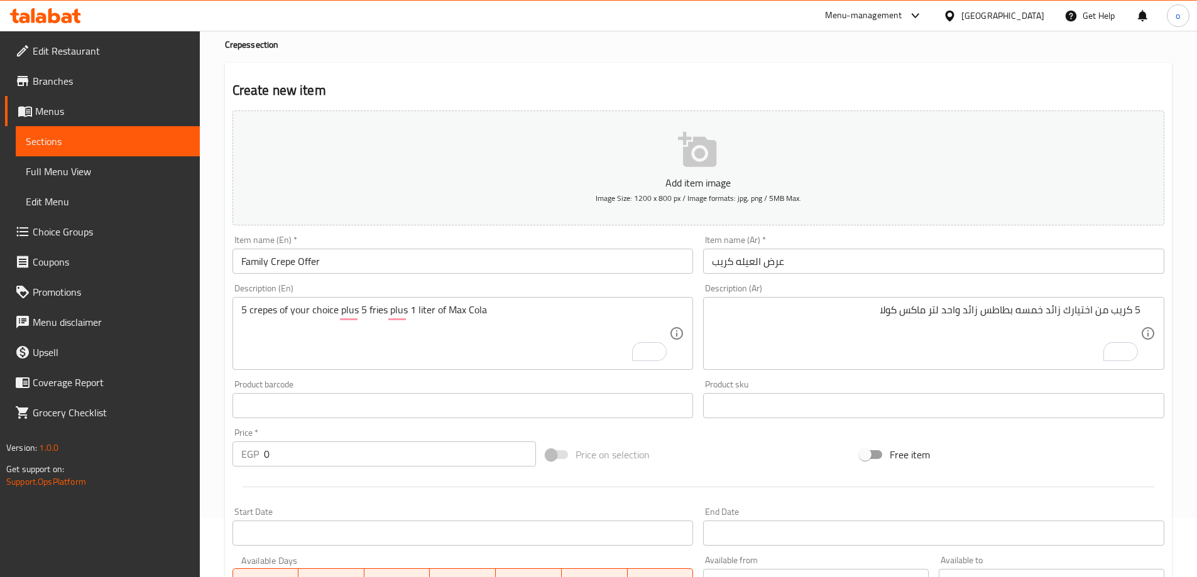
click at [852, 390] on div "Product sku Product sku" at bounding box center [933, 399] width 461 height 38
click at [341, 428] on div "Price   * EGP 0 Price *" at bounding box center [384, 447] width 304 height 38
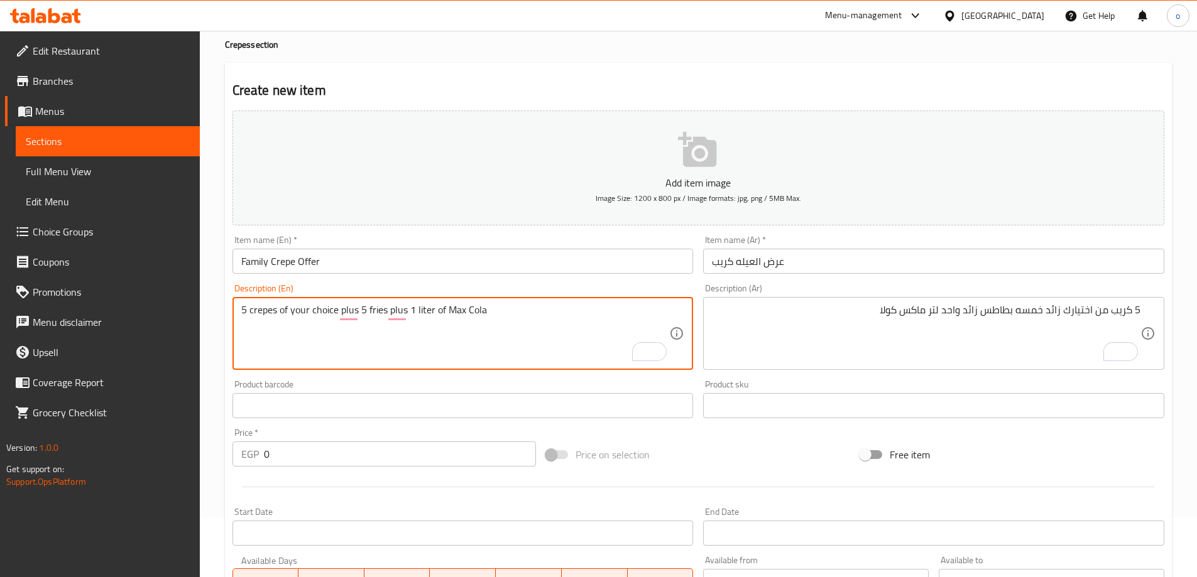
click at [374, 314] on textarea "5 crepes of your choice plus 5 fries plus 1 liter of Max Cola" at bounding box center [455, 334] width 428 height 60
click at [376, 309] on textarea "5 crepes of your choice plus 5 potatoes plus 1 liter of Max Cola" at bounding box center [455, 334] width 428 height 60
paste textarea "Potatoes"
type textarea "5 crepes of your choice plus 5 Potatoes plus 1 liter of Max Cola"
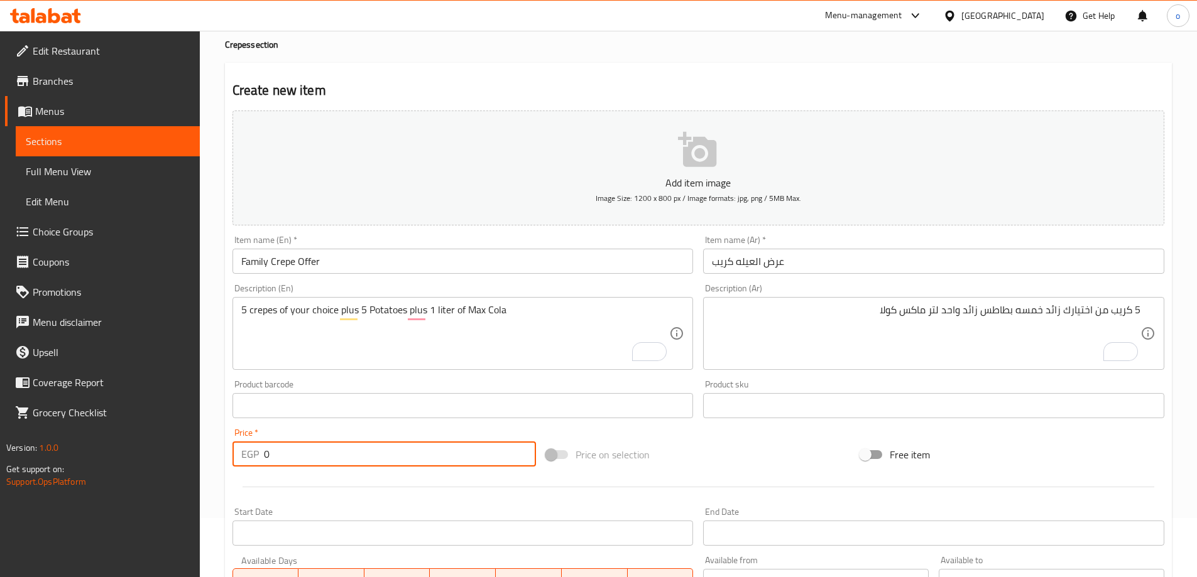
drag, startPoint x: 292, startPoint y: 453, endPoint x: 165, endPoint y: 453, distance: 127.5
click at [165, 453] on div "Edit Restaurant Branches Menus Sections Full Menu View Edit Menu Choice Groups …" at bounding box center [598, 400] width 1197 height 857
paste input "925"
type input "925"
click at [309, 479] on div at bounding box center [698, 487] width 942 height 31
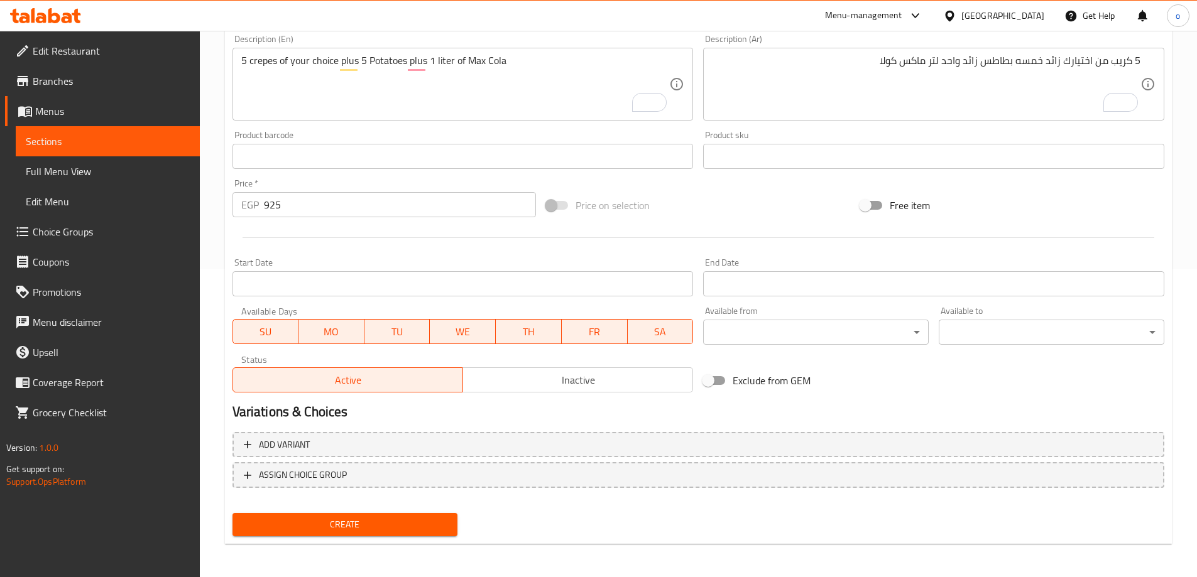
scroll to position [310, 0]
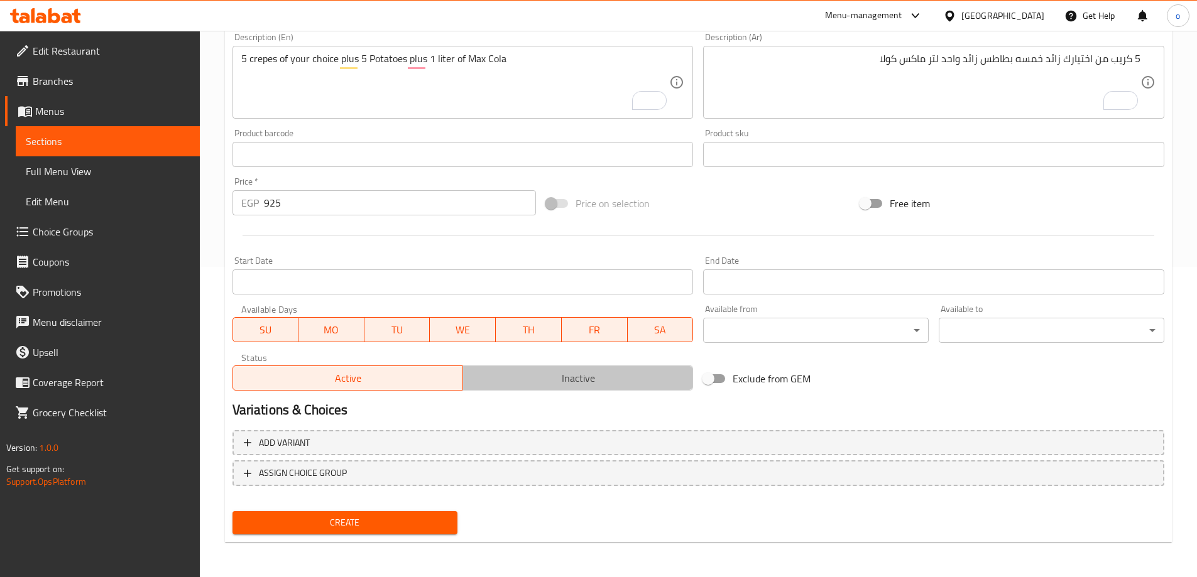
click at [535, 370] on span "Inactive" at bounding box center [578, 378] width 220 height 18
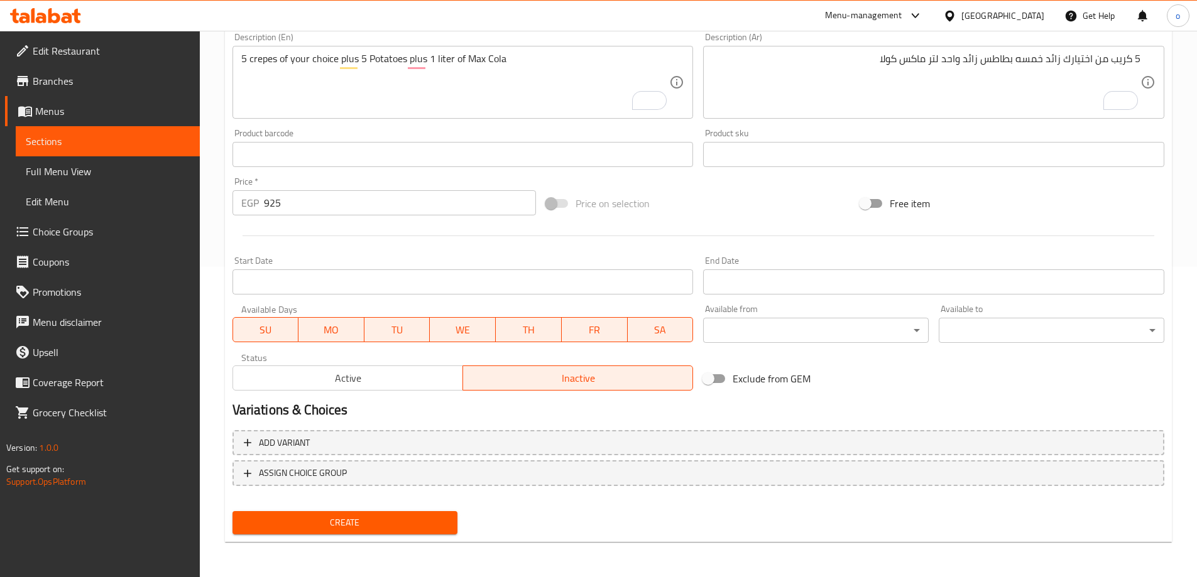
click at [412, 520] on span "Create" at bounding box center [345, 523] width 205 height 16
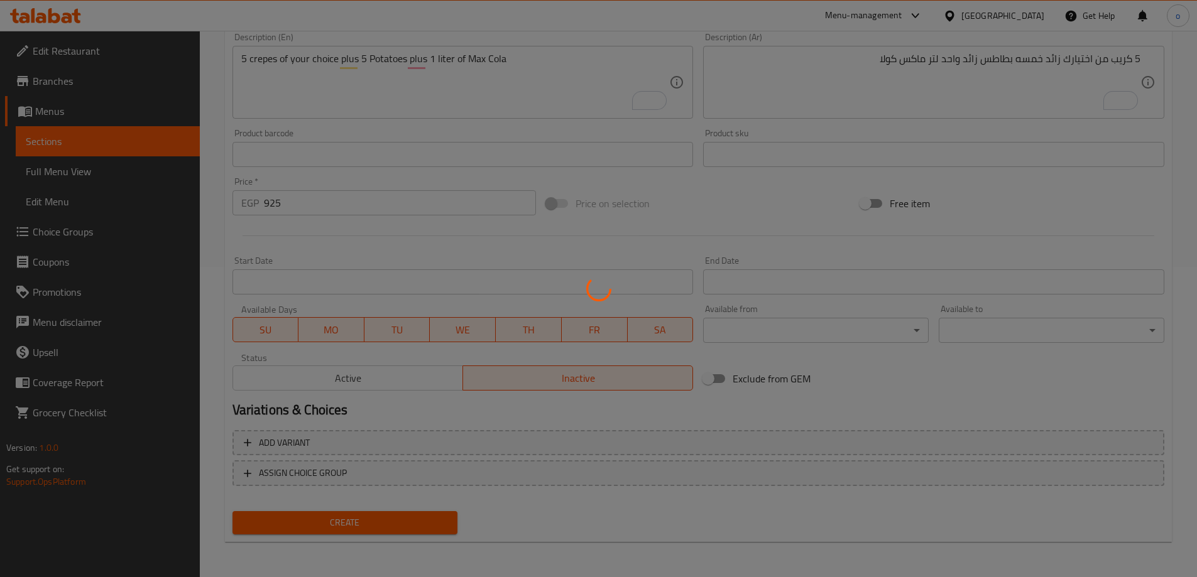
type input "0"
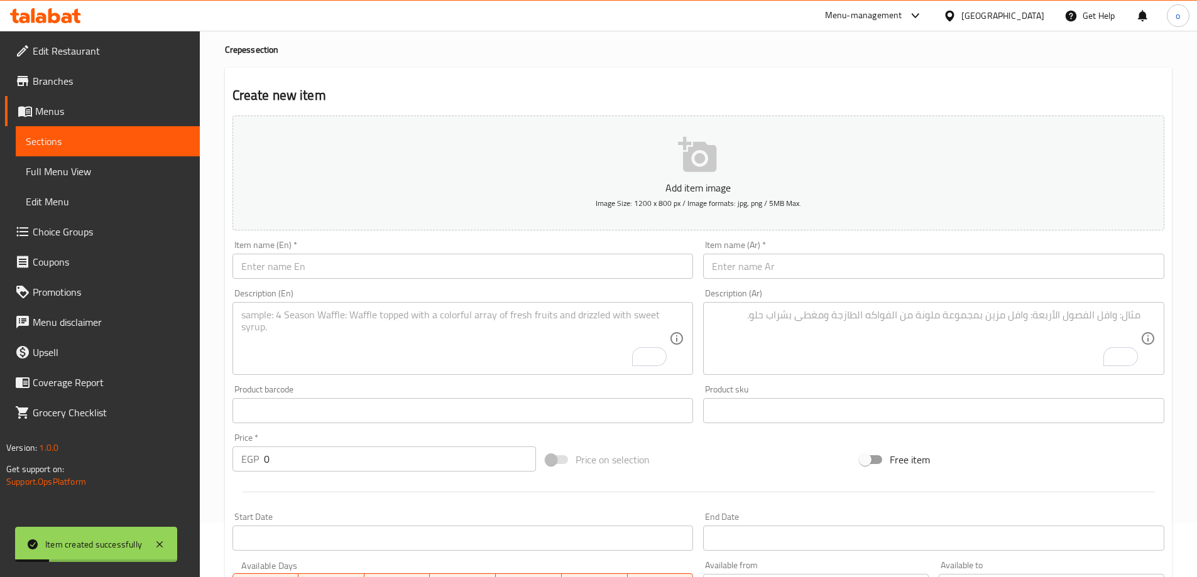
scroll to position [0, 0]
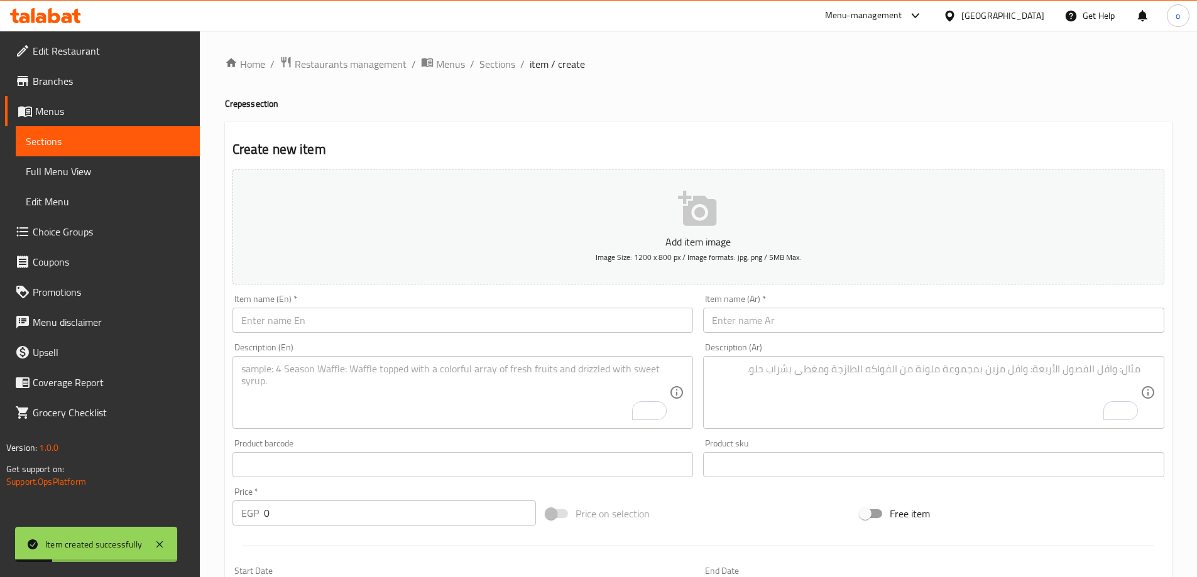
click at [484, 54] on div "Home / Restaurants management / Menus / Sections / item / create Crepes section…" at bounding box center [698, 459] width 997 height 857
click at [492, 67] on span "Sections" at bounding box center [497, 64] width 36 height 15
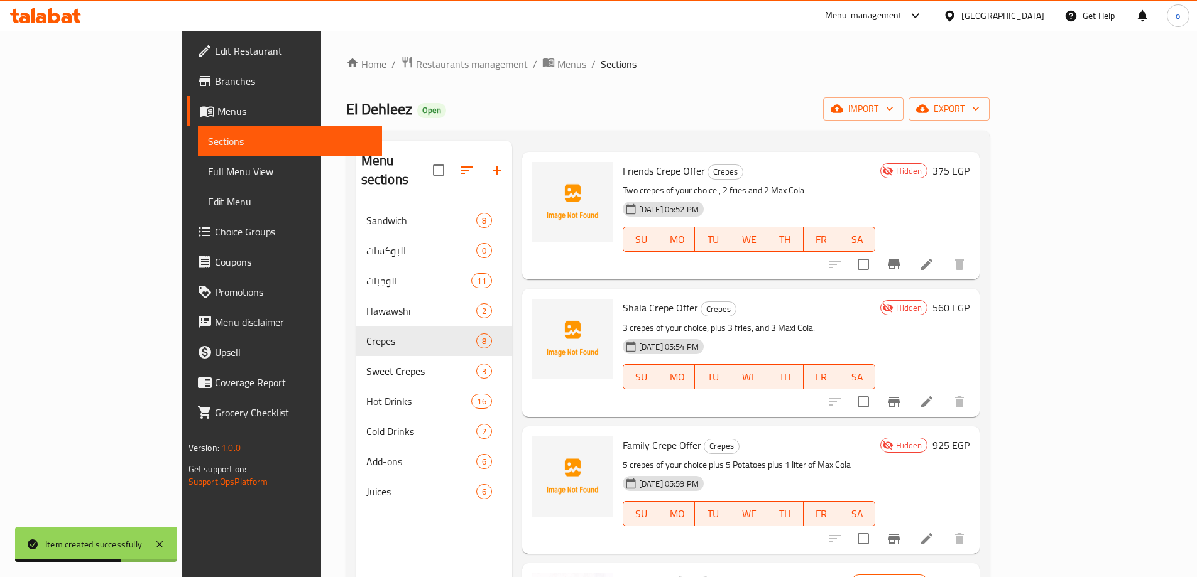
scroll to position [63, 0]
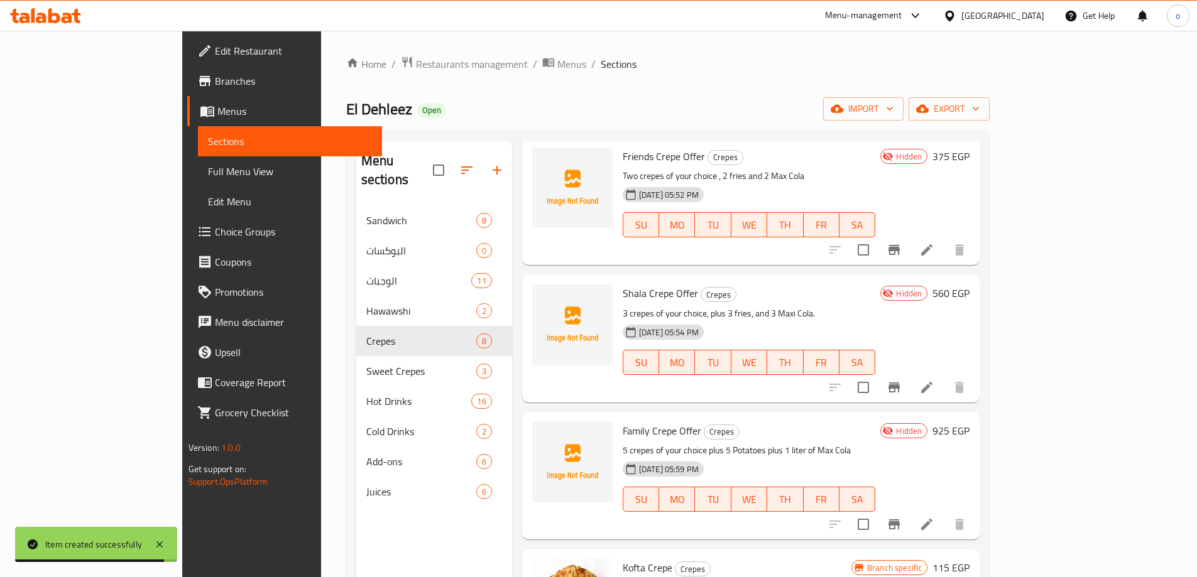
click at [944, 239] on li at bounding box center [926, 250] width 35 height 23
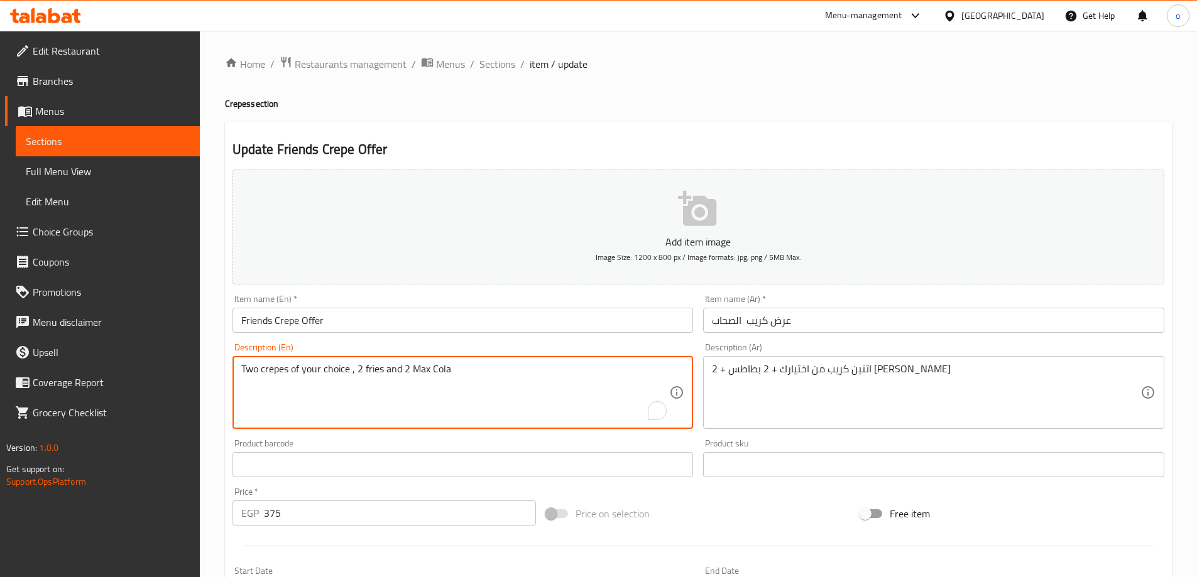
click at [374, 370] on textarea "Two crepes of your choice , 2 fries and 2 Max Cola" at bounding box center [455, 393] width 428 height 60
paste textarea "Potatoes"
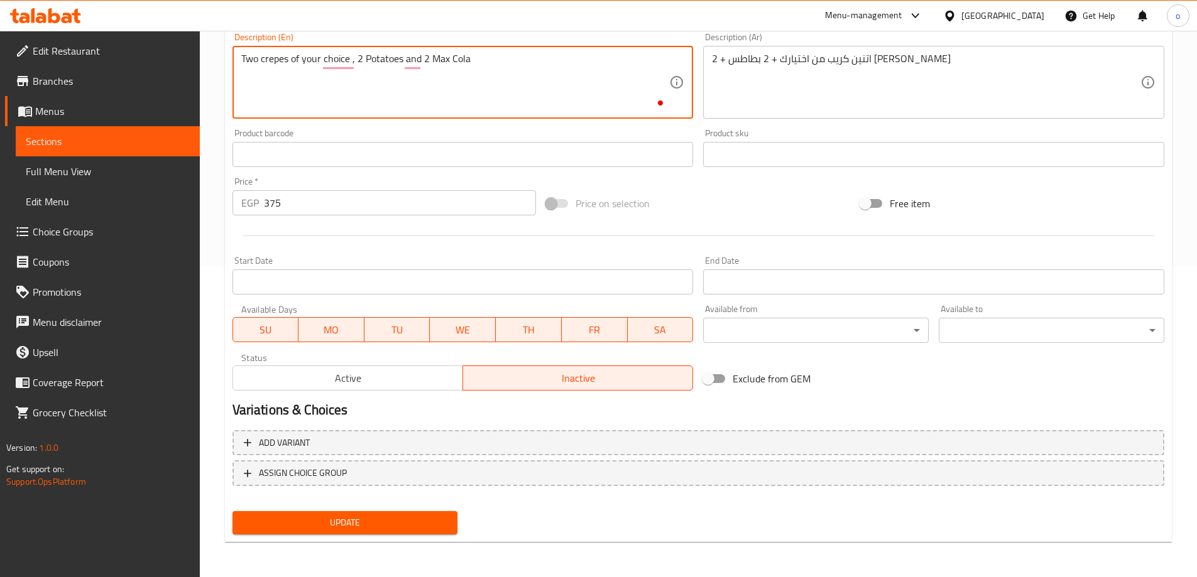
type textarea "Two crepes of your choice , 2 Potatoes and 2 Max Cola"
click at [396, 519] on span "Update" at bounding box center [345, 523] width 205 height 16
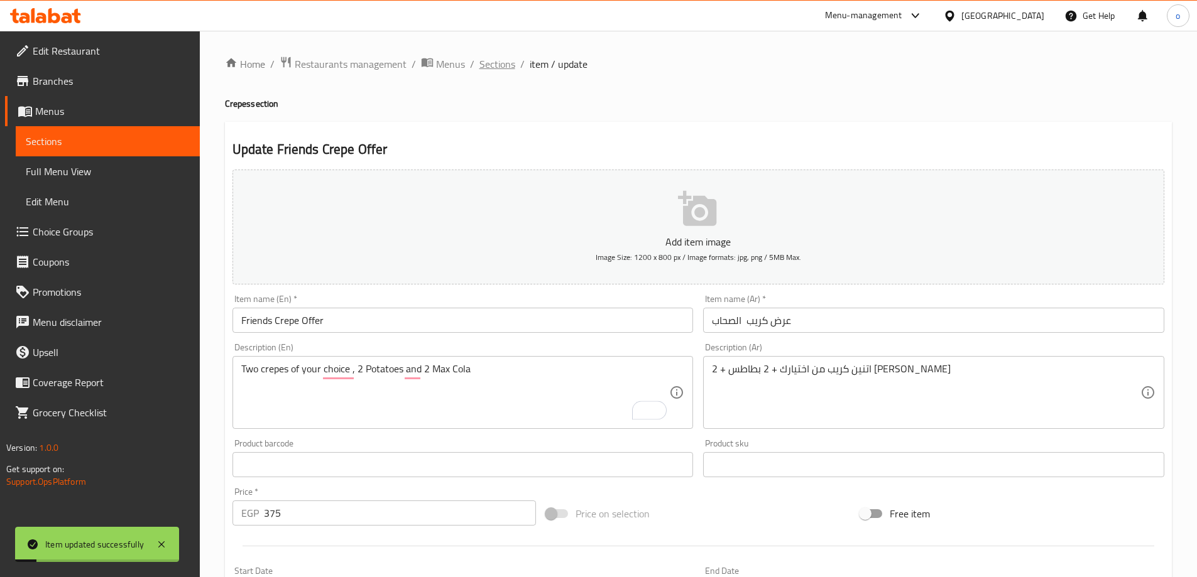
click at [505, 65] on span "Sections" at bounding box center [497, 64] width 36 height 15
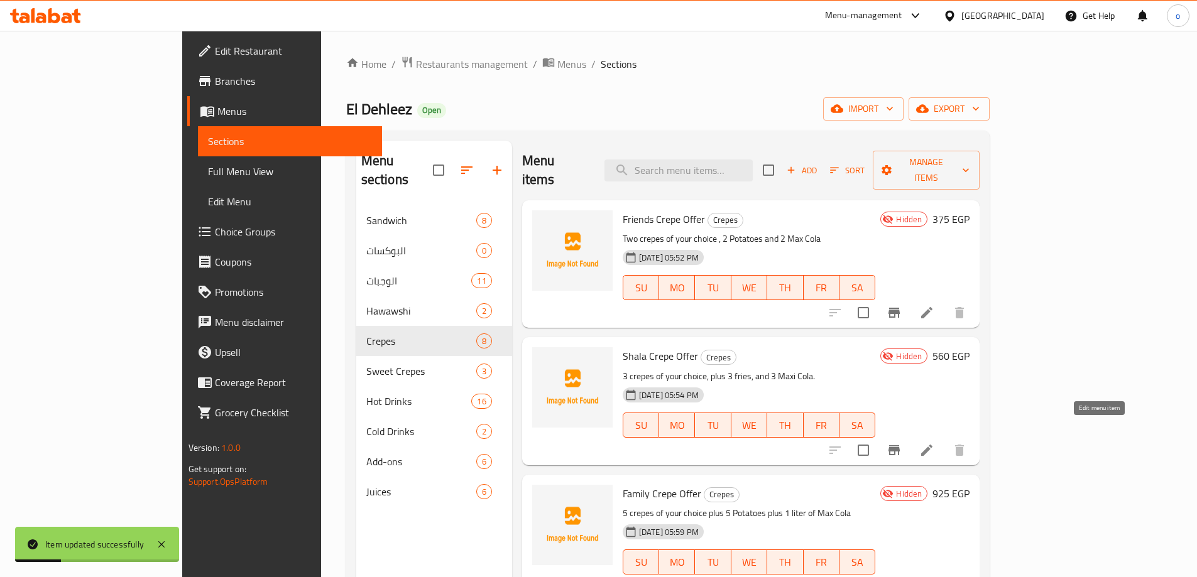
click at [934, 443] on icon at bounding box center [926, 450] width 15 height 15
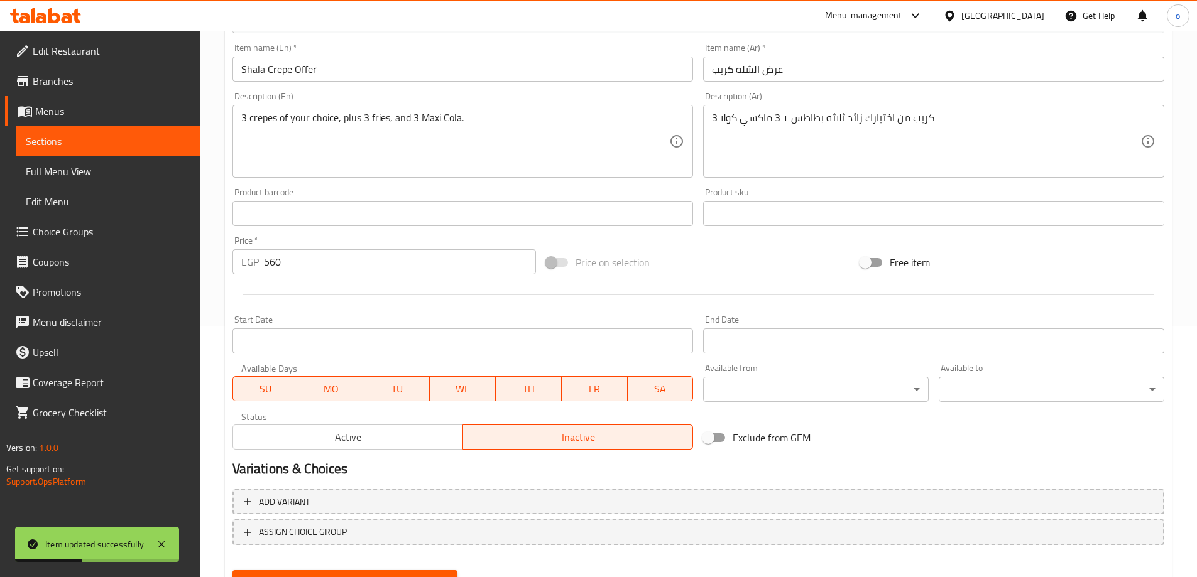
scroll to position [188, 0]
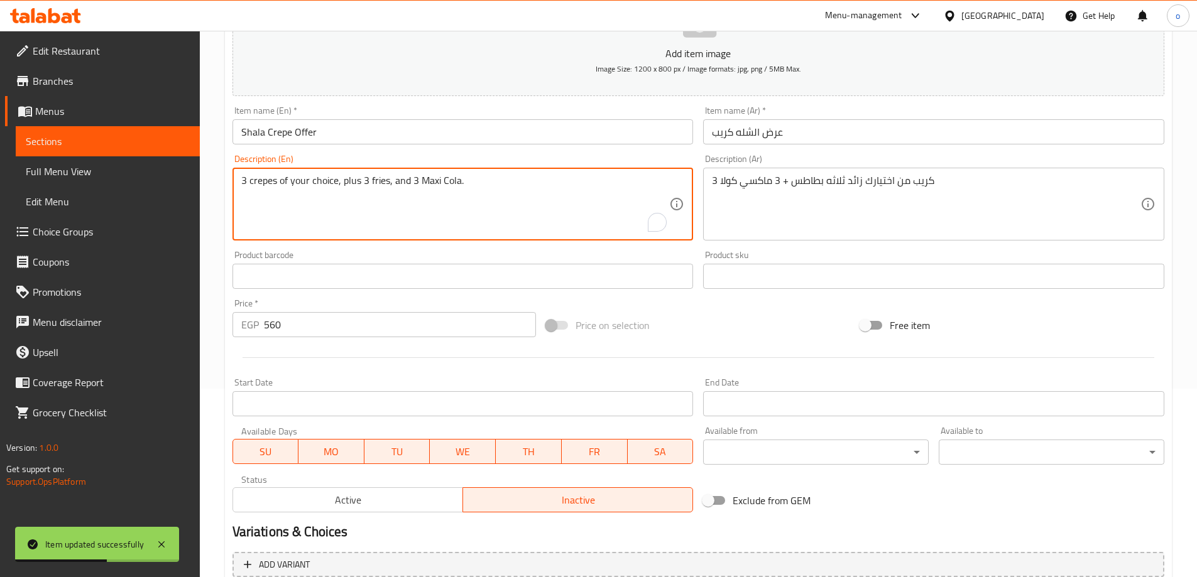
click at [382, 185] on textarea "3 crepes of your choice, plus 3 fries, and 3 Maxi Cola." at bounding box center [455, 205] width 428 height 60
click at [378, 180] on textarea "3 crepes of your choice, plus 3 fries, and 3 Maxi Cola." at bounding box center [455, 205] width 428 height 60
paste textarea "Potato"
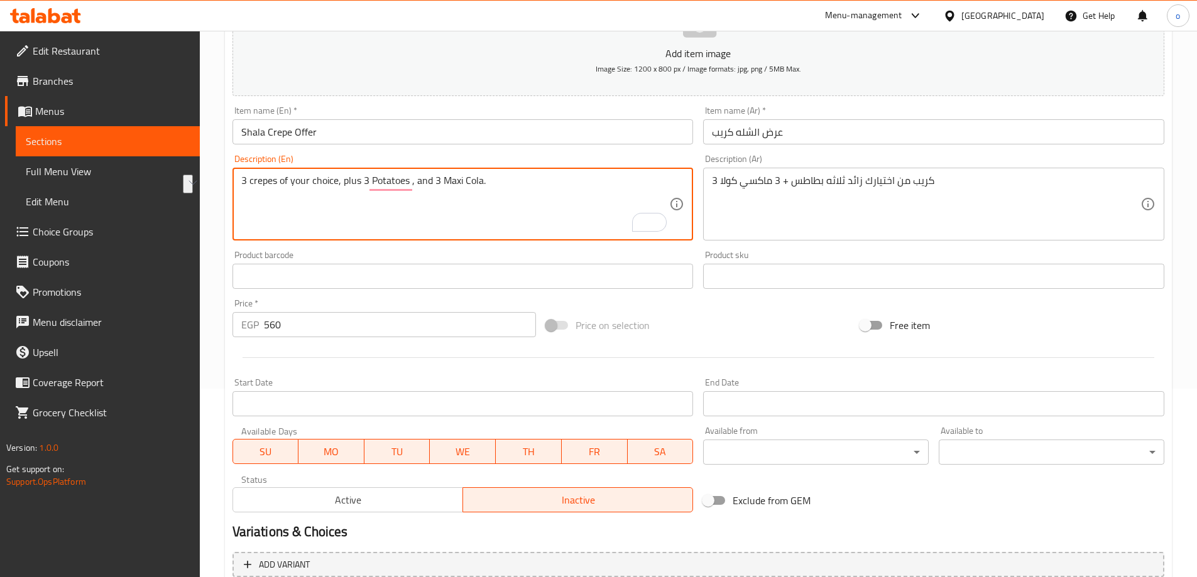
drag, startPoint x: 491, startPoint y: 187, endPoint x: 146, endPoint y: 163, distance: 345.7
click at [146, 163] on div "Edit Restaurant Branches Menus Sections Full Menu View Edit Menu Choice Groups …" at bounding box center [598, 270] width 1197 height 857
type textarea "3 crepes of your choice, plus 3 potatoes , and 3 maxi cola."
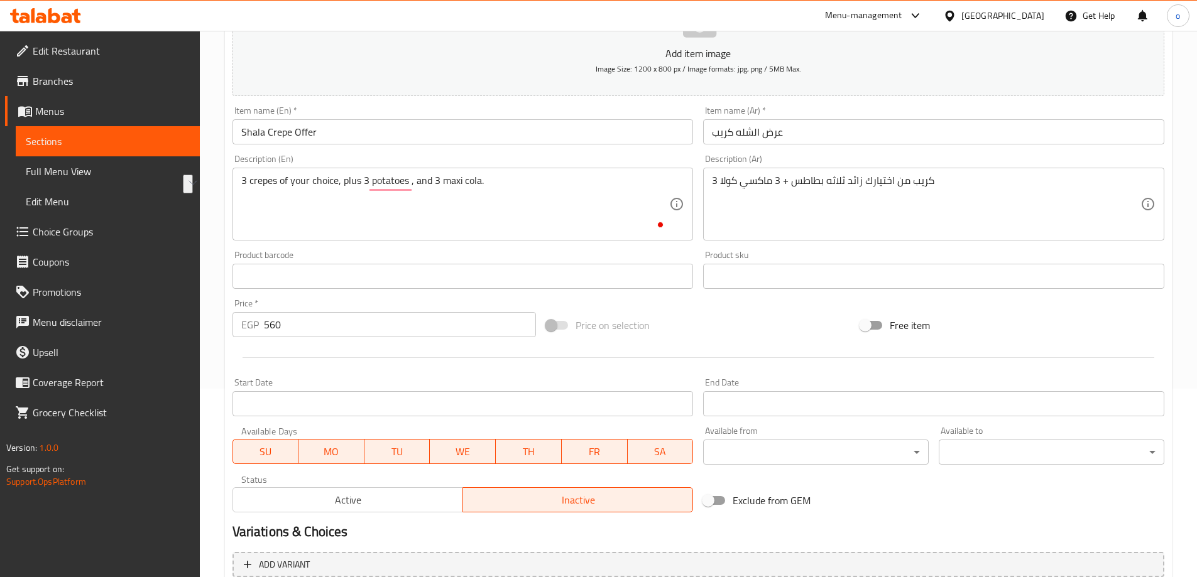
click at [380, 259] on div "Product barcode Product barcode" at bounding box center [462, 270] width 461 height 38
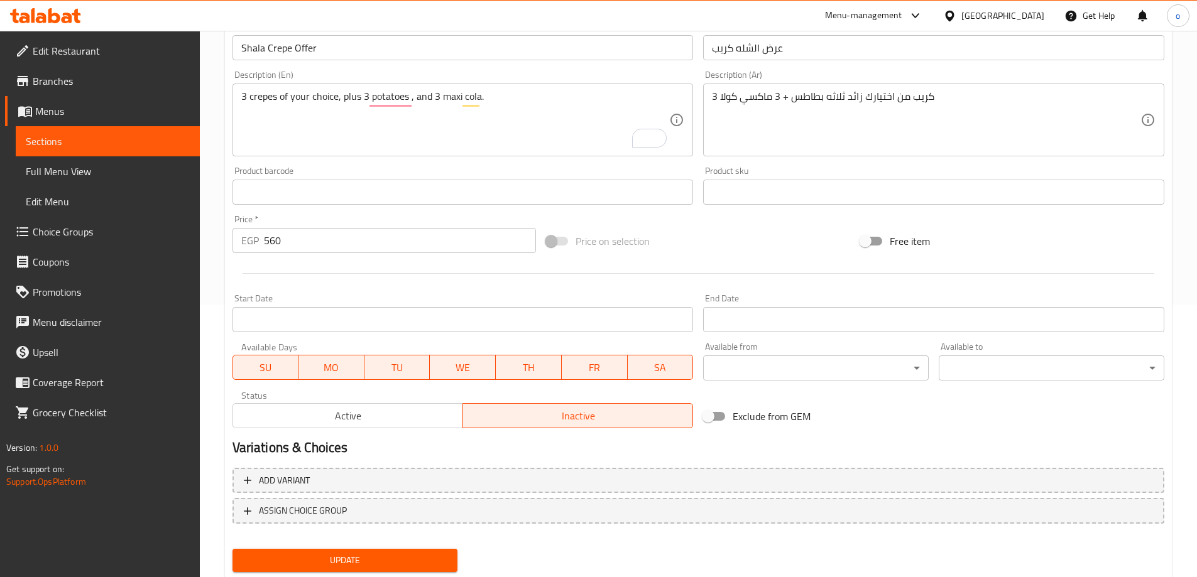
scroll to position [310, 0]
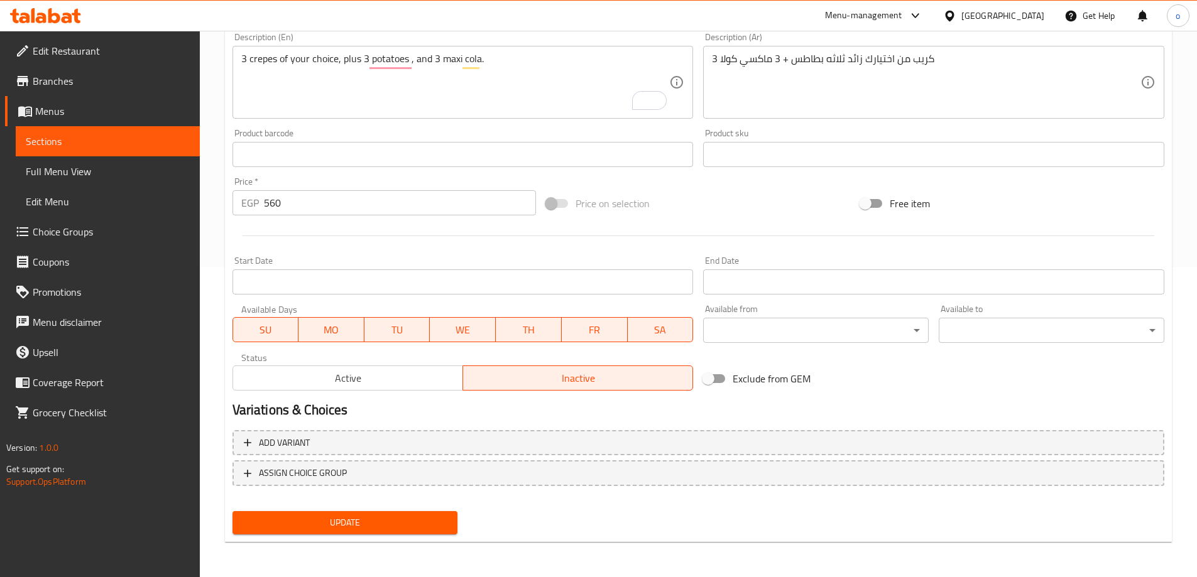
click at [347, 520] on span "Update" at bounding box center [345, 523] width 205 height 16
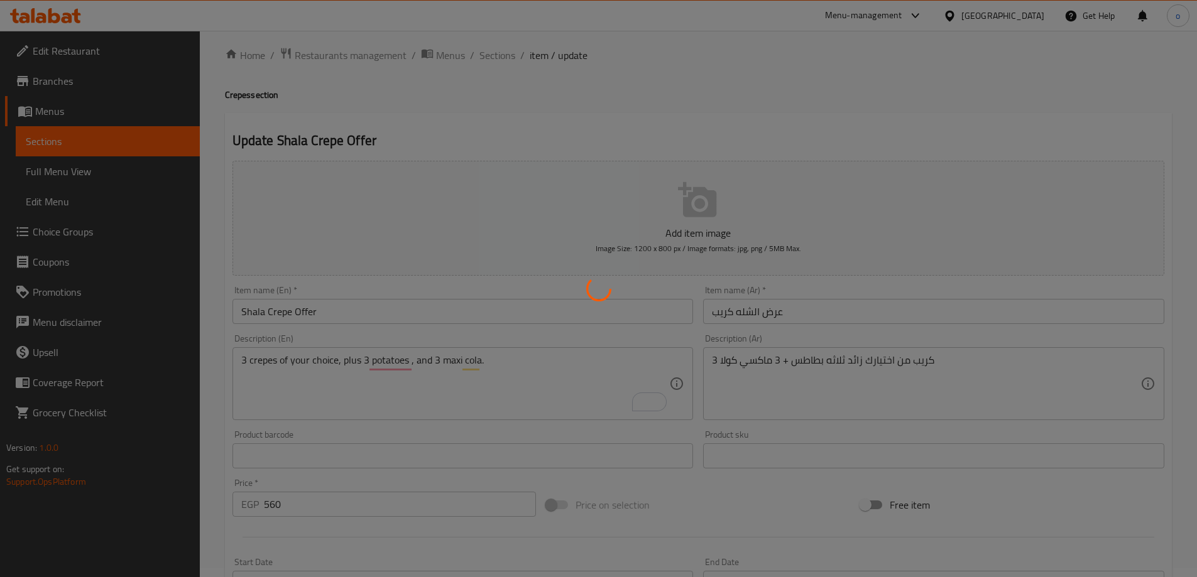
scroll to position [0, 0]
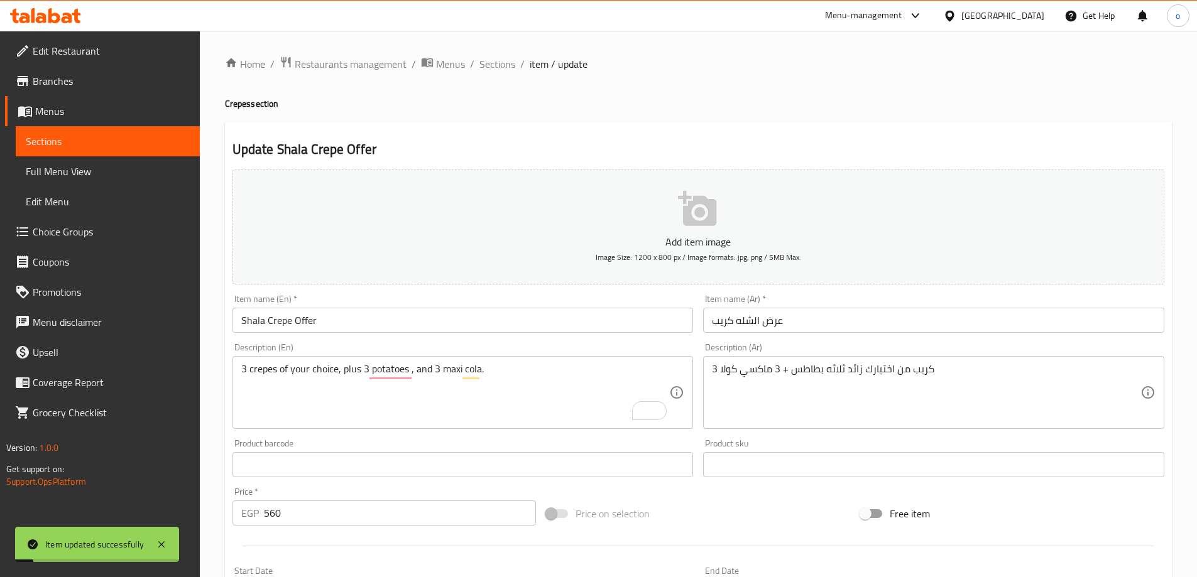
drag, startPoint x: 584, startPoint y: 114, endPoint x: 551, endPoint y: 81, distance: 47.1
click at [584, 112] on div "Home / Restaurants management / Menus / Sections / item / update Crepes section…" at bounding box center [698, 459] width 947 height 807
click at [505, 63] on span "Sections" at bounding box center [497, 64] width 36 height 15
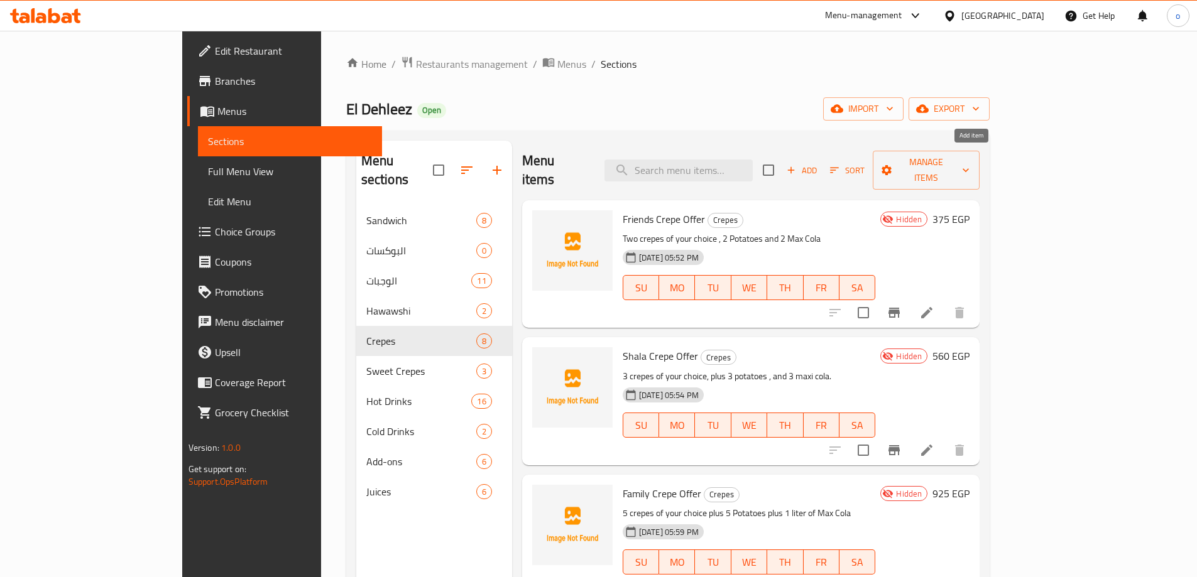
click at [819, 163] on span "Add" at bounding box center [802, 170] width 34 height 14
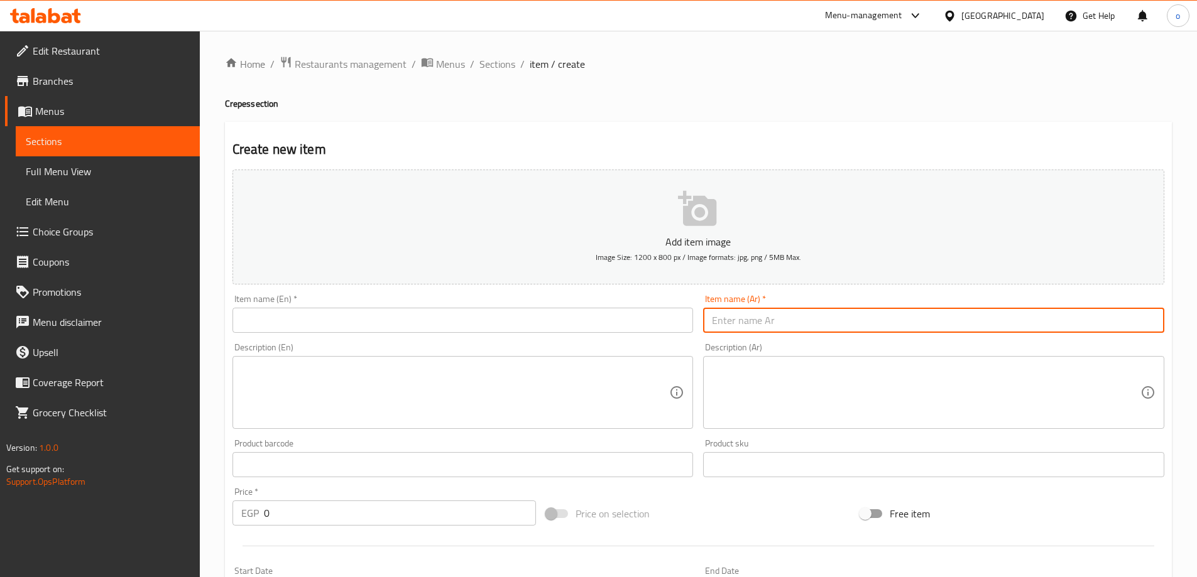
click at [843, 330] on input "text" at bounding box center [933, 320] width 461 height 25
paste input "عرض العيله"
type input "عرض العيله"
click at [705, 349] on div "Description (Ar) Description (Ar)" at bounding box center [933, 386] width 461 height 86
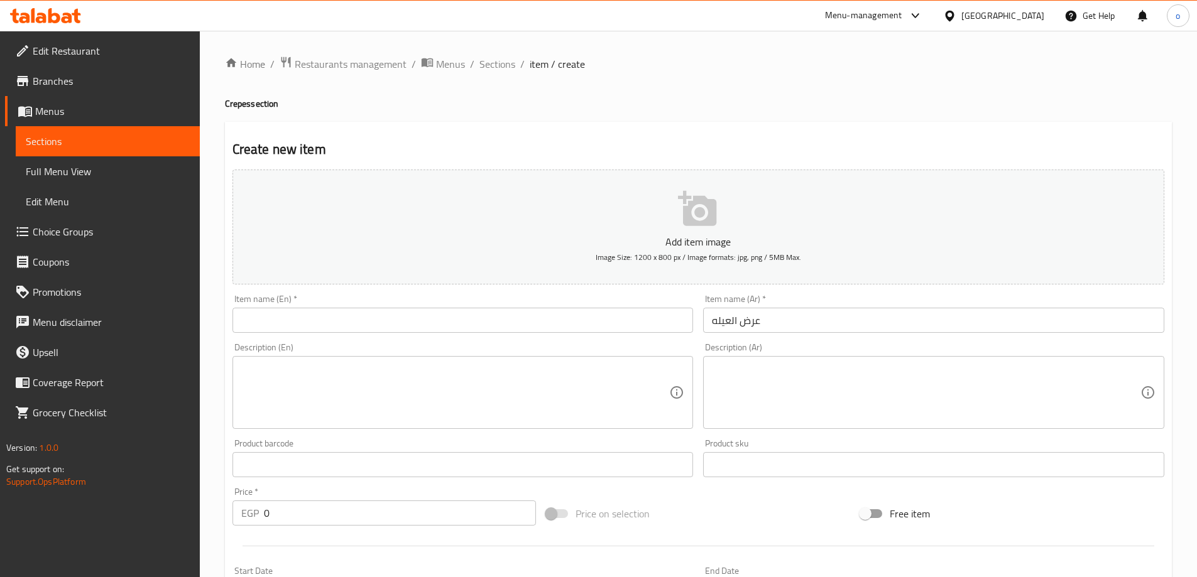
click at [525, 320] on input "text" at bounding box center [462, 320] width 461 height 25
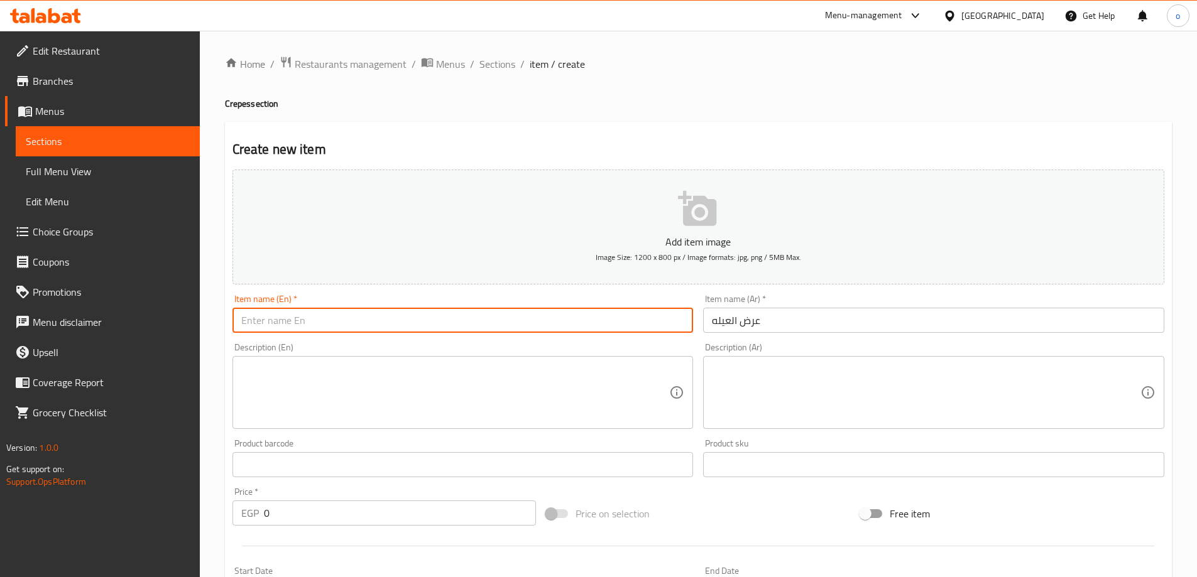
paste input "Family offer"
type input "Family offer"
drag, startPoint x: 775, startPoint y: 376, endPoint x: 746, endPoint y: 378, distance: 28.3
click at [761, 378] on textarea at bounding box center [926, 393] width 428 height 60
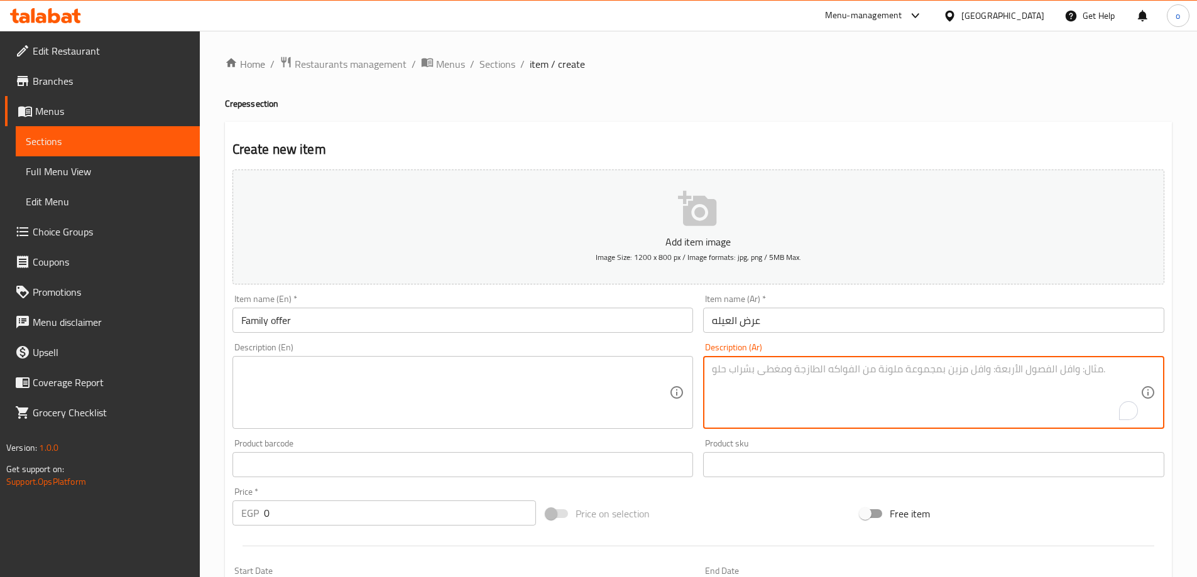
click at [605, 381] on textarea at bounding box center [455, 393] width 428 height 60
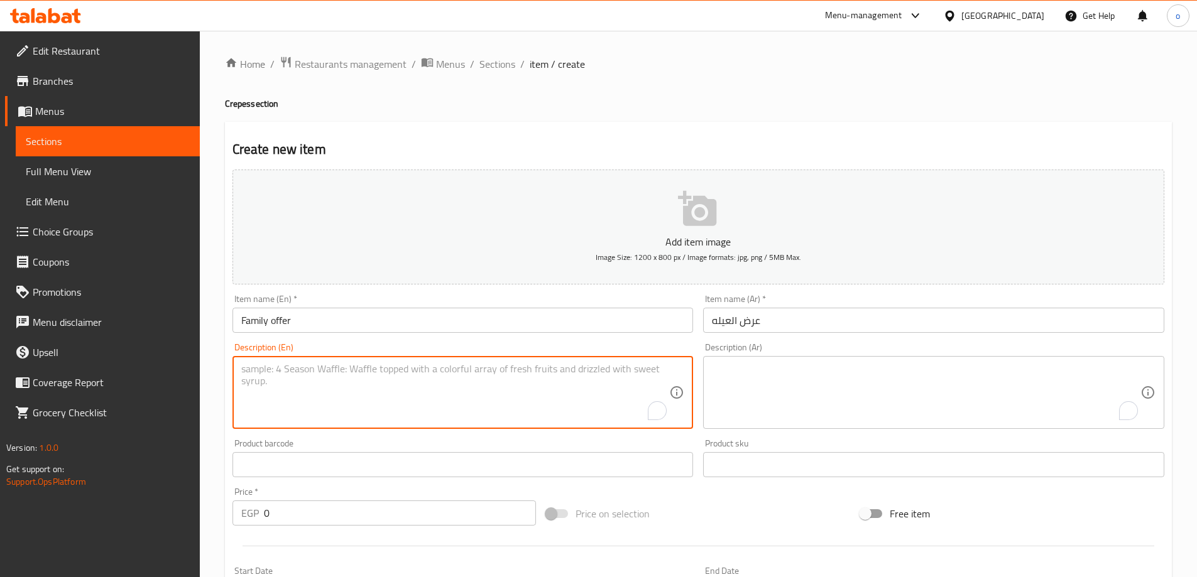
paste textarea "five sandwiches of your choice: meat, chicken, liver, or hot dog, with fresh Fr…"
type textarea "five sandwiches of your choice: meat, chicken, liver, or hot dog, with fresh Fr…"
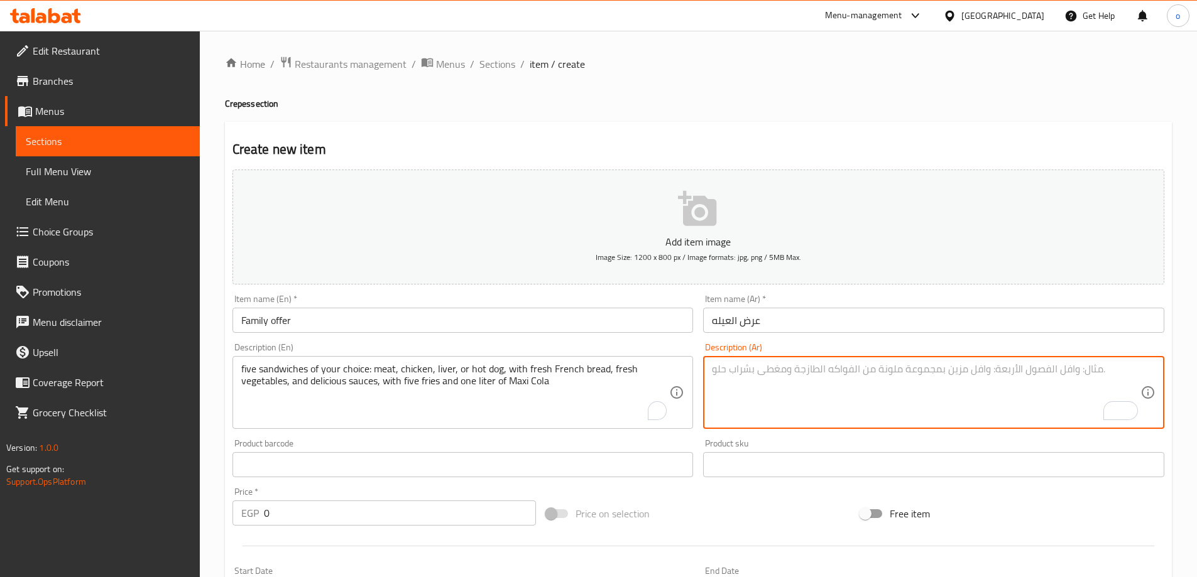
click at [771, 388] on textarea "To enrich screen reader interactions, please activate Accessibility in Grammarl…" at bounding box center [926, 393] width 428 height 60
click at [623, 439] on div "Product barcode Product barcode" at bounding box center [462, 458] width 471 height 48
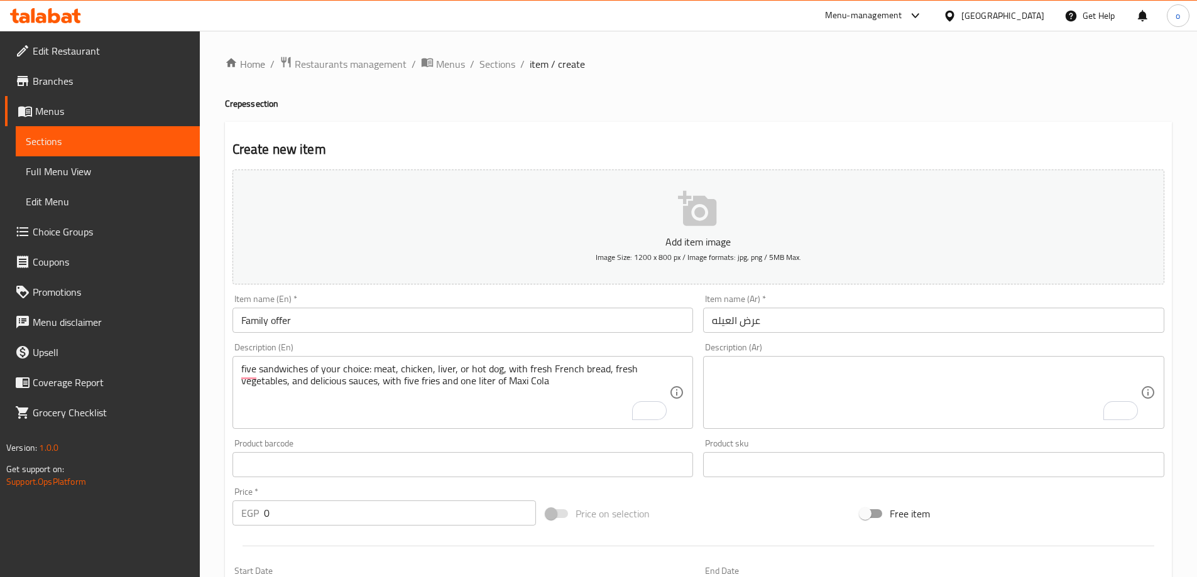
click at [783, 388] on textarea "To enrich screen reader interactions, please activate Accessibility in Grammarl…" at bounding box center [926, 393] width 428 height 60
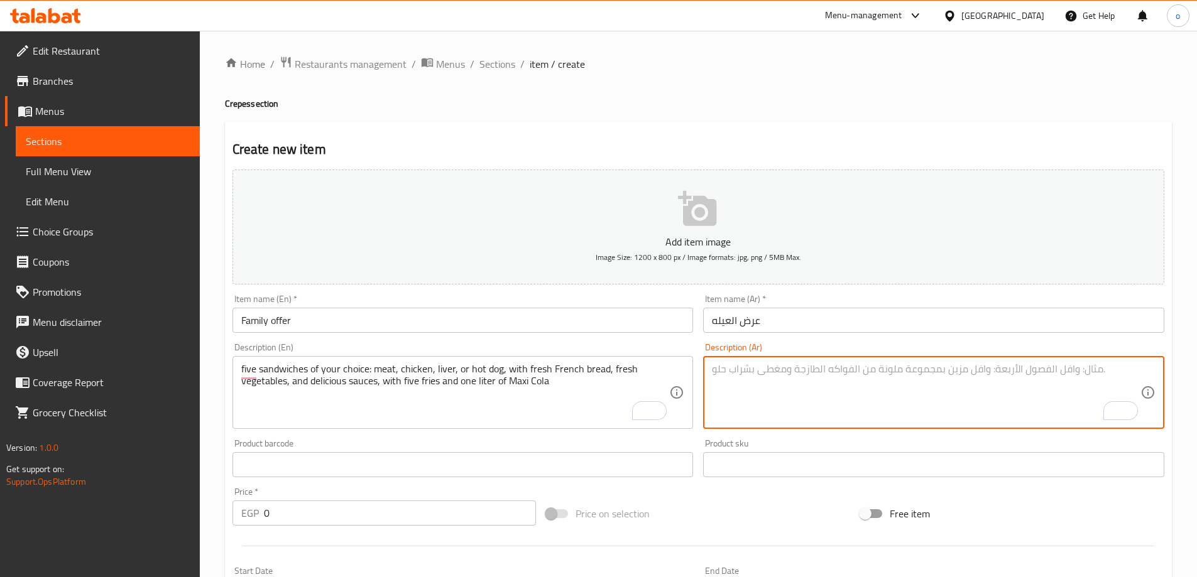
paste textarea "خمس سندوتشات من اختيارك لحوم او فراخ او كبده او هوت دوج مع العيش الفرنساوي الطا…"
type textarea "خمس سندوتشات من اختيارك لحوم او فراخ او كبده او هوت دوج مع العيش الفرنساوي الطا…"
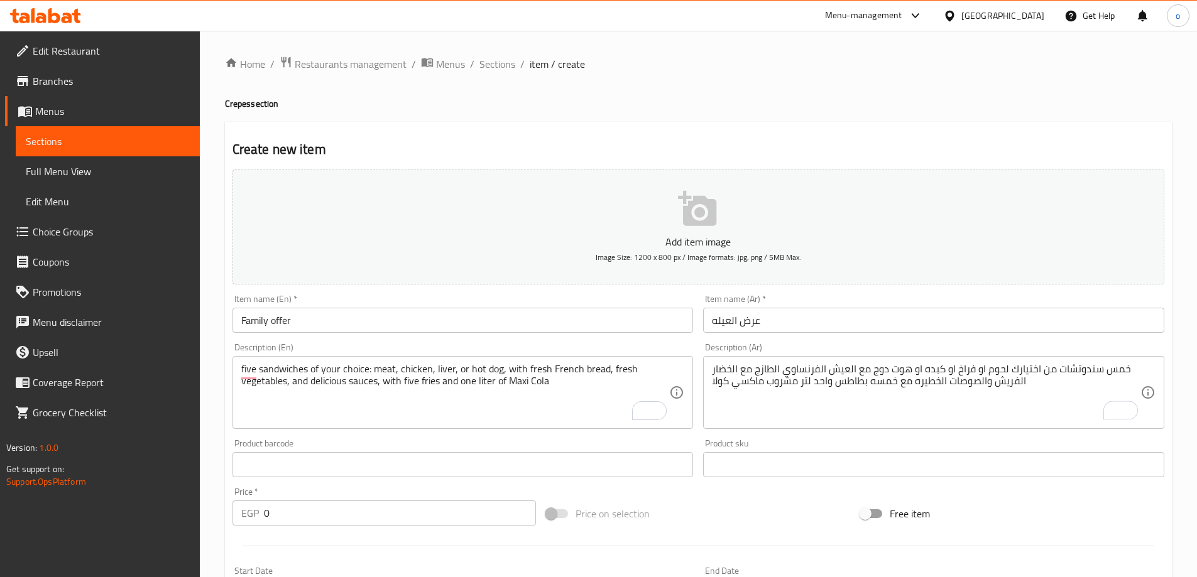
click at [746, 443] on div "Product sku Product sku" at bounding box center [933, 458] width 461 height 38
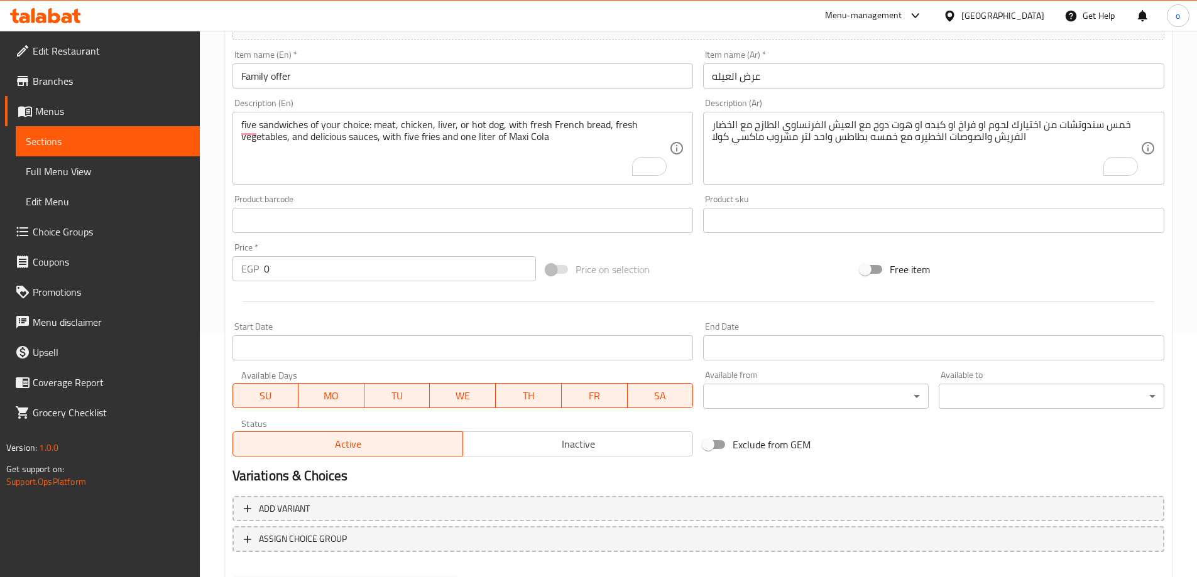
scroll to position [310, 0]
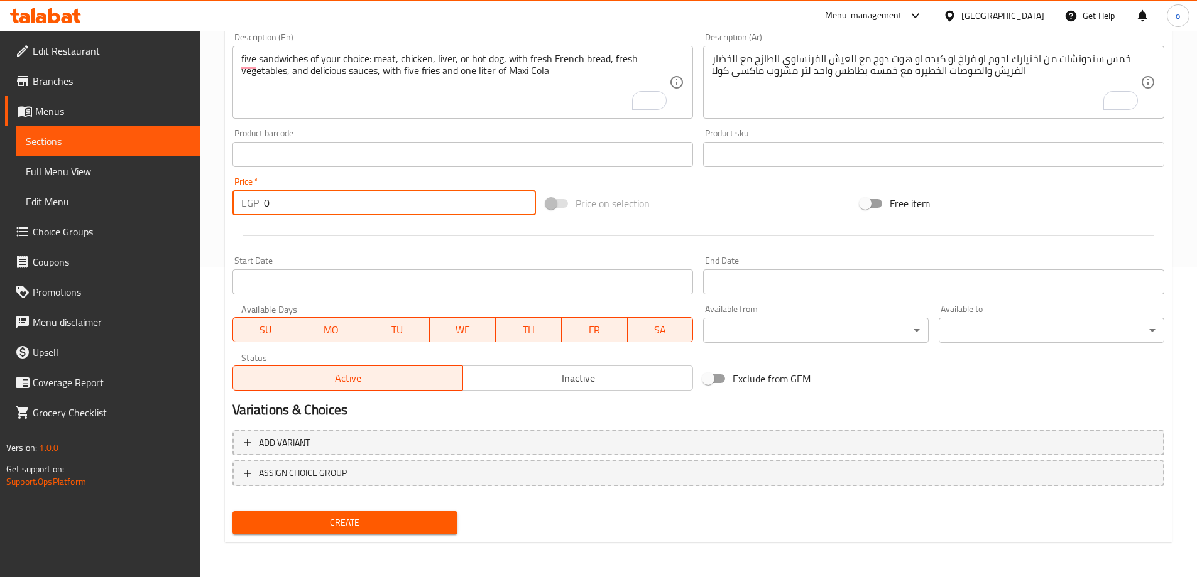
paste input "666"
click at [258, 212] on div "EGP 0 Price *" at bounding box center [384, 202] width 304 height 25
type input "666"
click at [333, 248] on div at bounding box center [698, 236] width 942 height 31
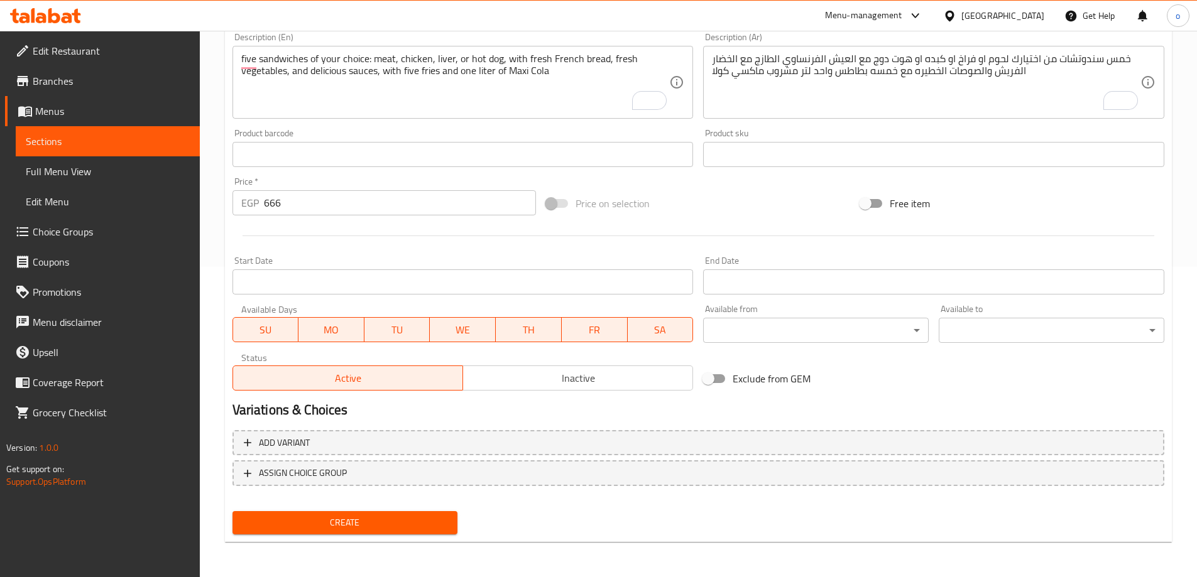
click at [539, 384] on span "Inactive" at bounding box center [578, 378] width 220 height 18
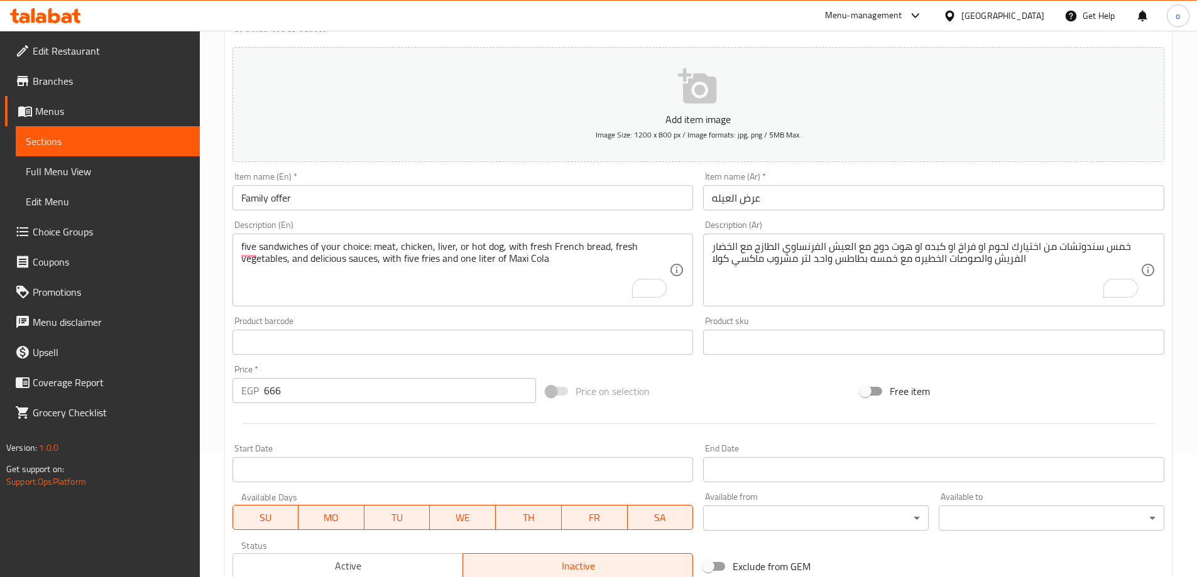
scroll to position [122, 0]
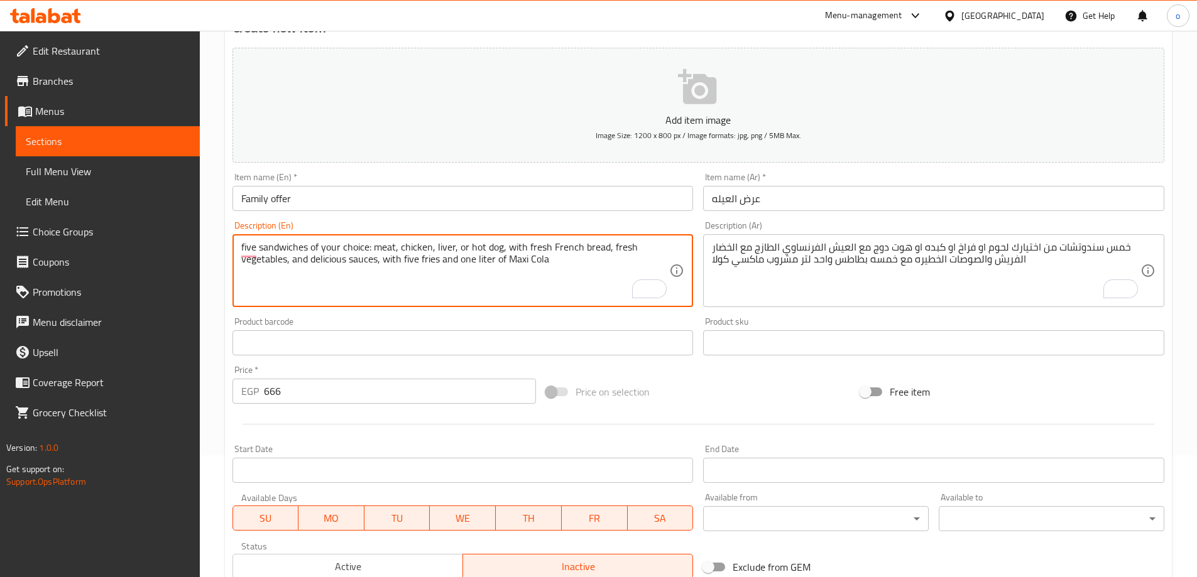
click at [428, 265] on textarea "five sandwiches of your choice: meat, chicken, liver, or hot dog, with fresh Fr…" at bounding box center [455, 271] width 428 height 60
paste textarea "Potatoes"
type textarea "five sandwiches of your choice: meat, chicken, liver, or hot dog, with fresh Fr…"
click at [724, 388] on div "Price on selection" at bounding box center [698, 392] width 314 height 34
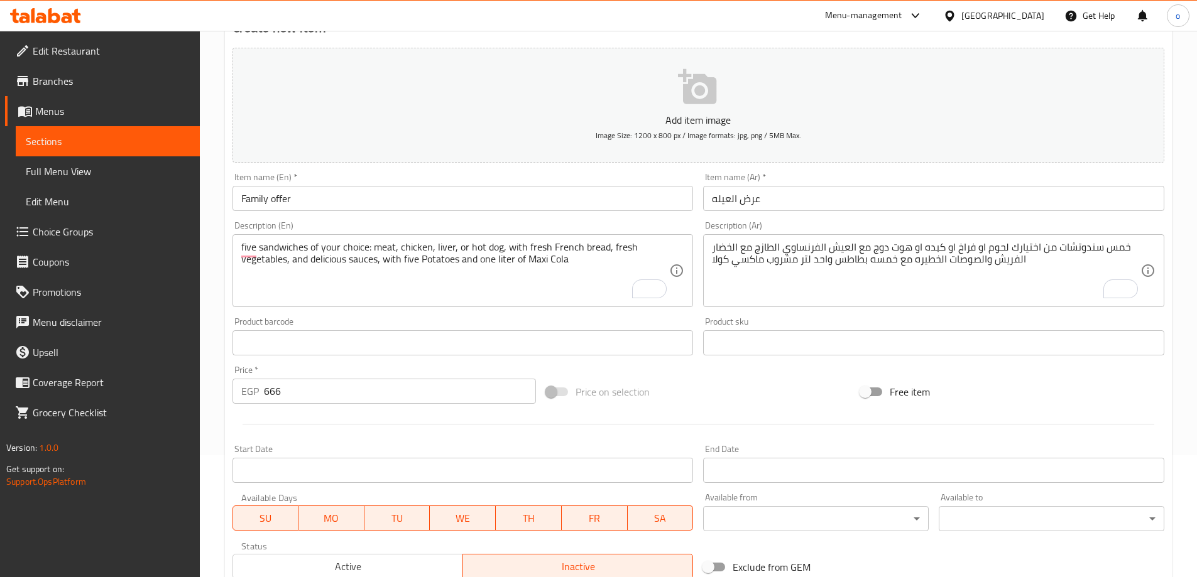
click at [766, 404] on div "Price on selection" at bounding box center [698, 392] width 314 height 34
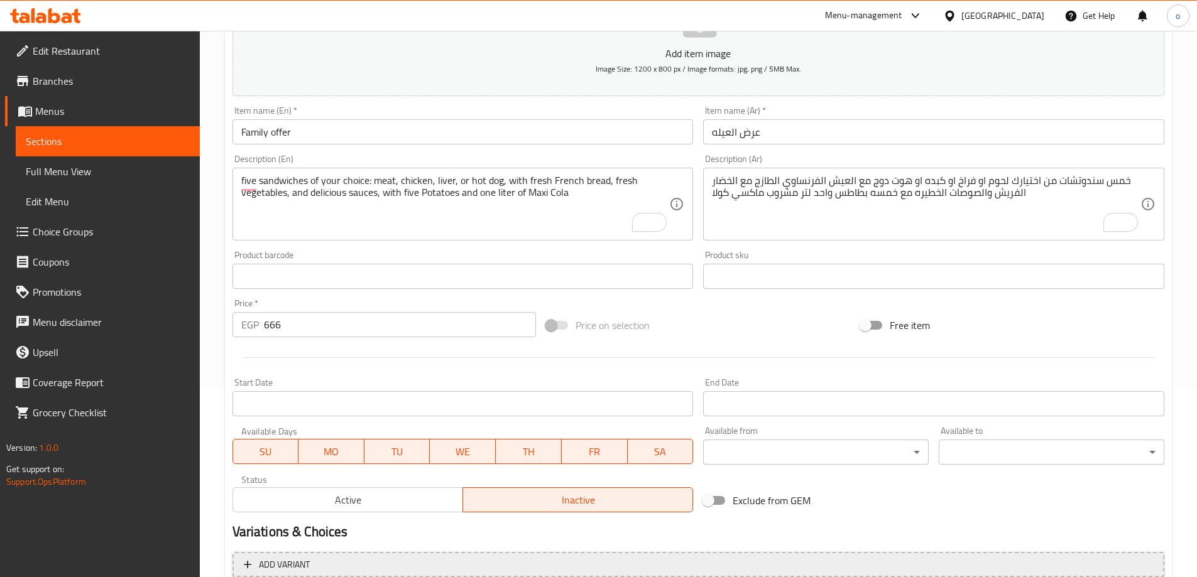
scroll to position [310, 0]
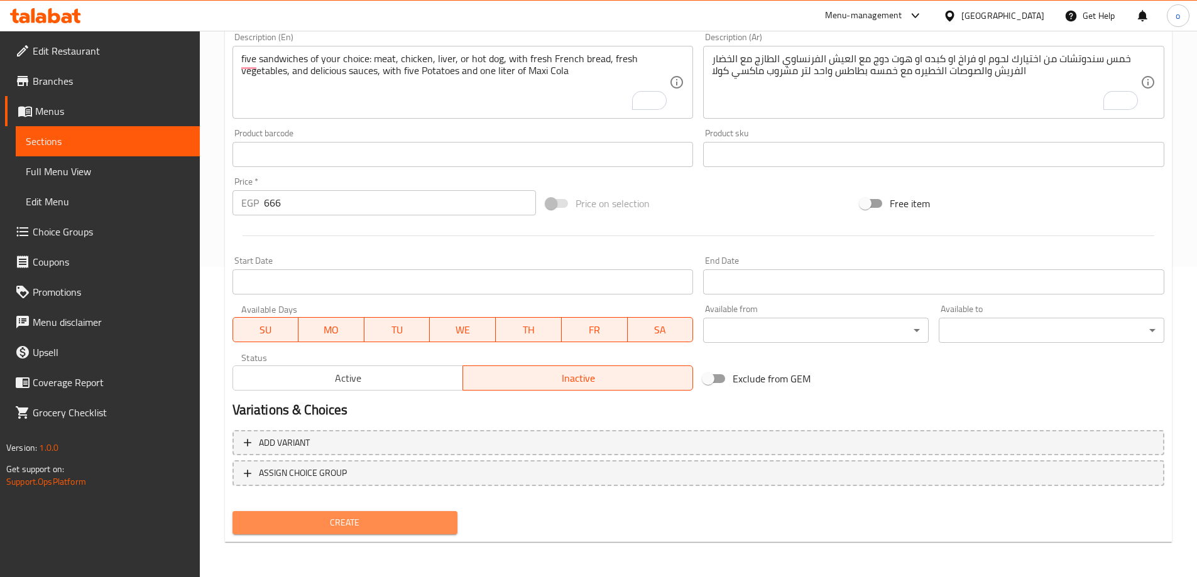
click at [350, 524] on span "Create" at bounding box center [345, 523] width 205 height 16
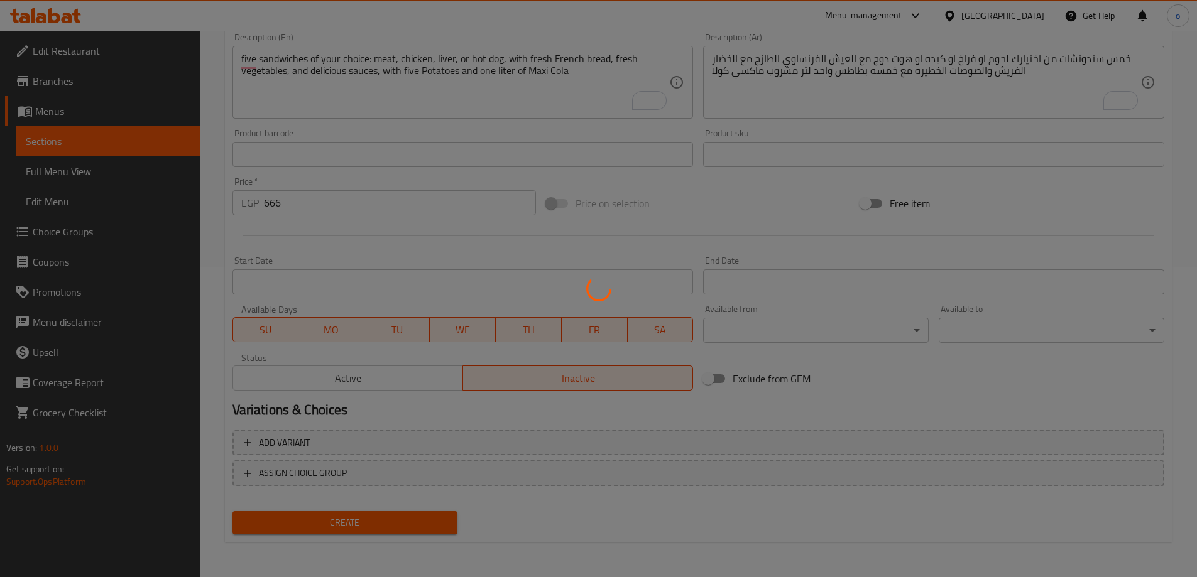
type input "0"
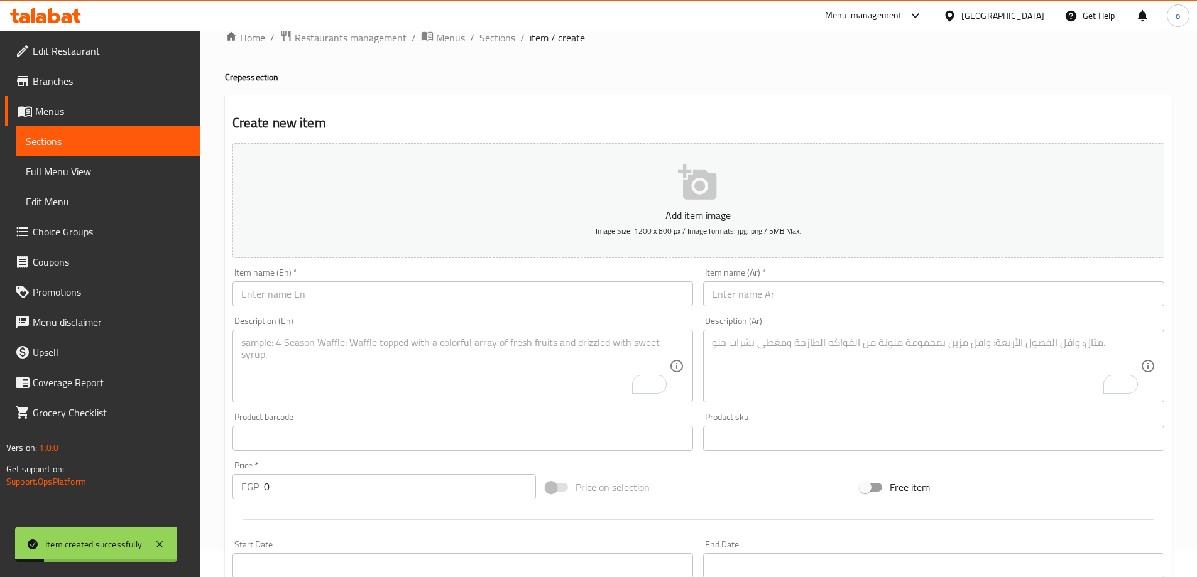
scroll to position [0, 0]
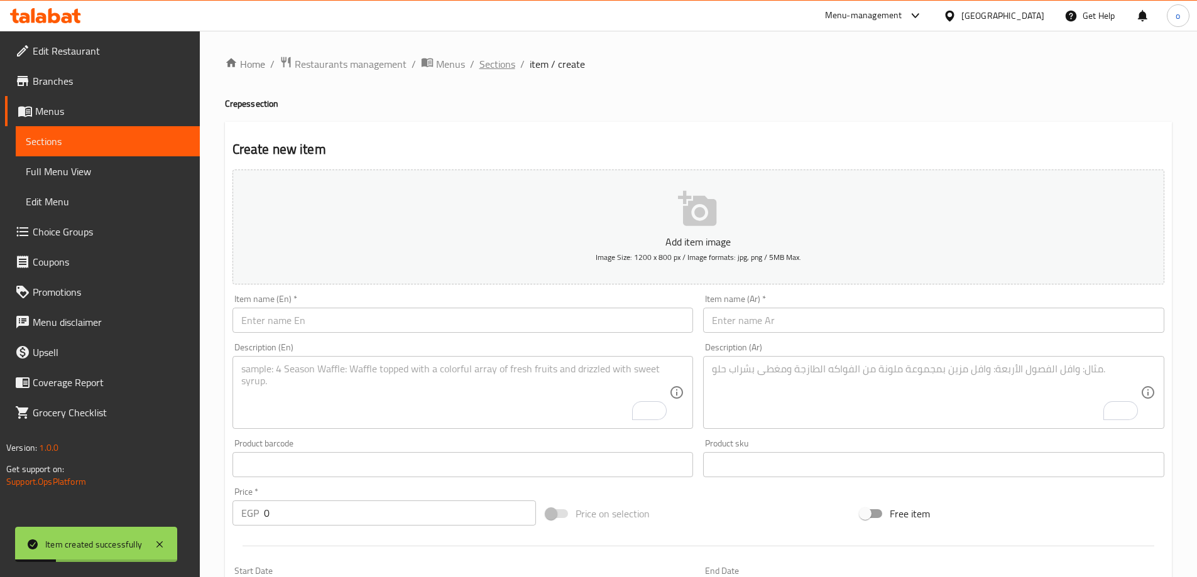
click at [490, 71] on span "Sections" at bounding box center [497, 64] width 36 height 15
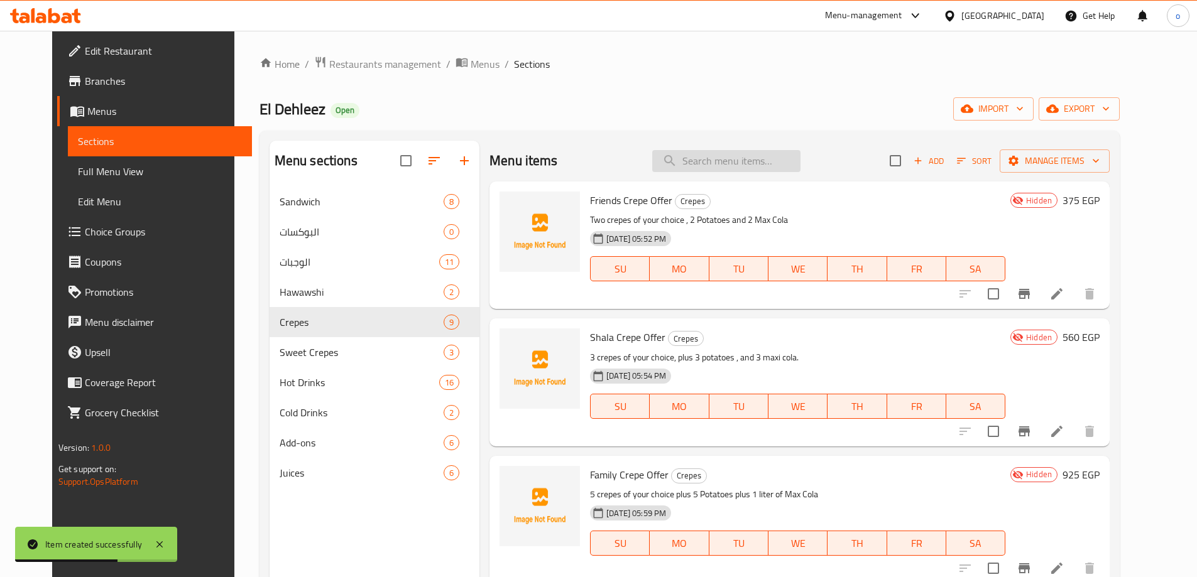
click at [763, 166] on input "search" at bounding box center [726, 161] width 148 height 22
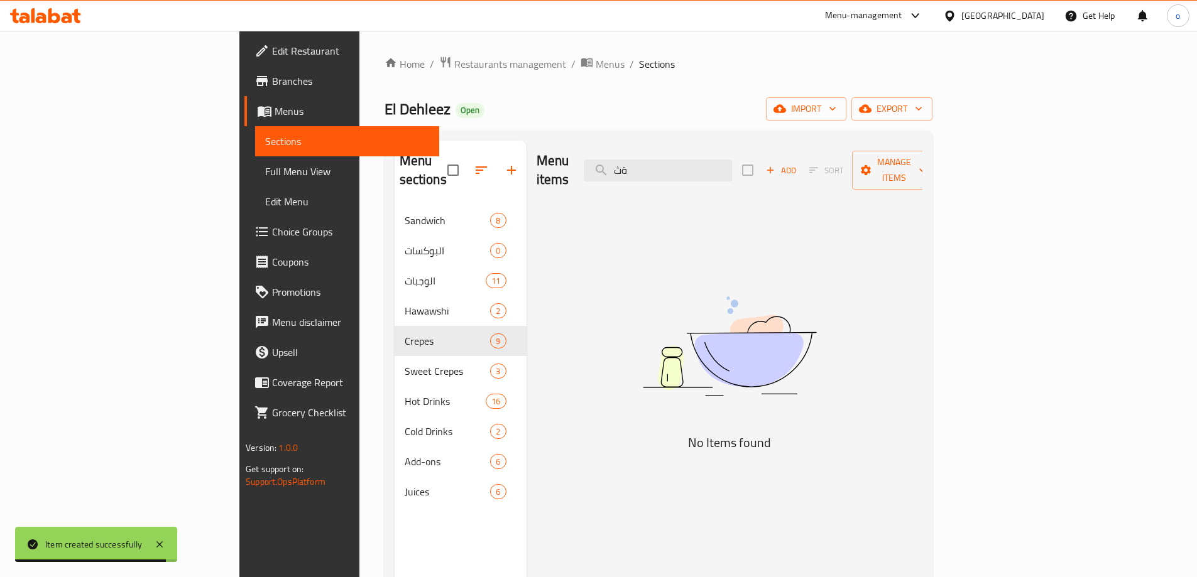
type input "ة"
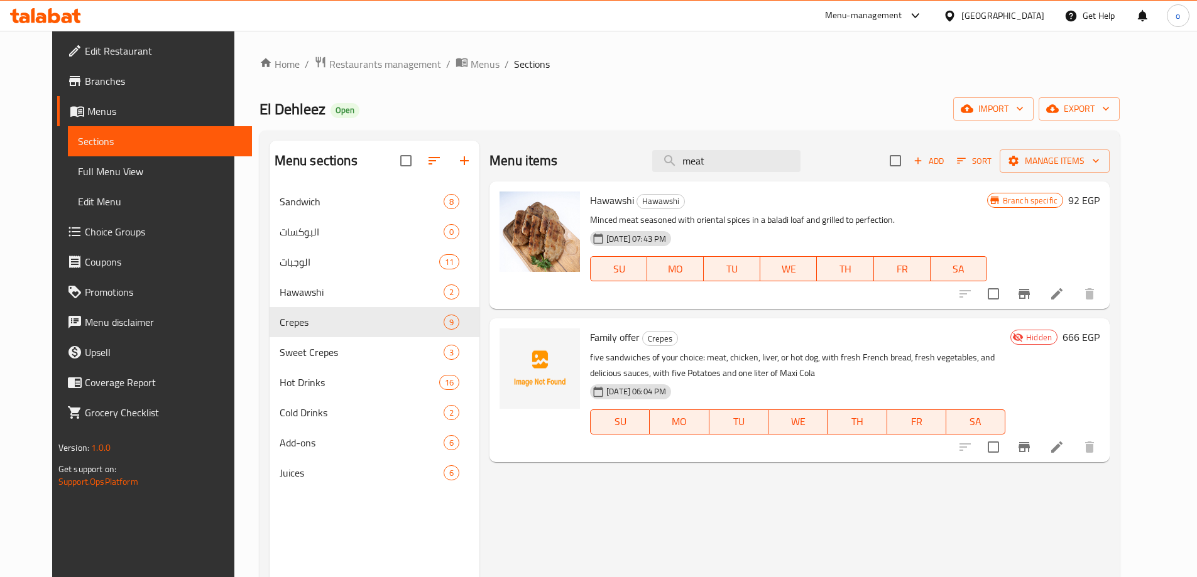
type input "meat"
drag, startPoint x: 742, startPoint y: 164, endPoint x: 669, endPoint y: 168, distance: 73.0
click at [669, 168] on div "Menu items meat Add Sort Manage items" at bounding box center [799, 161] width 620 height 41
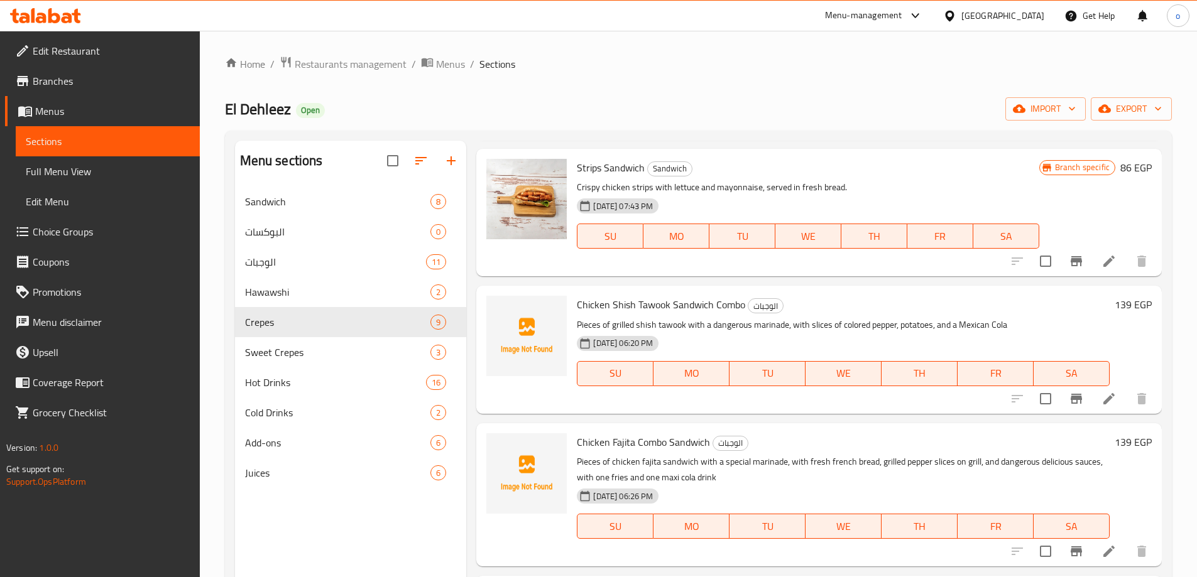
scroll to position [314, 0]
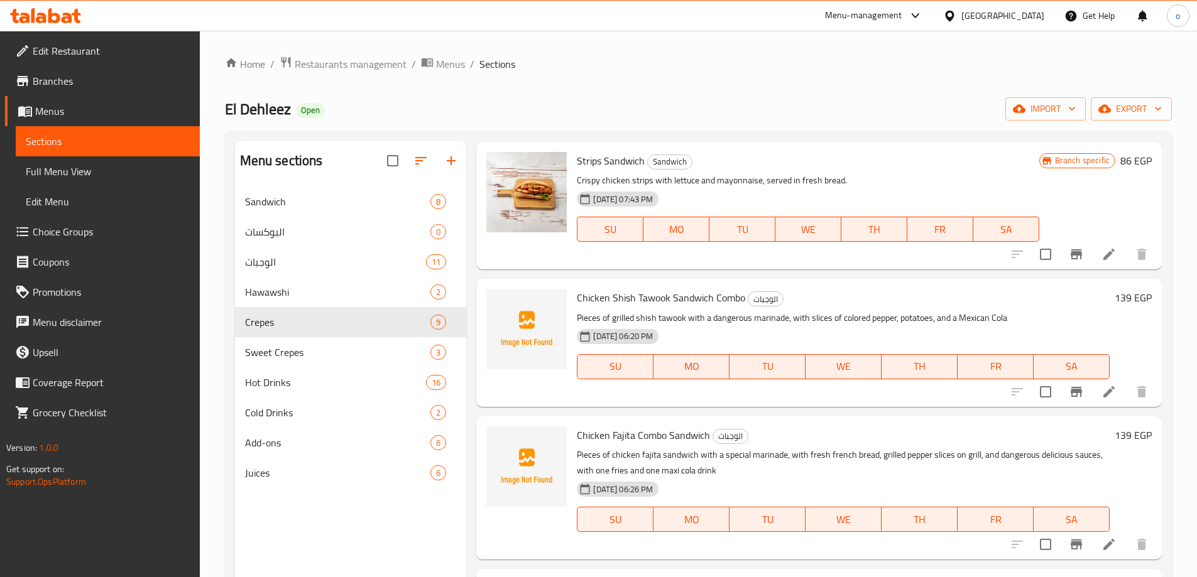
type input "chic"
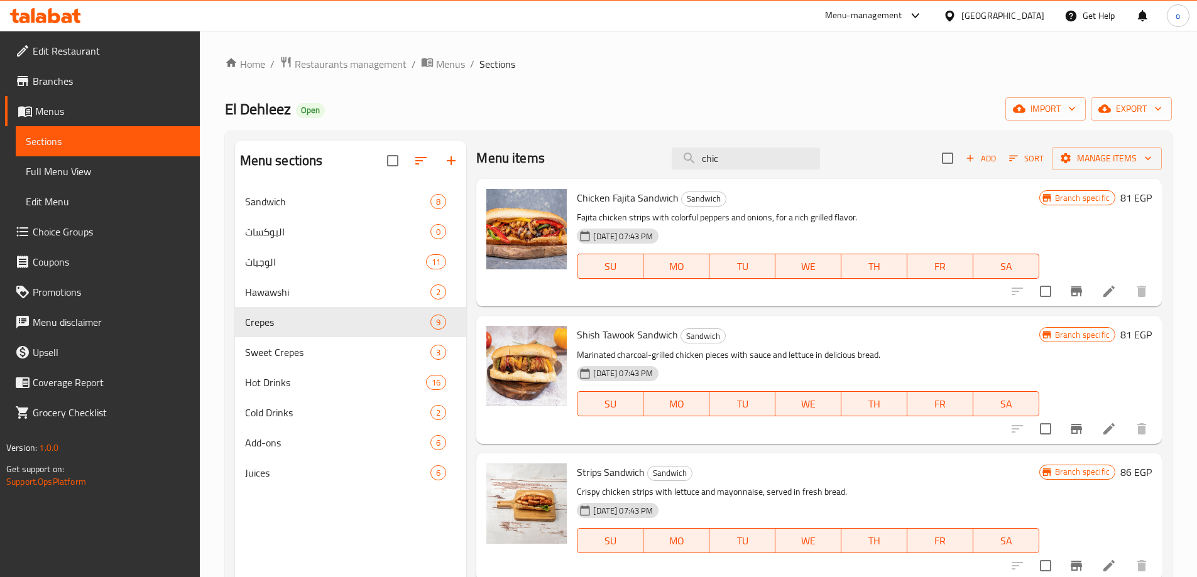
scroll to position [0, 0]
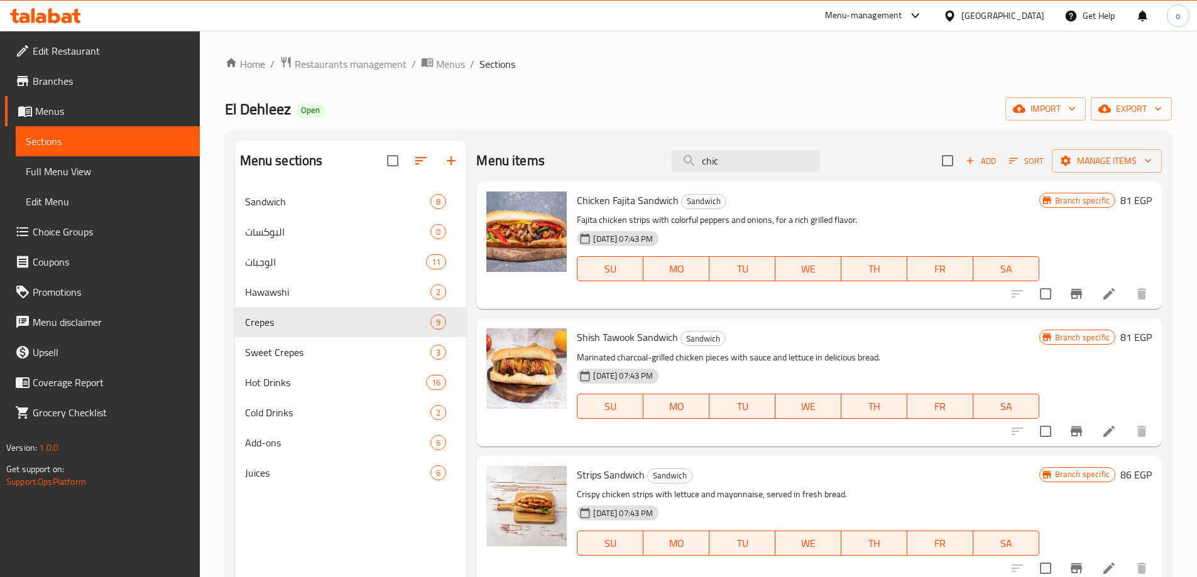
click at [968, 159] on span "Add" at bounding box center [981, 161] width 34 height 14
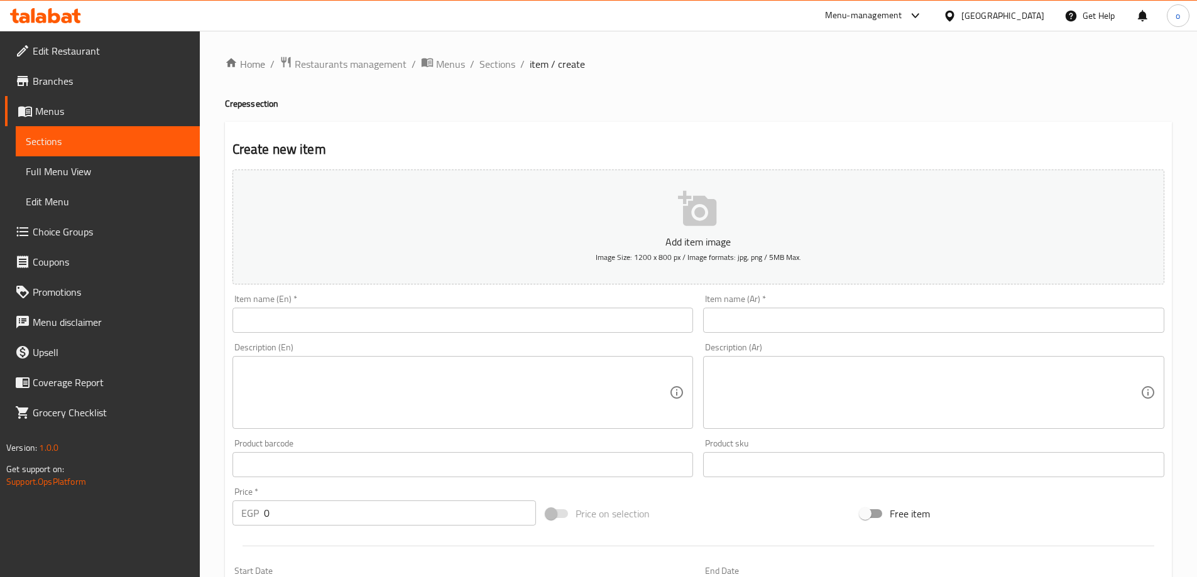
click at [886, 341] on div "Description (Ar) Description (Ar)" at bounding box center [933, 386] width 471 height 96
click at [870, 323] on input "text" at bounding box center [933, 320] width 461 height 25
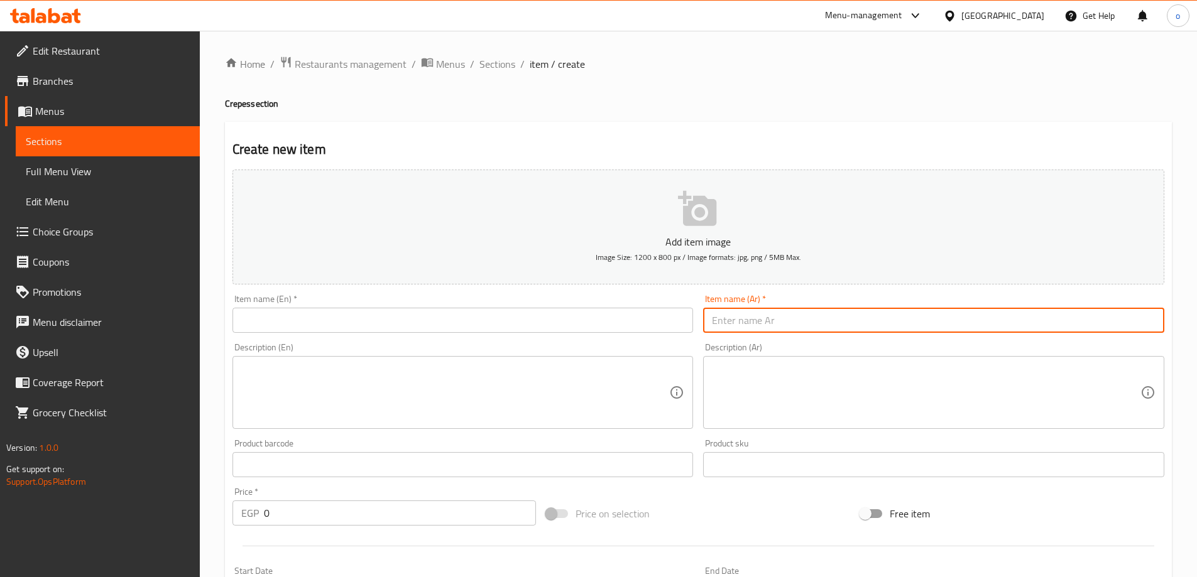
click at [709, 324] on input "text" at bounding box center [933, 320] width 461 height 25
click at [665, 319] on input "text" at bounding box center [462, 320] width 461 height 25
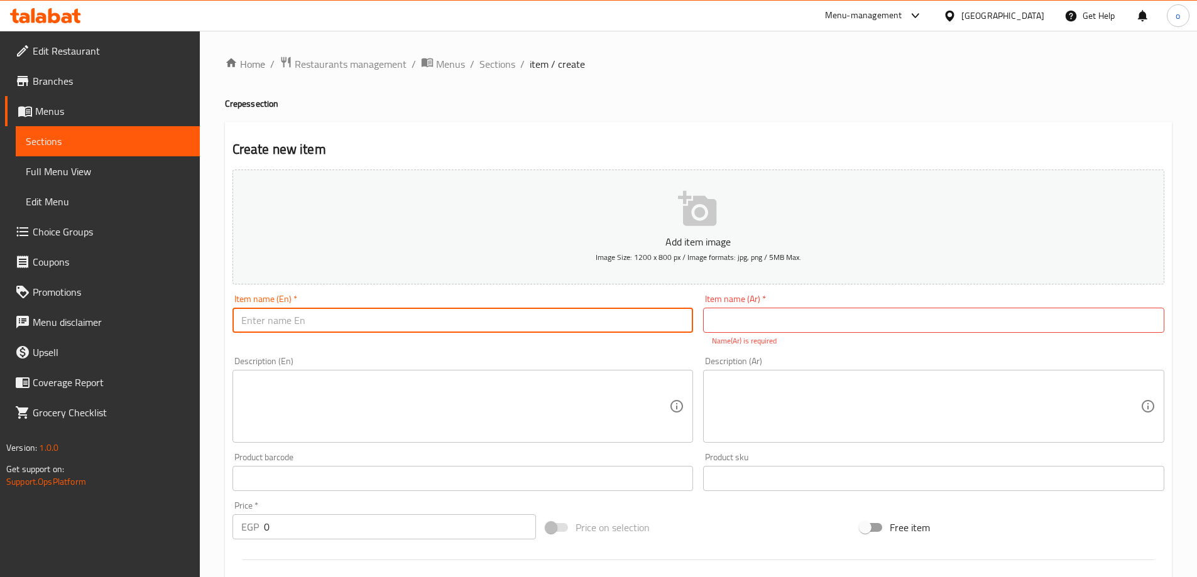
paste input "عرض الشله"
type input "عرض الشله"
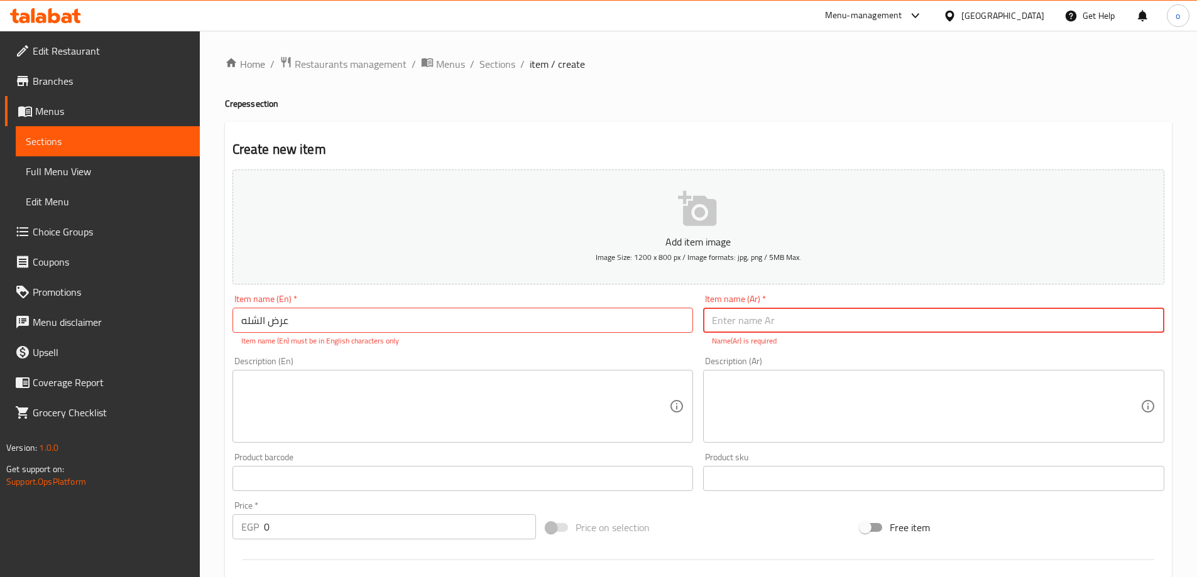
click at [755, 317] on input "text" at bounding box center [933, 320] width 461 height 25
paste input "عرض الشله"
type input "عرض الشله"
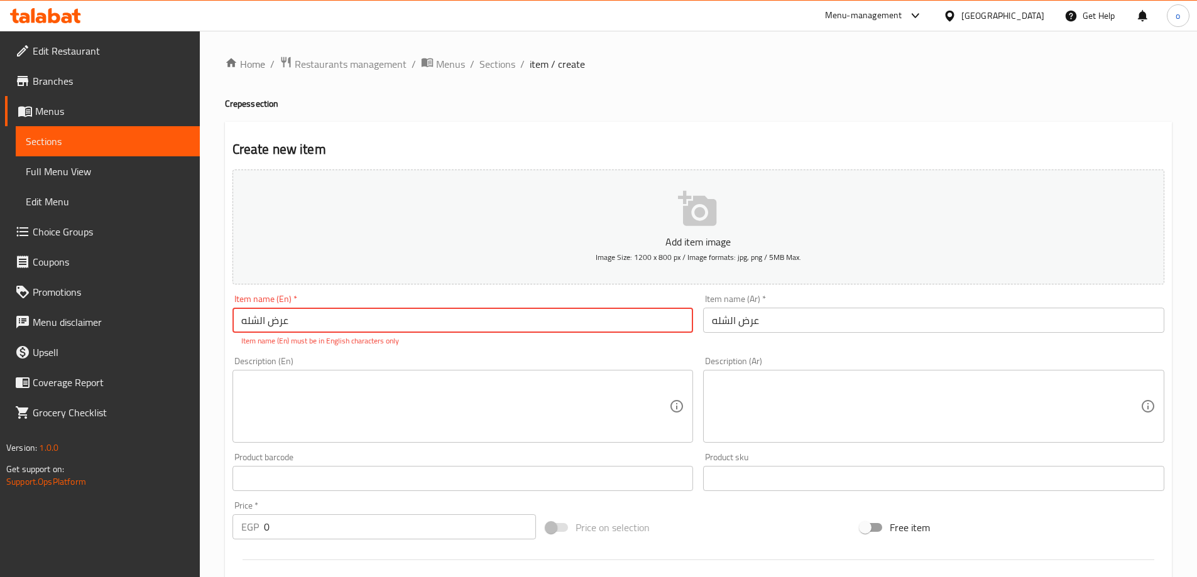
drag, startPoint x: 629, startPoint y: 317, endPoint x: 196, endPoint y: 317, distance: 432.9
click at [196, 317] on div "Edit Restaurant Branches Menus Sections Full Menu View Edit Menu Choice Groups …" at bounding box center [598, 466] width 1197 height 871
click at [826, 425] on textarea at bounding box center [926, 407] width 428 height 60
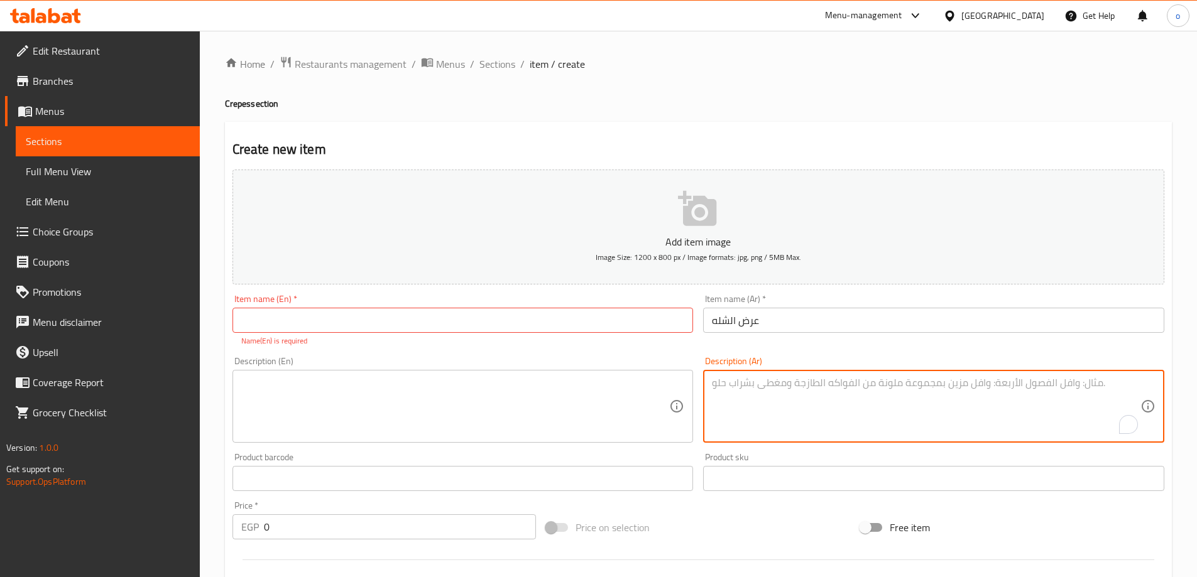
paste textarea "ثلاثه ساندوتش في العيش الفرنساوي الطازج من اختيارك لحوم او فراخ مع الخضار الفري…"
type textarea "ثلاثه ساندوتش في العيش الفرنساوي الطازج من اختيارك لحوم او فراخ مع الخضار الفري…"
click at [577, 388] on textarea at bounding box center [455, 407] width 428 height 60
click at [812, 391] on textarea "ثلاثه ساندوتش في العيش الفرنساوي الطازج من اختيارك لحوم او فراخ مع الخضار الفري…" at bounding box center [926, 407] width 428 height 60
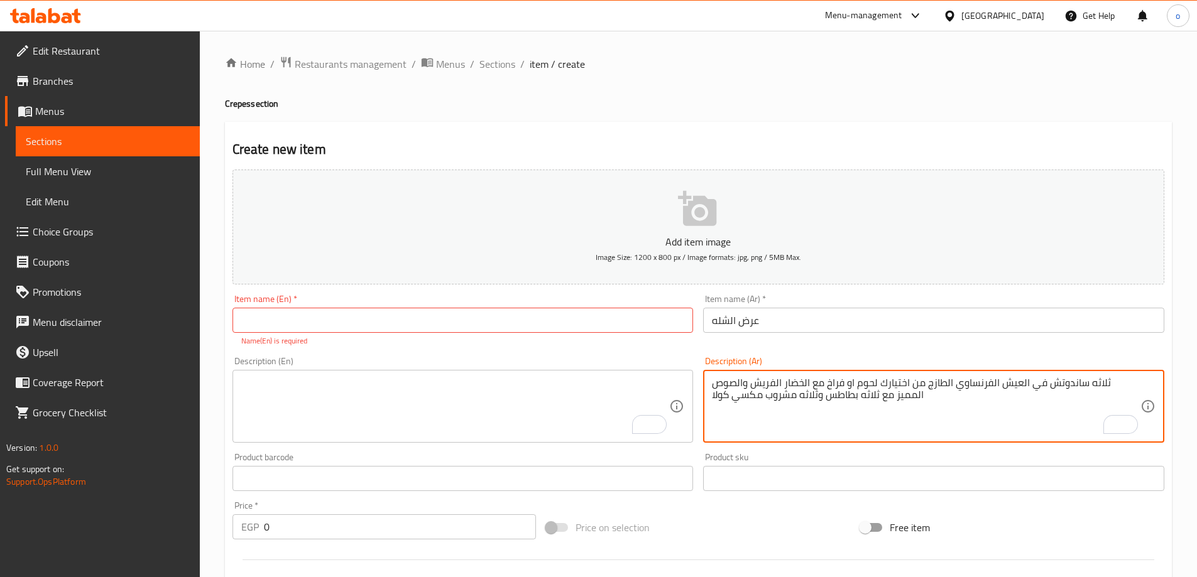
click at [812, 391] on textarea "ثلاثه ساندوتش في العيش الفرنساوي الطازج من اختيارك لحوم او فراخ مع الخضار الفري…" at bounding box center [926, 407] width 428 height 60
click at [418, 377] on textarea "To enrich screen reader interactions, please activate Accessibility in Grammarl…" at bounding box center [455, 407] width 428 height 60
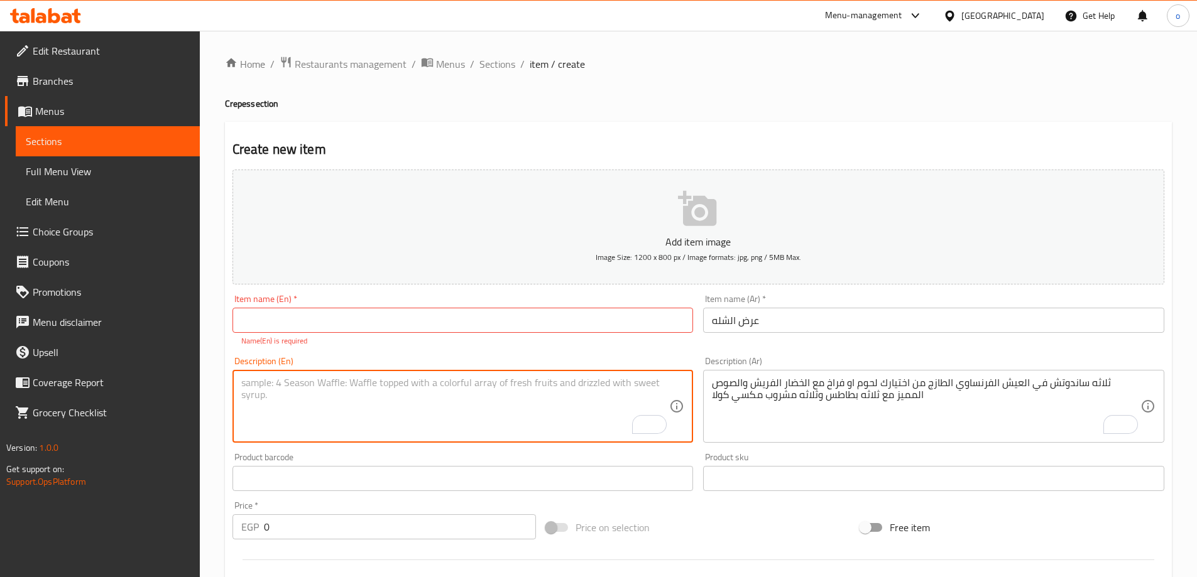
paste textarea "Three sandwiches in fresh French bread of your choice of meat or chicken with f…"
type textarea "Three sandwiches in fresh French bread of your choice of meat or chicken with f…"
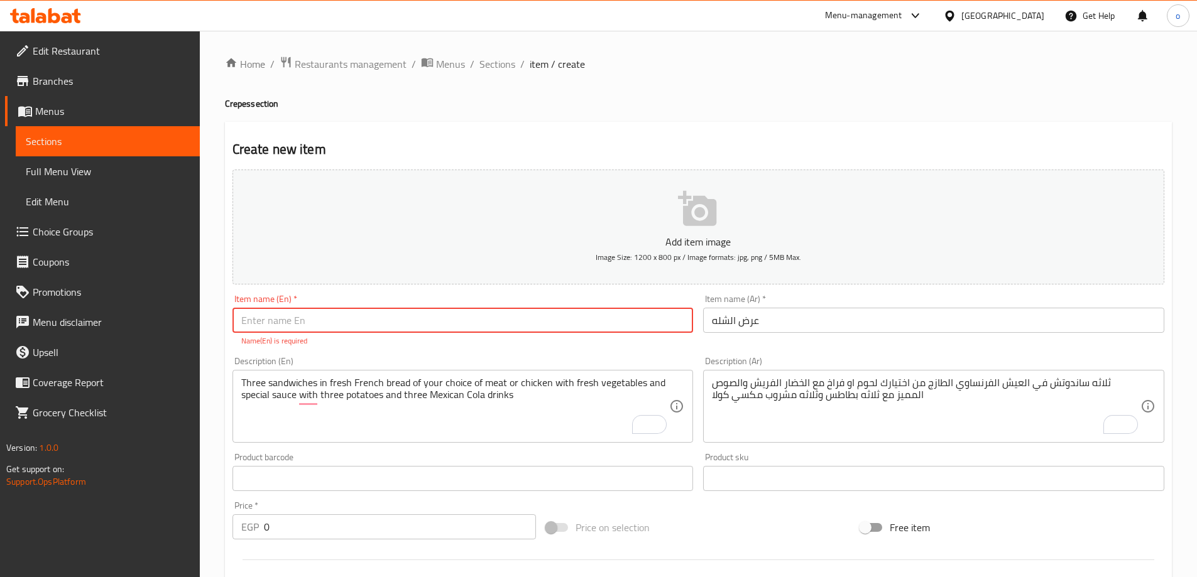
click at [508, 324] on input "text" at bounding box center [462, 320] width 461 height 25
type input "al shella offer"
click at [384, 360] on div "Description (En) Three sandwiches in fresh French bread of your choice of meat …" at bounding box center [462, 400] width 461 height 86
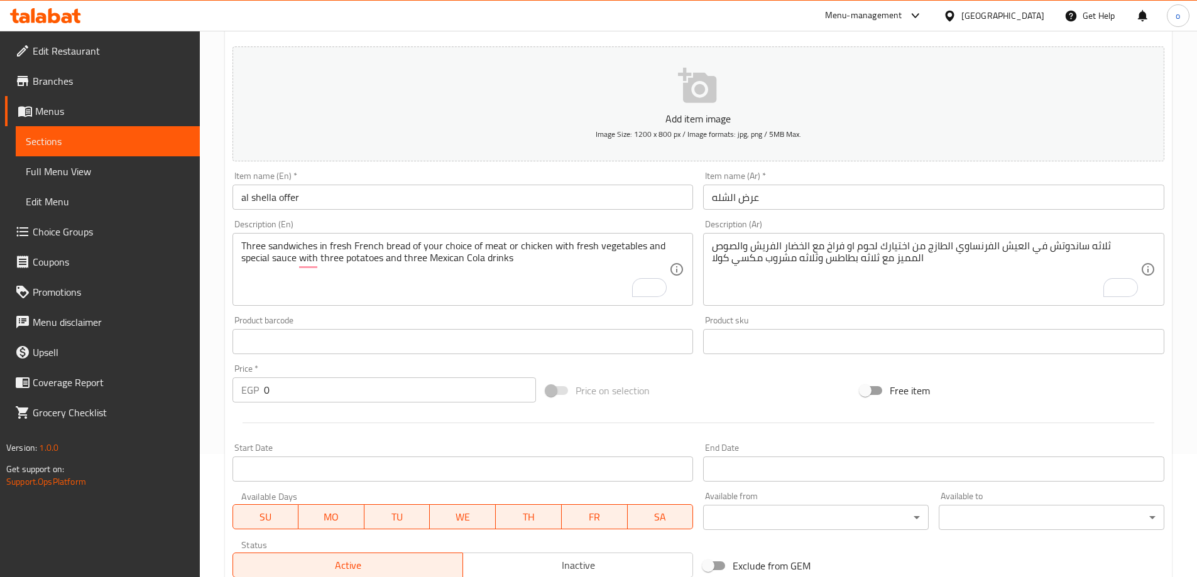
scroll to position [126, 0]
drag, startPoint x: 297, startPoint y: 386, endPoint x: 200, endPoint y: 385, distance: 96.8
click at [200, 385] on div "Edit Restaurant Branches Menus Sections Full Menu View Edit Menu Choice Groups …" at bounding box center [598, 333] width 1197 height 857
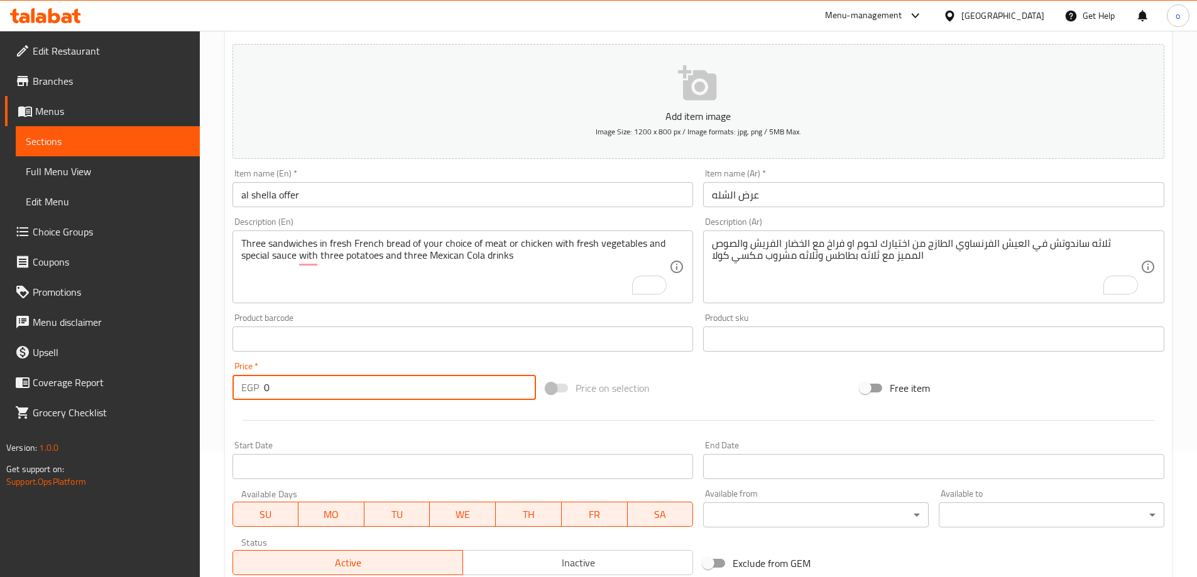
paste input "40"
type input "400"
click at [346, 447] on div "Start Date Start Date" at bounding box center [462, 460] width 461 height 38
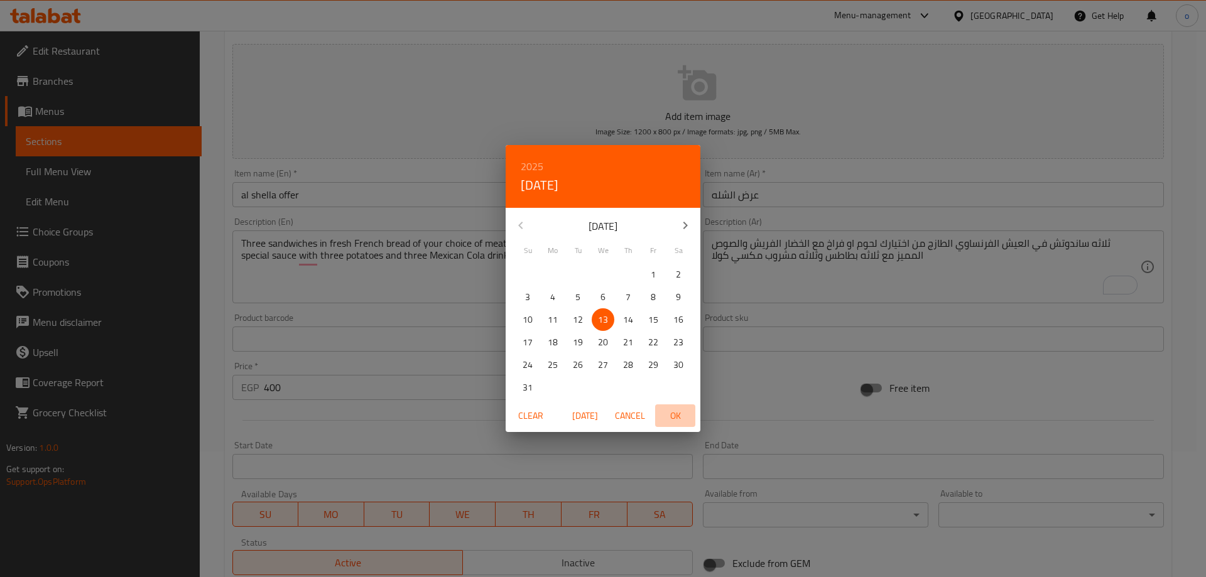
click at [674, 414] on span "OK" at bounding box center [675, 416] width 30 height 16
type input "[DATE]"
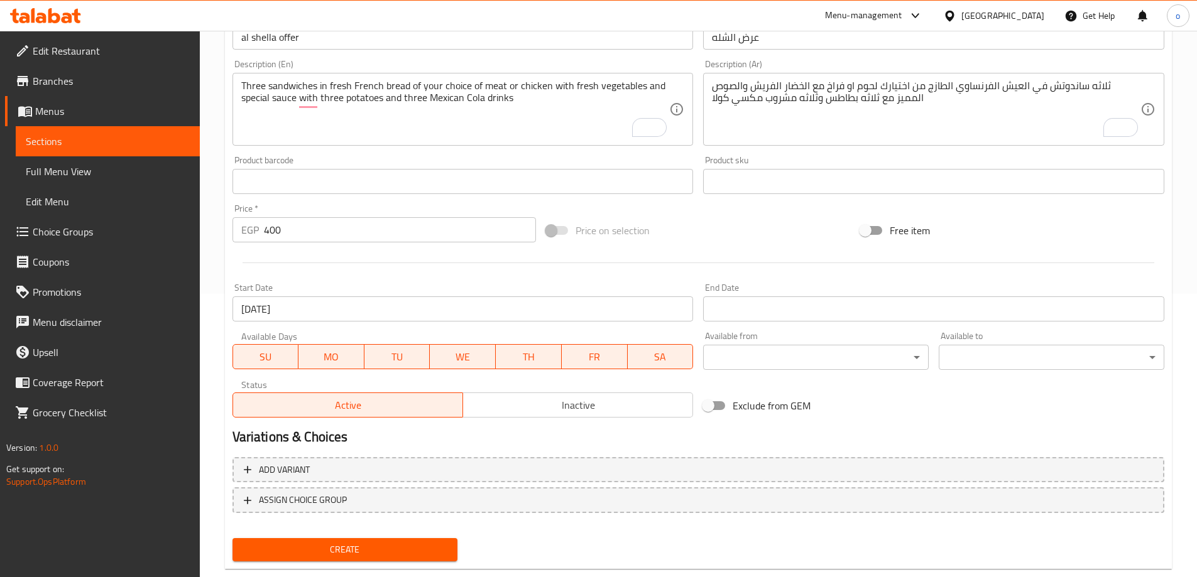
scroll to position [310, 0]
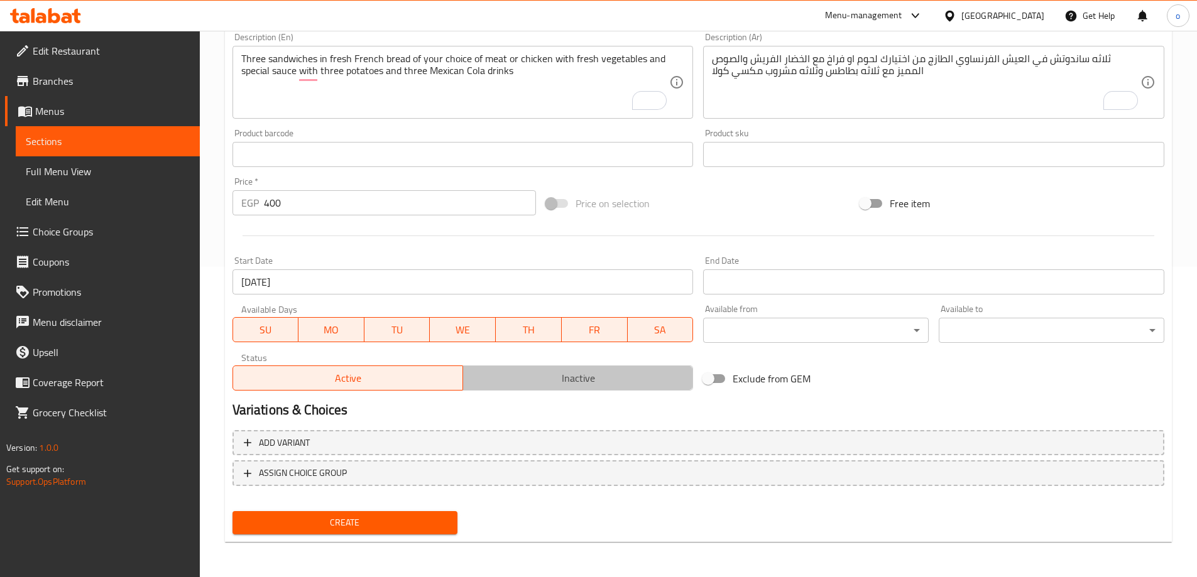
click at [548, 390] on button "Inactive" at bounding box center [577, 378] width 231 height 25
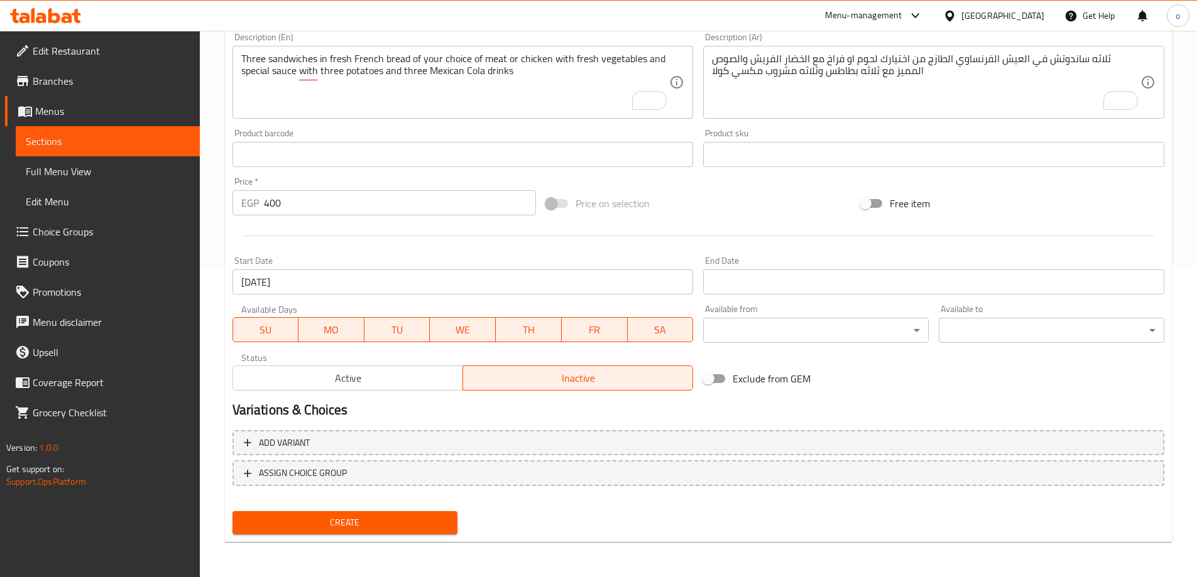
click at [429, 526] on span "Create" at bounding box center [345, 523] width 205 height 16
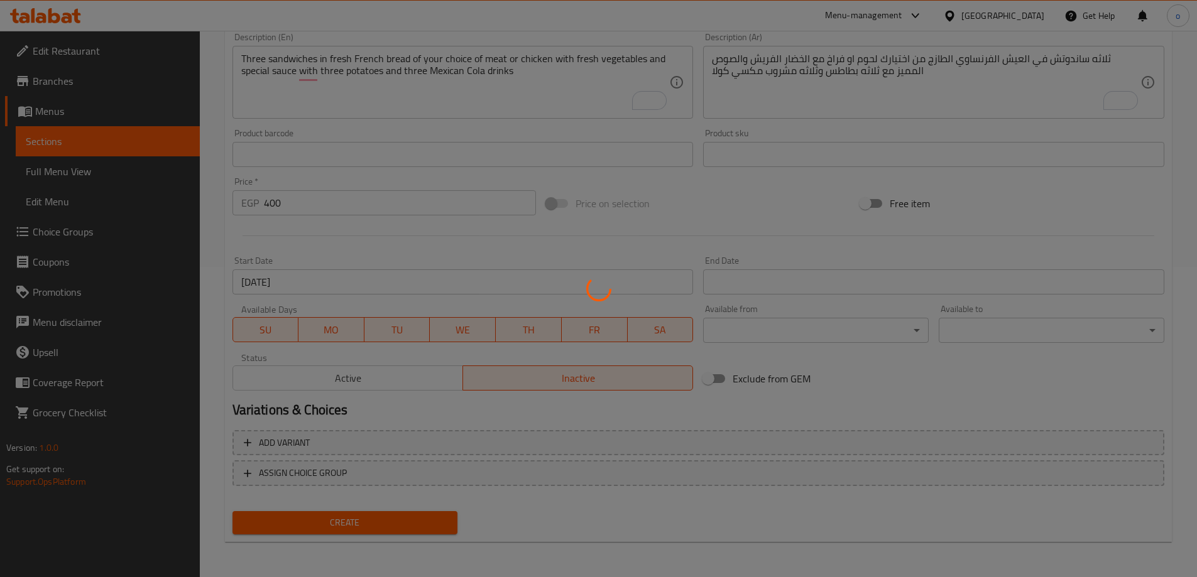
type input "0"
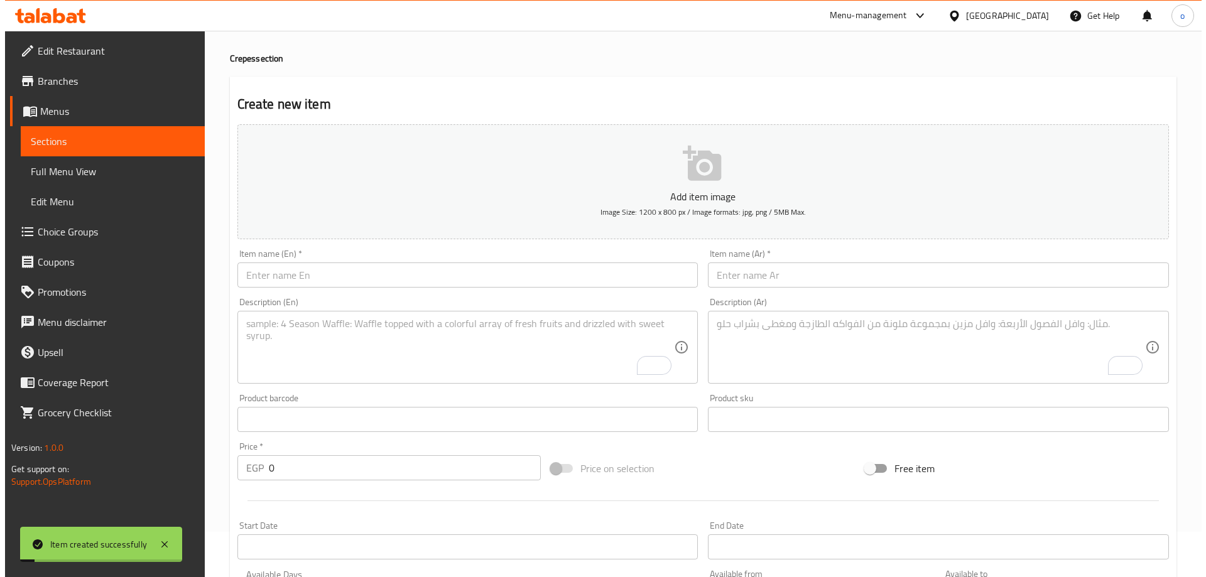
scroll to position [0, 0]
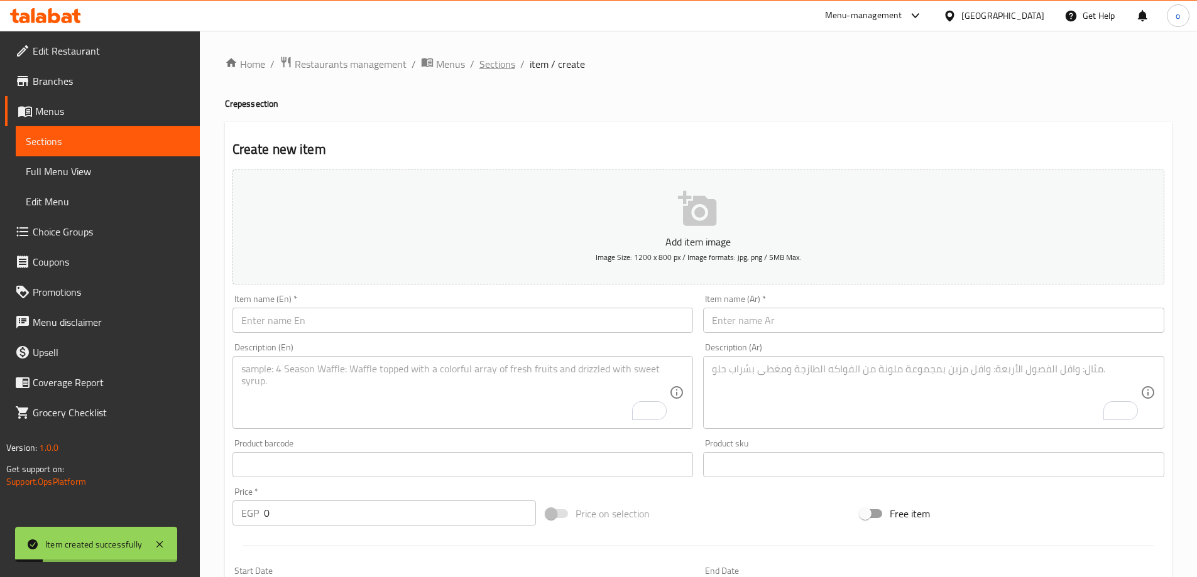
click at [502, 59] on span "Sections" at bounding box center [497, 64] width 36 height 15
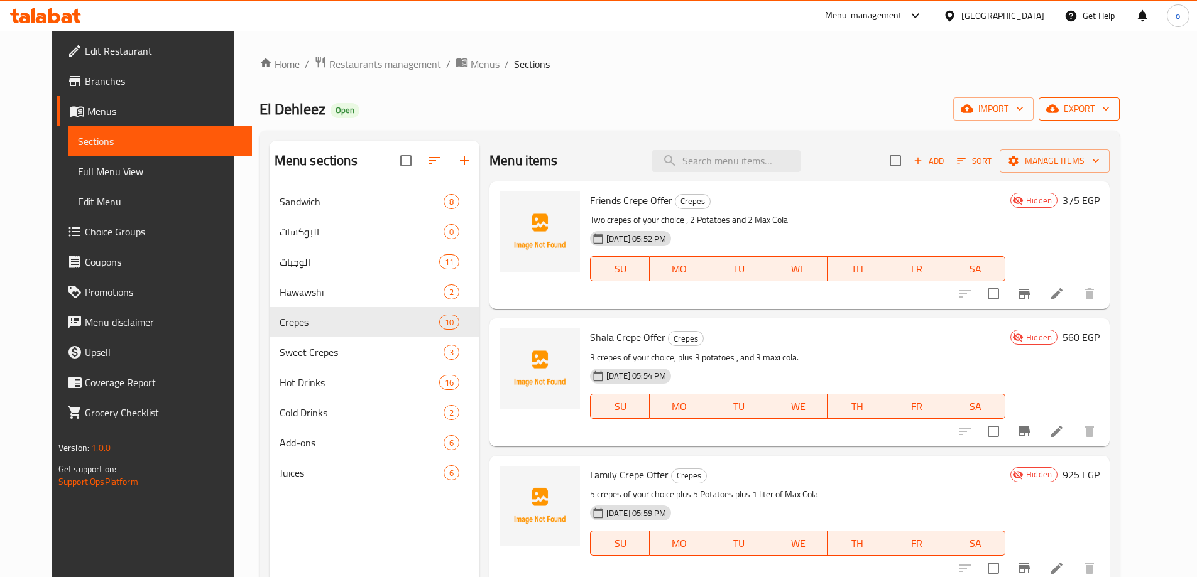
click at [1110, 112] on span "export" at bounding box center [1079, 109] width 61 height 16
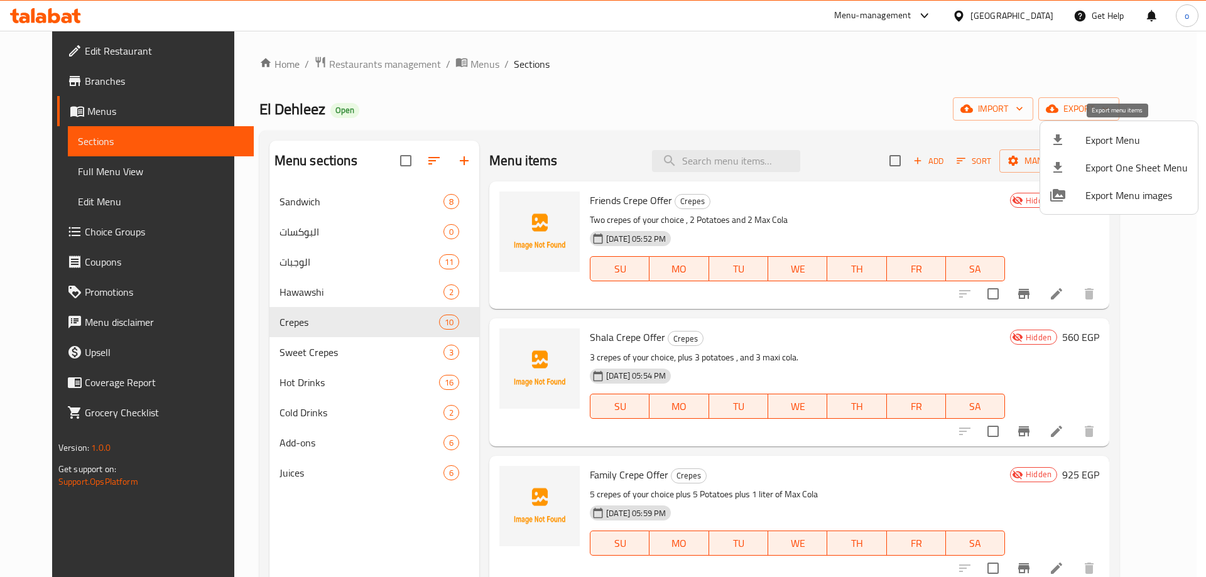
click at [1107, 150] on li "Export Menu" at bounding box center [1119, 140] width 158 height 28
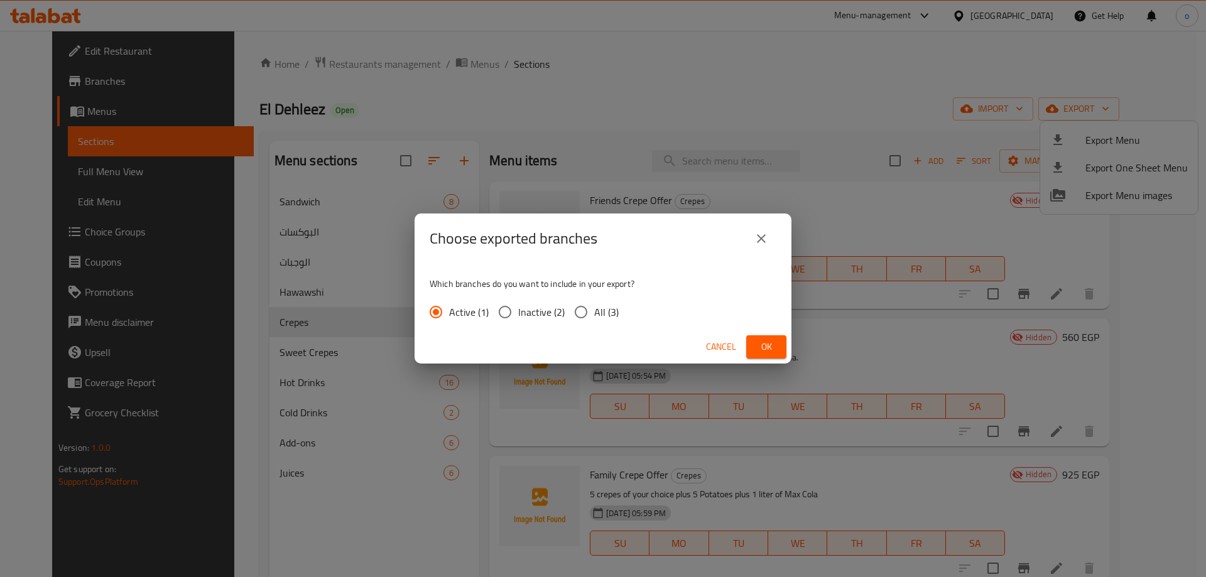
click at [618, 303] on div "Active (1) Inactive (2) All (3)" at bounding box center [529, 312] width 199 height 26
click at [606, 307] on span "All (3)" at bounding box center [606, 312] width 25 height 15
click at [594, 307] on input "All (3)" at bounding box center [581, 312] width 26 height 26
radio input "true"
click at [791, 346] on div "Cancel Ok" at bounding box center [603, 346] width 377 height 33
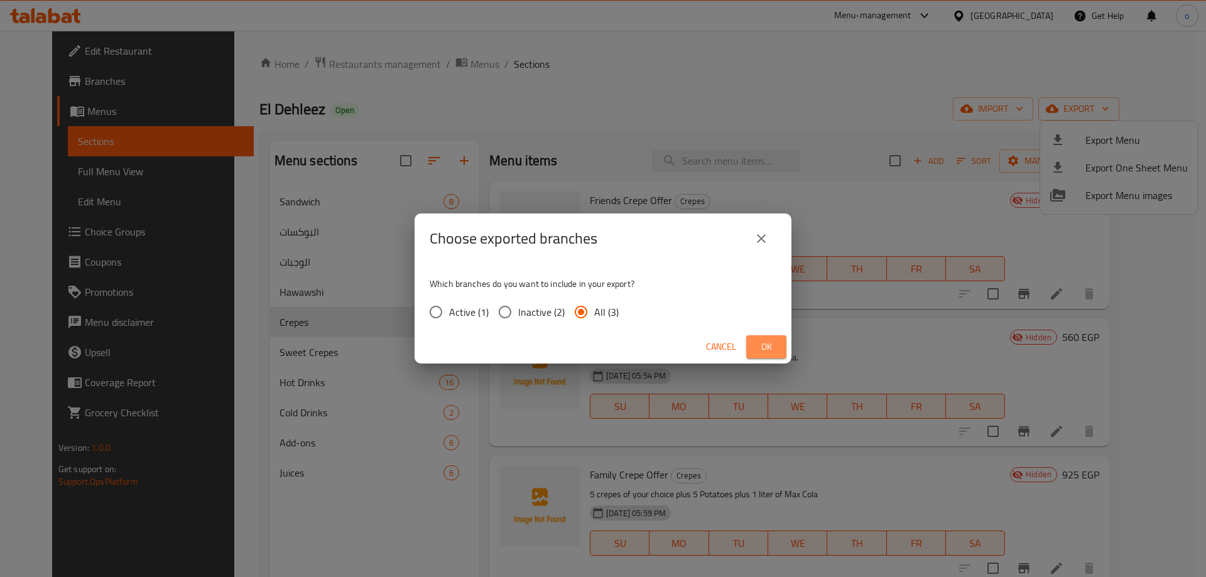
click at [779, 350] on button "Ok" at bounding box center [766, 347] width 40 height 23
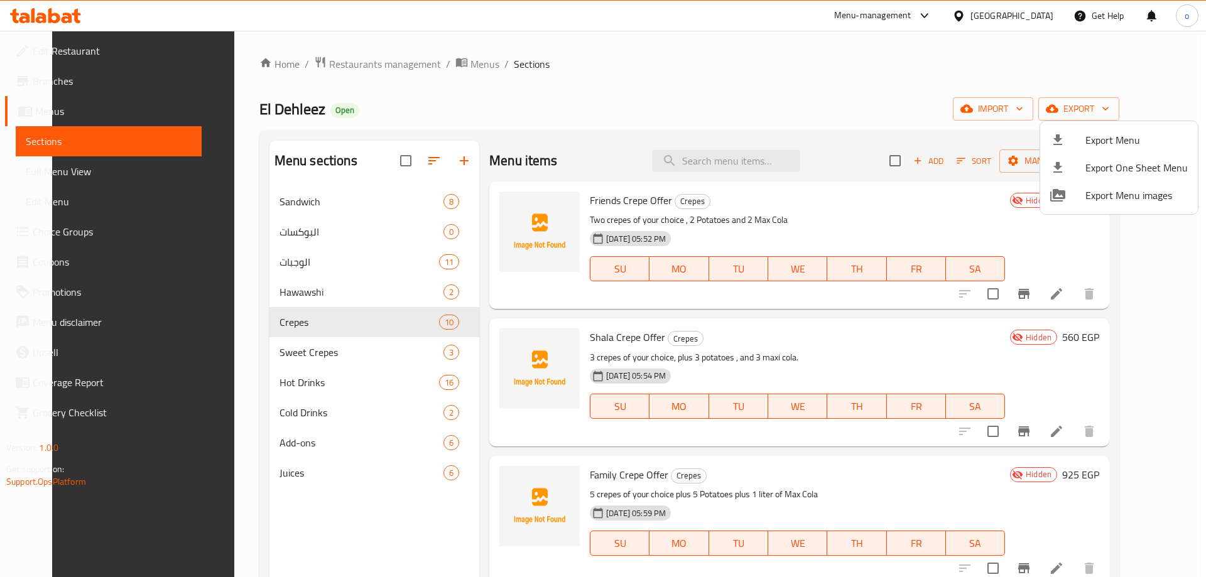
scroll to position [176, 0]
